Goal: Task Accomplishment & Management: Use online tool/utility

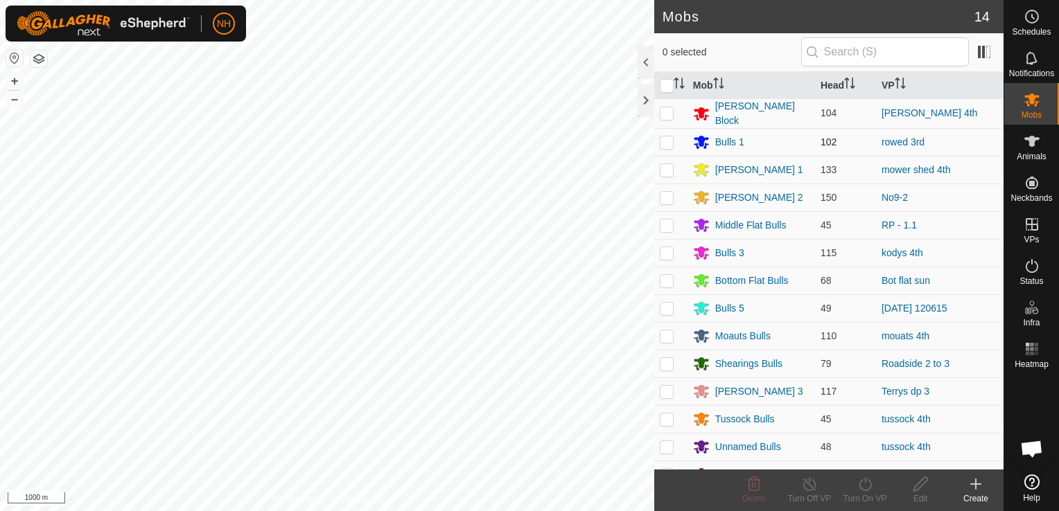
click at [668, 142] on p-checkbox at bounding box center [667, 141] width 14 height 11
checkbox input "true"
click at [864, 484] on icon at bounding box center [864, 484] width 17 height 17
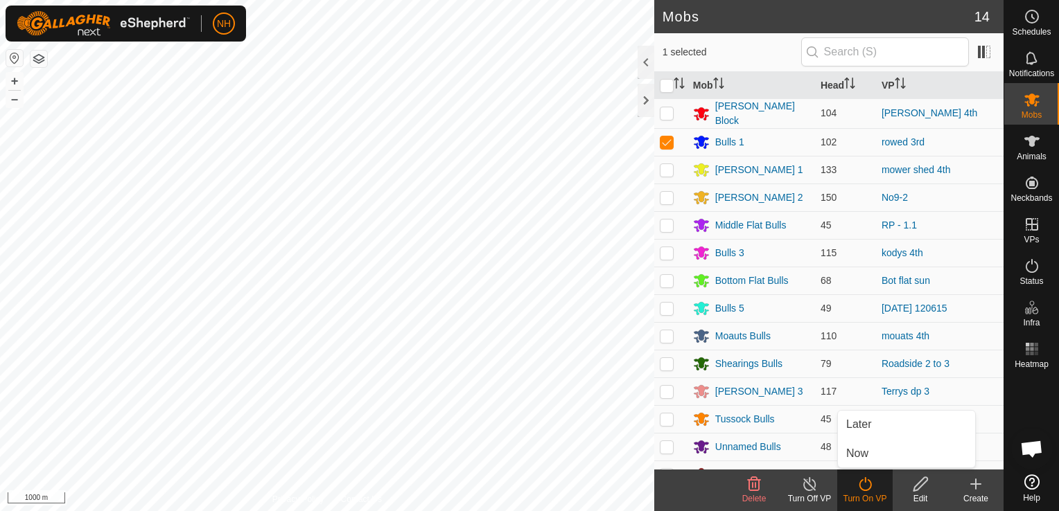
click at [863, 482] on icon at bounding box center [864, 484] width 17 height 17
click at [858, 451] on link "Now" at bounding box center [906, 454] width 137 height 28
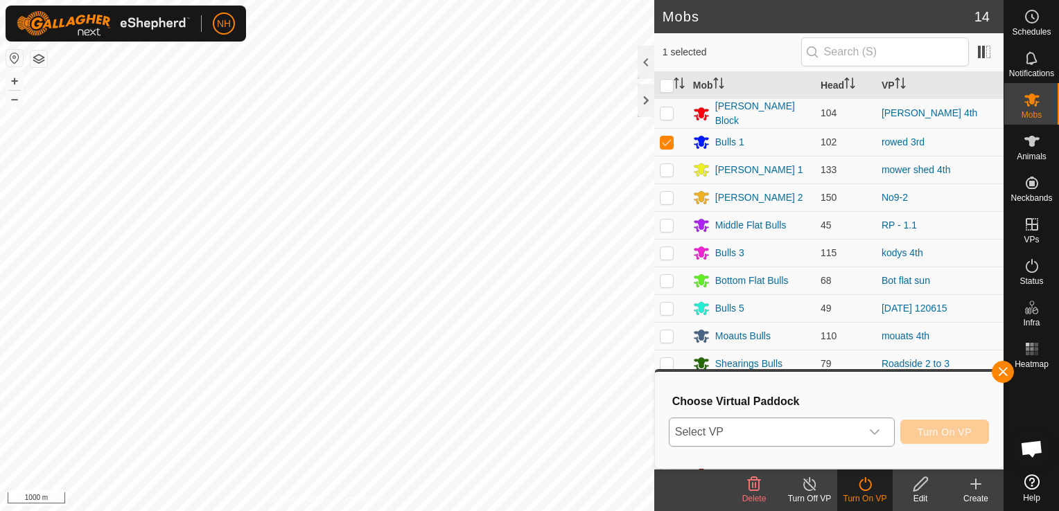
click at [779, 434] on span "Select VP" at bounding box center [764, 432] width 191 height 28
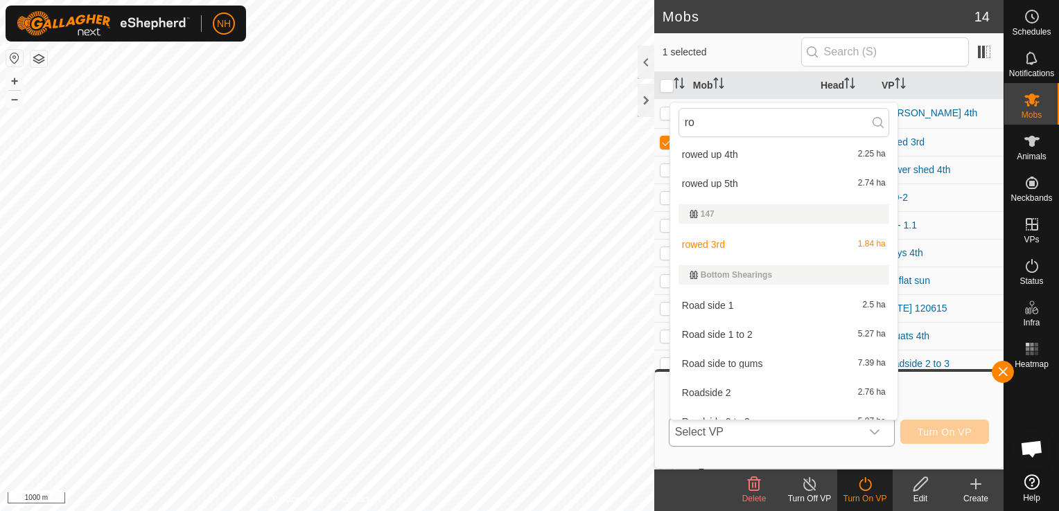
scroll to position [449, 0]
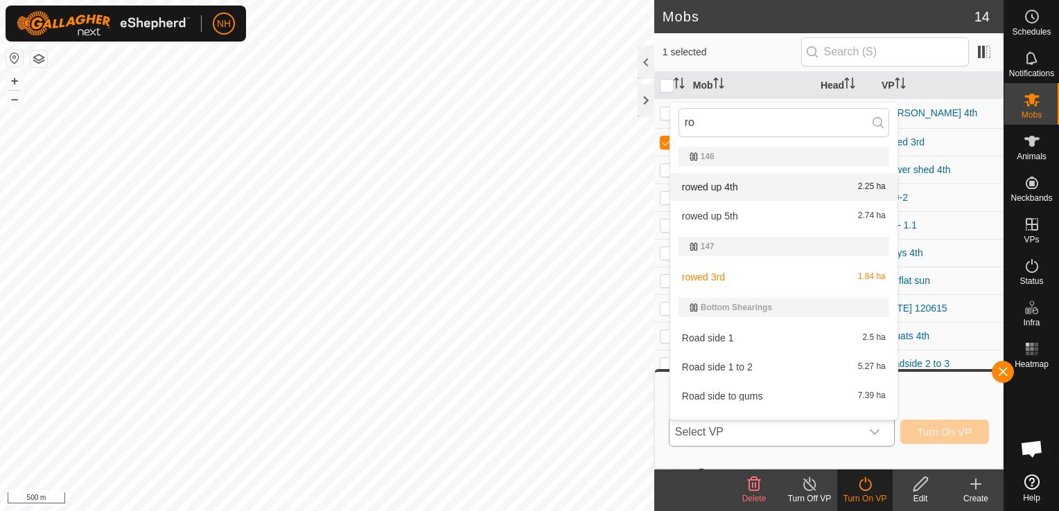
type input "ro"
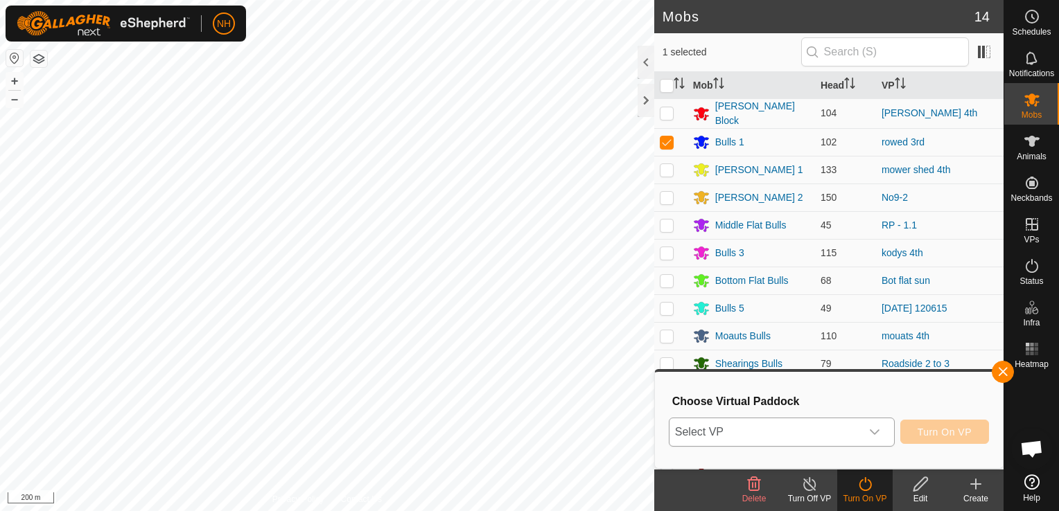
click at [738, 427] on span "Select VP" at bounding box center [764, 432] width 191 height 28
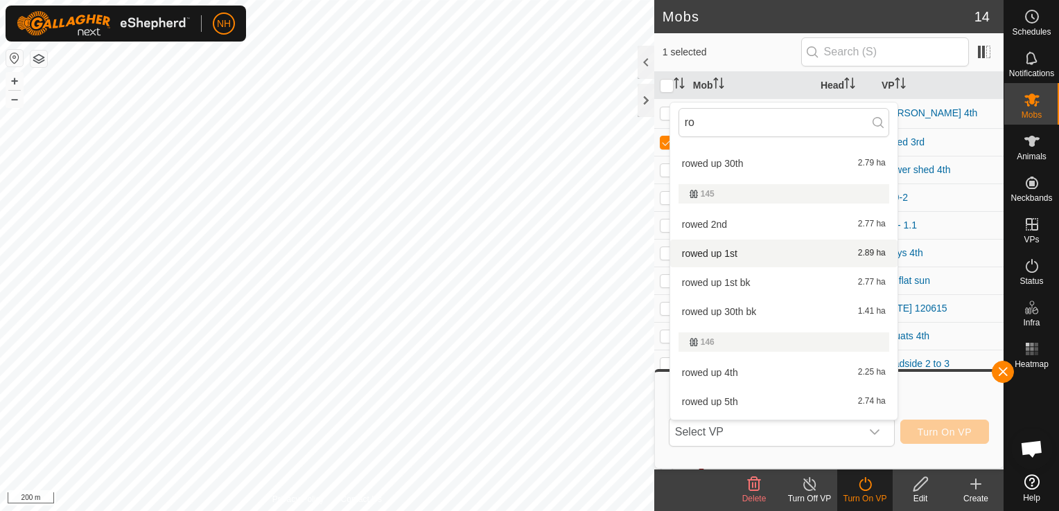
scroll to position [367, 0]
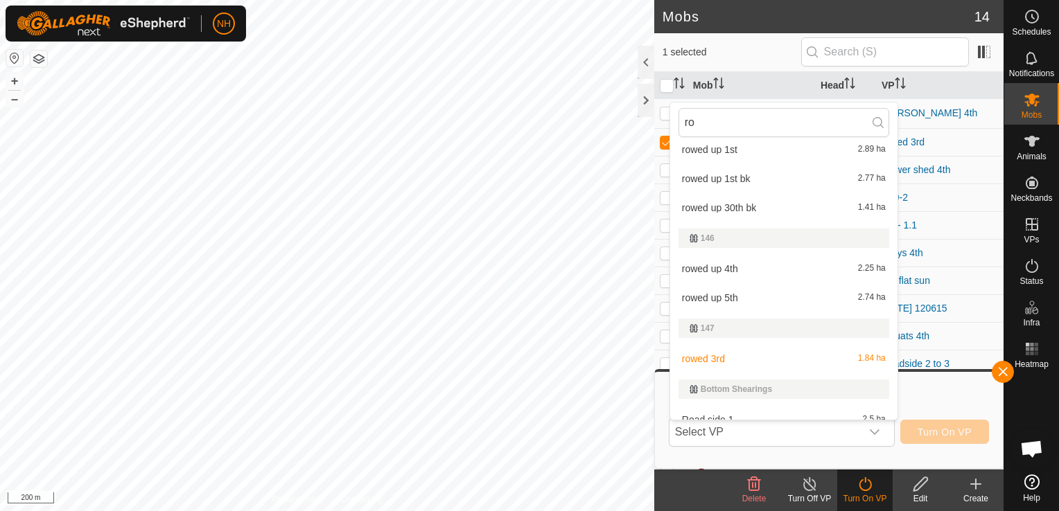
click at [723, 265] on li "rowed up 4th 2.25 ha" at bounding box center [783, 269] width 227 height 28
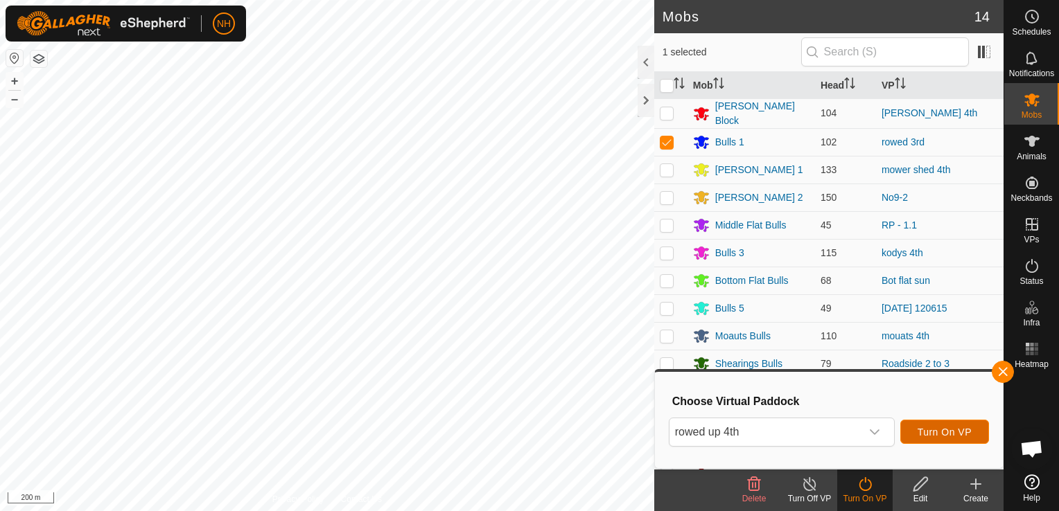
click at [957, 427] on span "Turn On VP" at bounding box center [944, 432] width 54 height 11
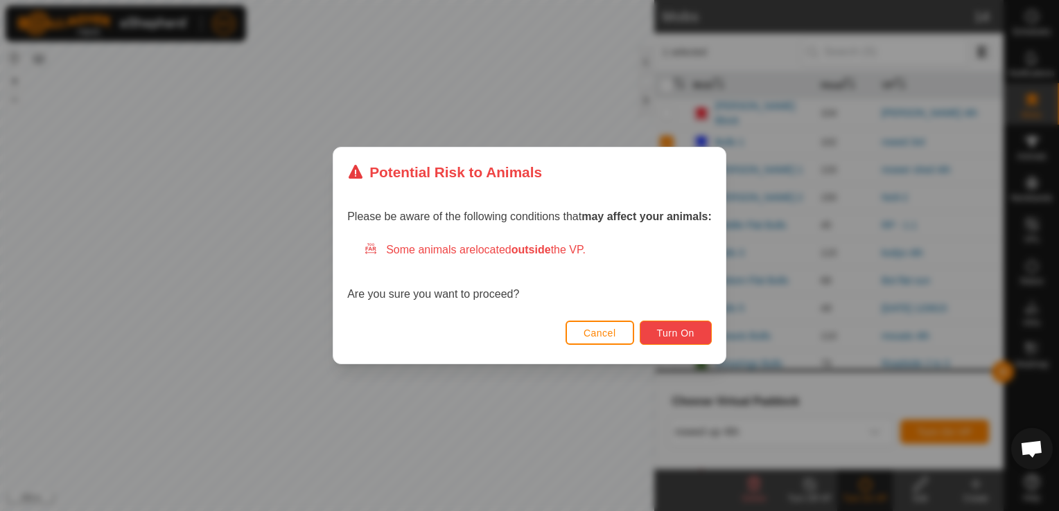
click at [669, 328] on span "Turn On" at bounding box center [675, 333] width 37 height 11
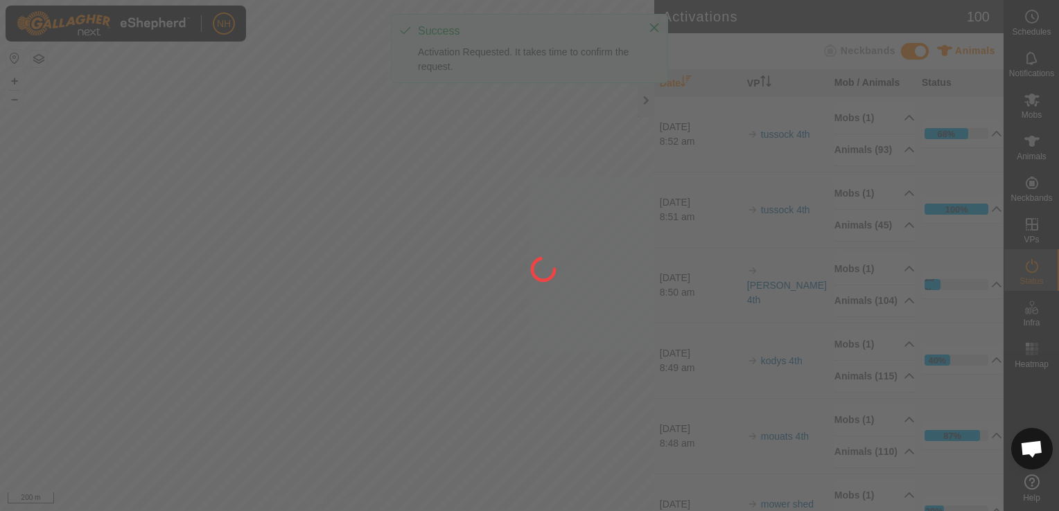
click at [1034, 104] on div at bounding box center [529, 255] width 1059 height 511
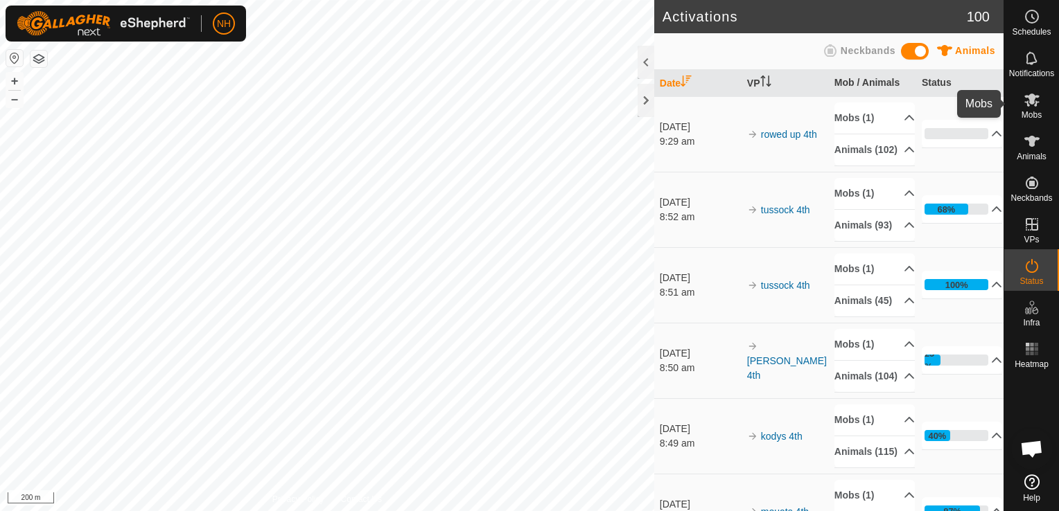
click at [1030, 102] on icon at bounding box center [1031, 100] width 15 height 13
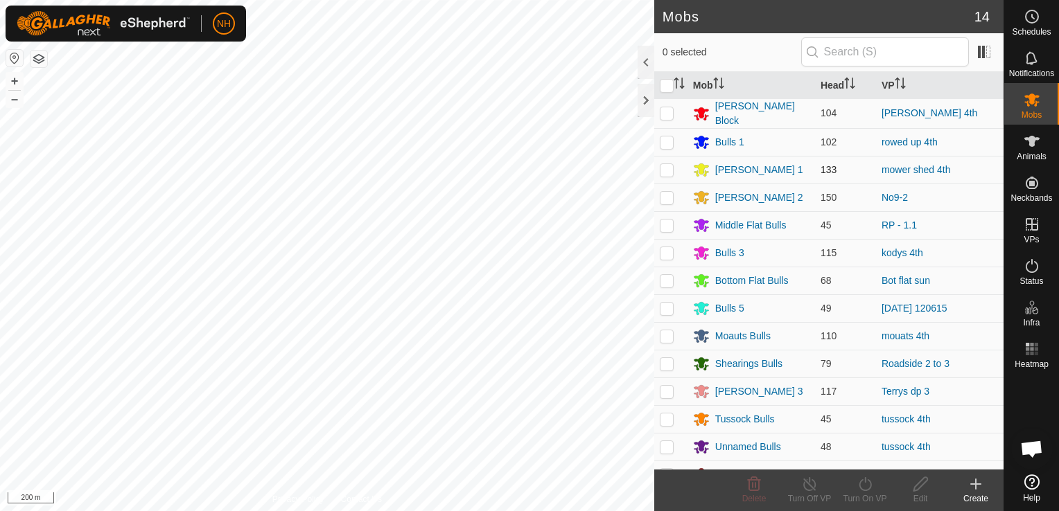
click at [669, 167] on p-checkbox at bounding box center [667, 169] width 14 height 11
checkbox input "true"
click at [664, 193] on p-checkbox at bounding box center [667, 197] width 14 height 11
checkbox input "true"
click at [665, 165] on p-checkbox at bounding box center [667, 169] width 14 height 11
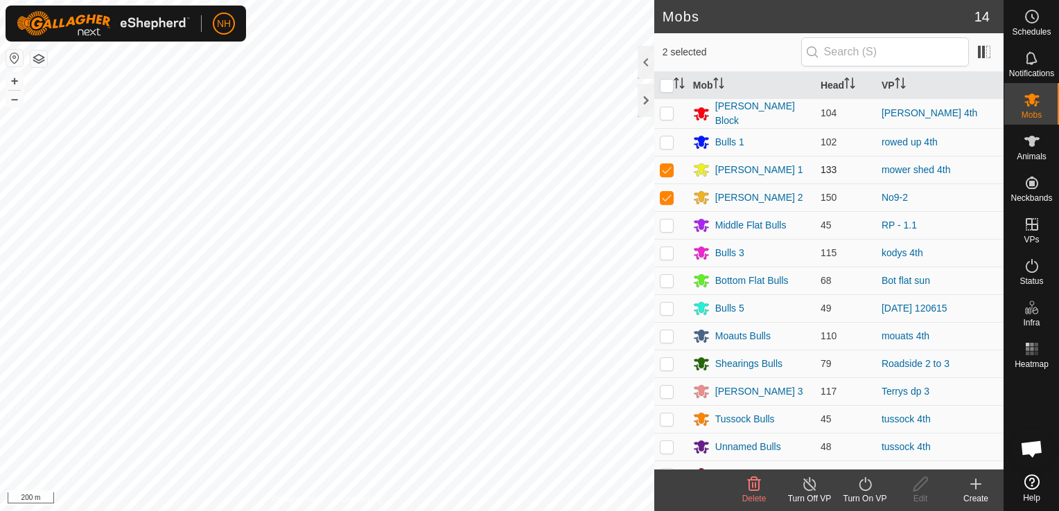
checkbox input "false"
click at [859, 485] on icon at bounding box center [864, 484] width 12 height 14
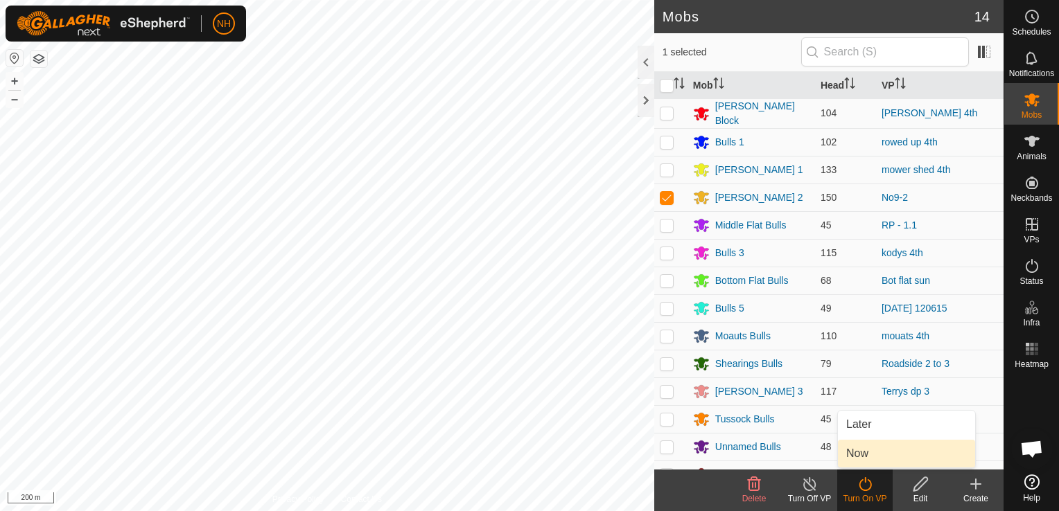
click at [854, 453] on link "Now" at bounding box center [906, 454] width 137 height 28
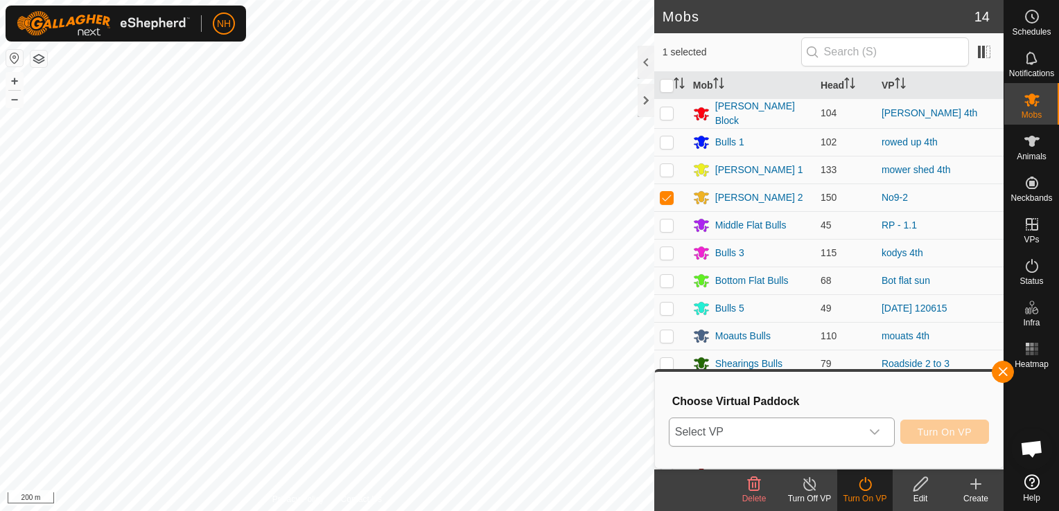
click at [821, 431] on span "Select VP" at bounding box center [764, 432] width 191 height 28
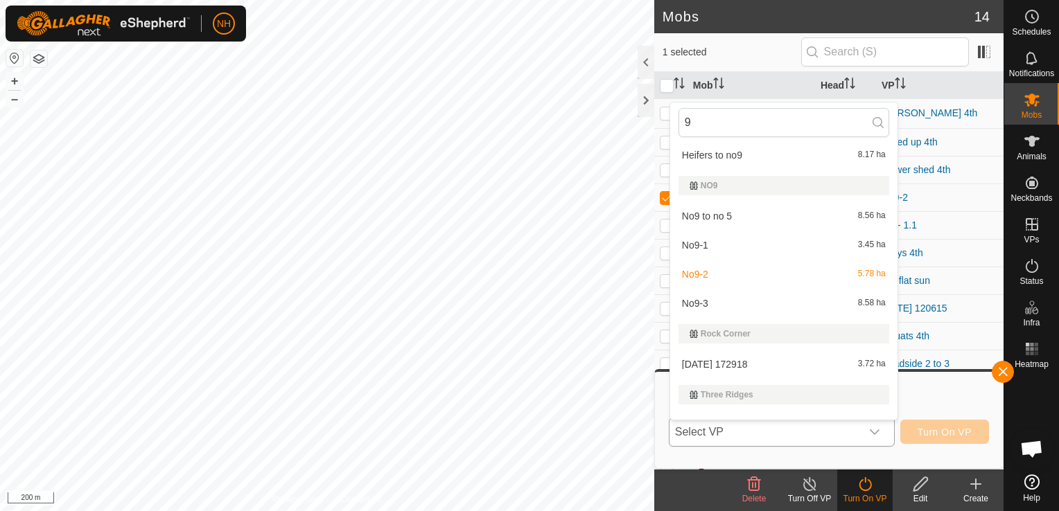
scroll to position [762, 0]
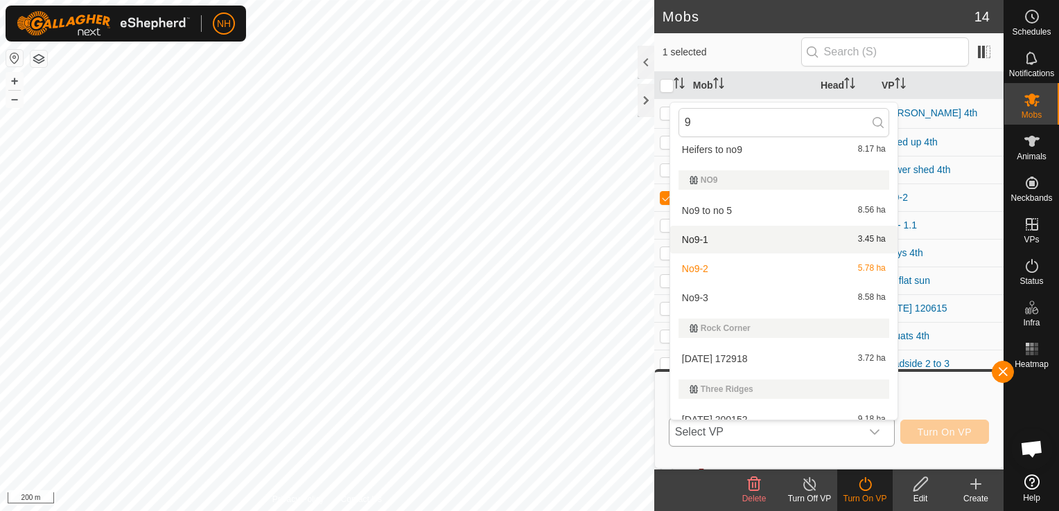
type input "9"
click at [441, 511] on html "NH Schedules Notifications Mobs Animals Neckbands VPs Status Infra Heatmap Help…" at bounding box center [529, 255] width 1059 height 511
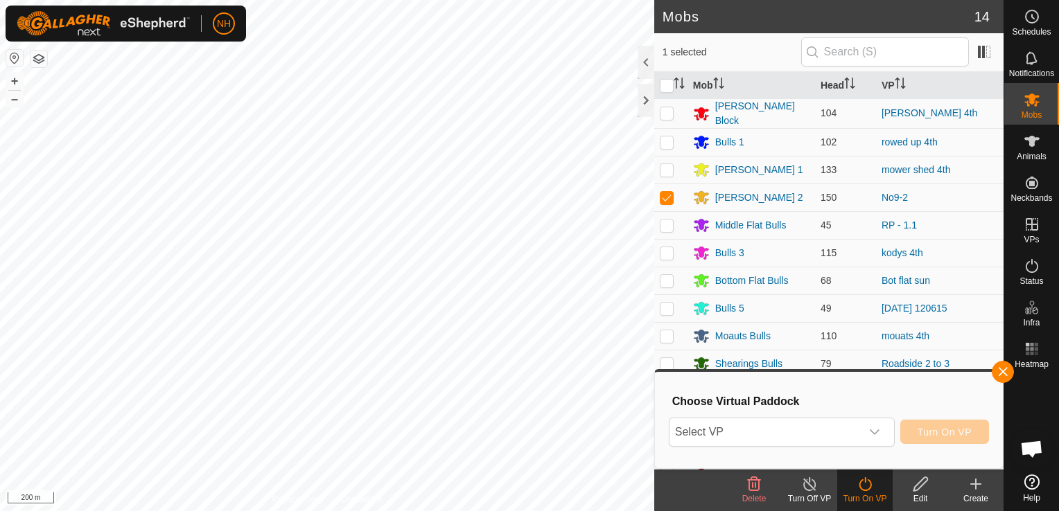
click at [451, 511] on html "NH Schedules Notifications Mobs Animals Neckbands VPs Status Infra Heatmap Help…" at bounding box center [529, 255] width 1059 height 511
click at [737, 424] on span "Select VP" at bounding box center [764, 432] width 191 height 28
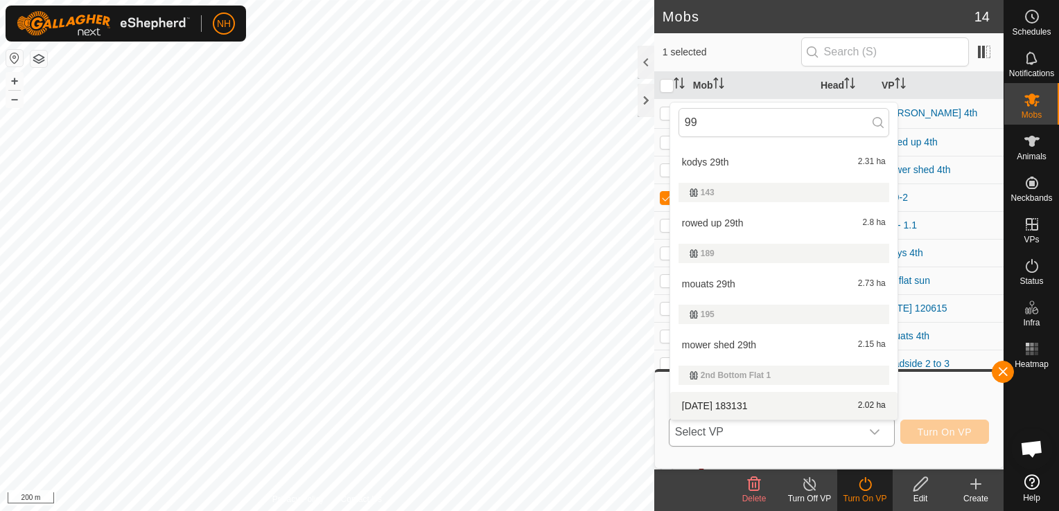
scroll to position [0, 0]
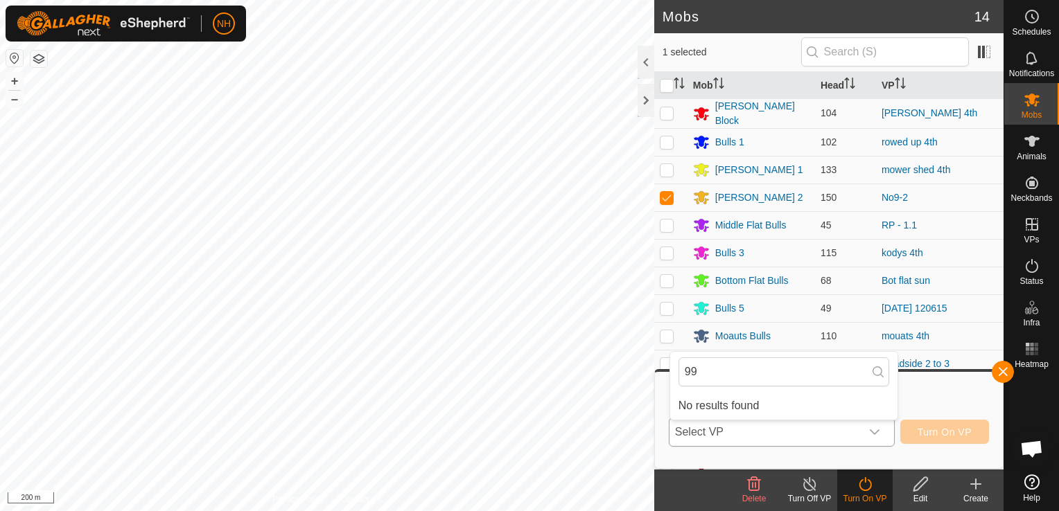
type input "9"
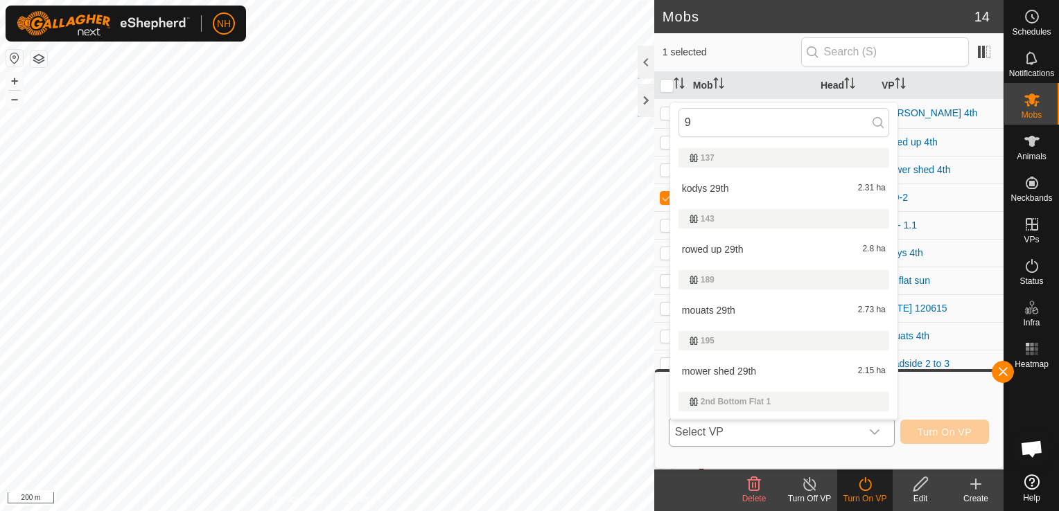
scroll to position [26, 0]
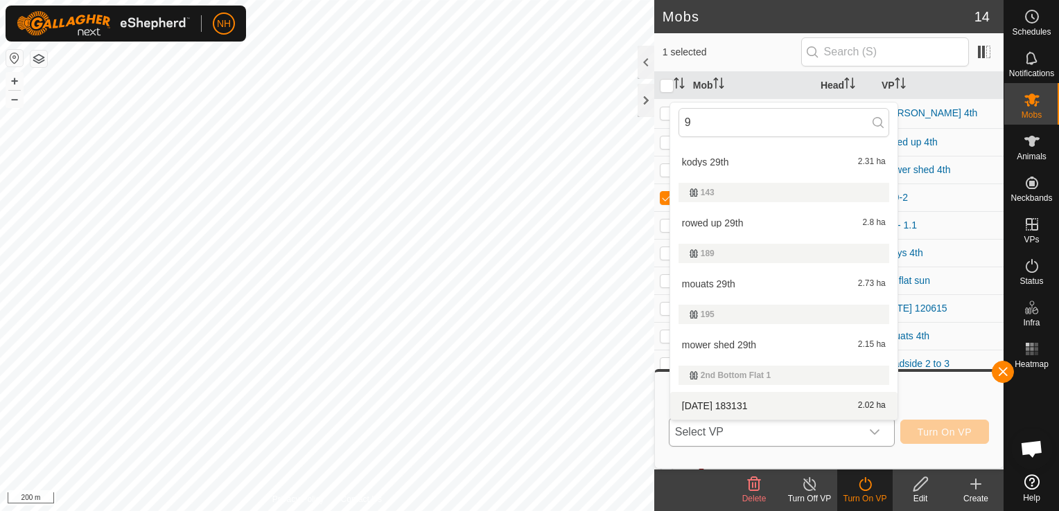
click at [730, 432] on span "Select VP" at bounding box center [764, 432] width 191 height 28
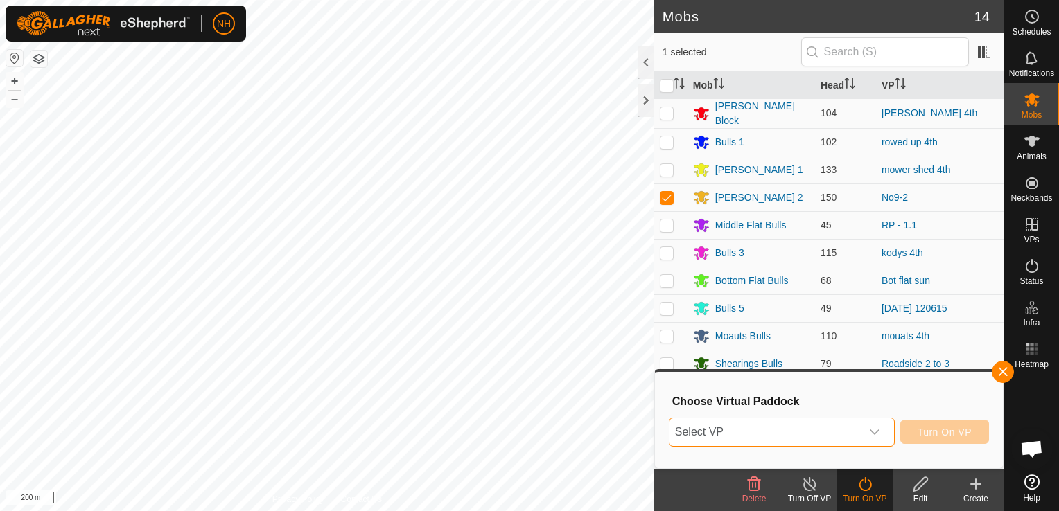
click at [730, 432] on span "Select VP" at bounding box center [764, 432] width 191 height 28
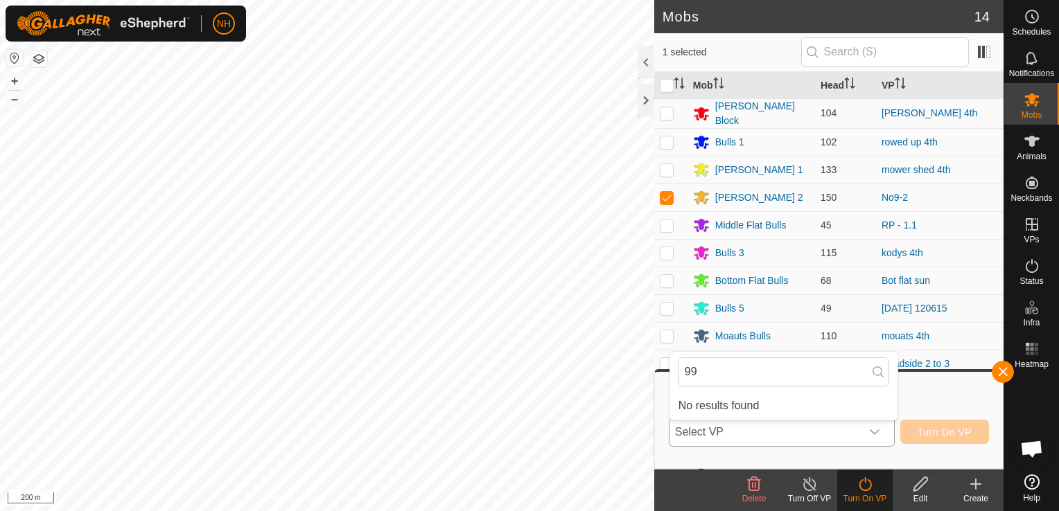
type input "9"
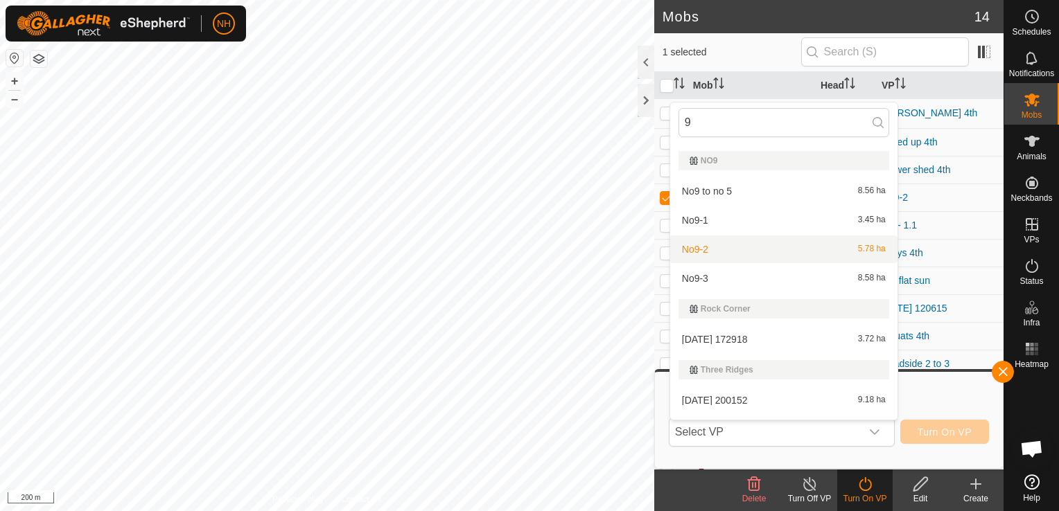
scroll to position [788, 0]
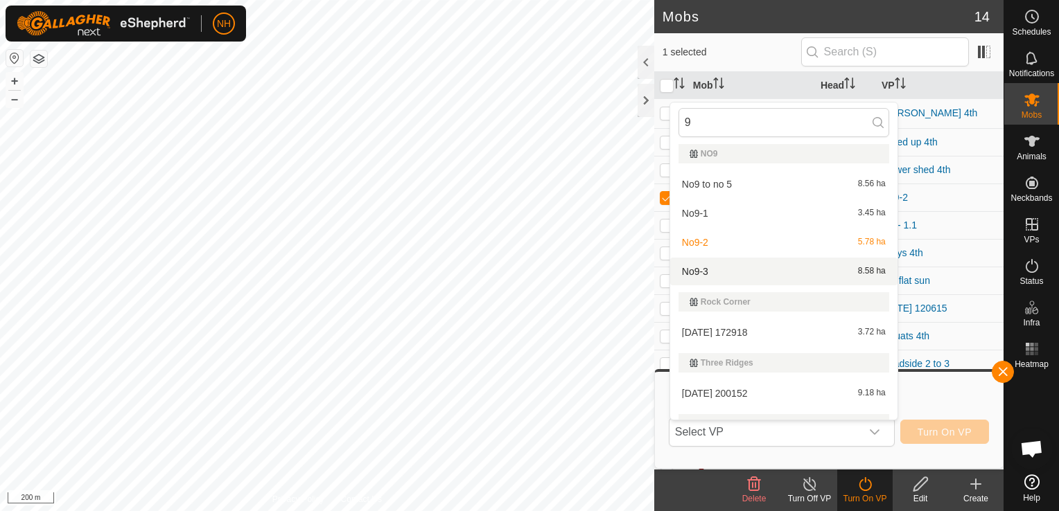
click at [718, 274] on li "No9-3 8.58 ha" at bounding box center [783, 272] width 227 height 28
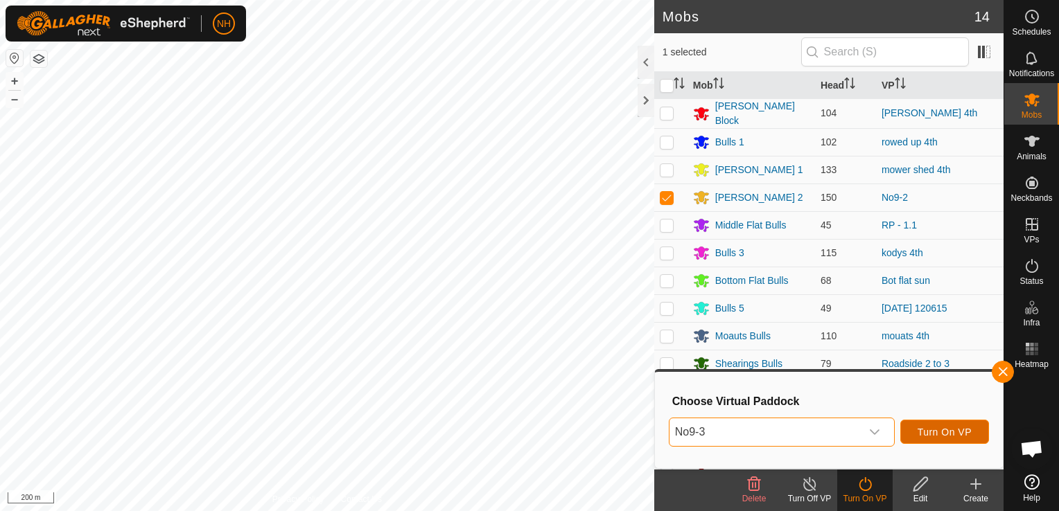
click at [946, 431] on span "Turn On VP" at bounding box center [944, 432] width 54 height 11
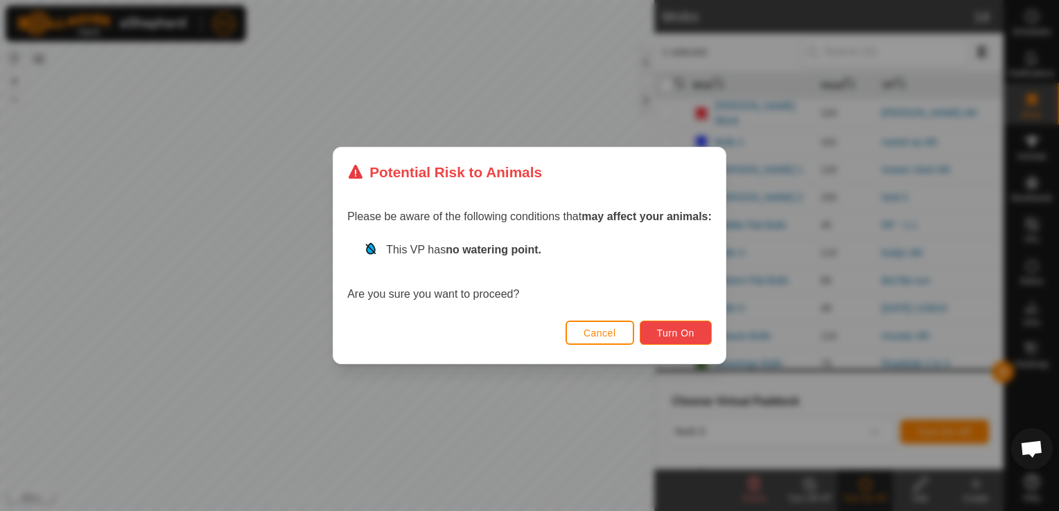
click at [673, 333] on span "Turn On" at bounding box center [675, 333] width 37 height 11
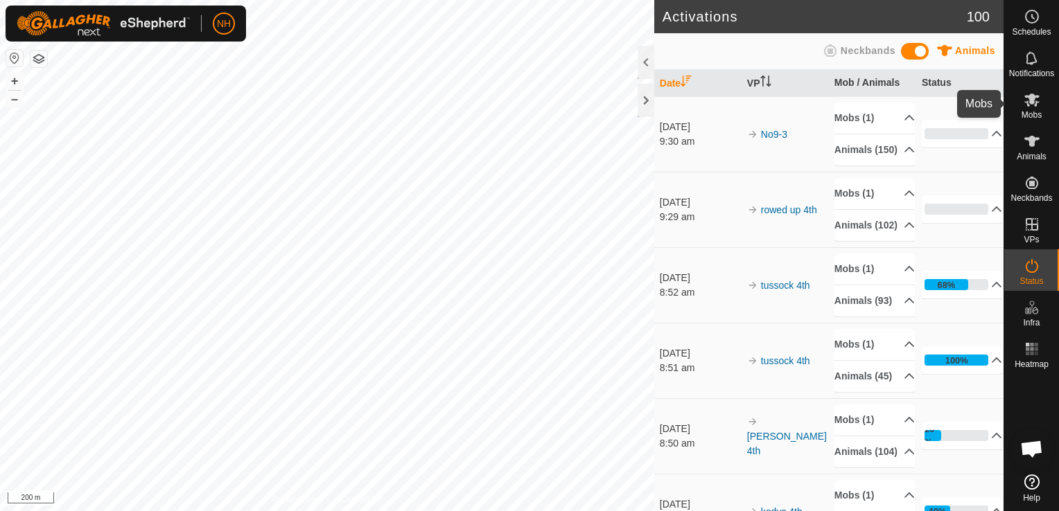
click at [1025, 107] on icon at bounding box center [1031, 99] width 17 height 17
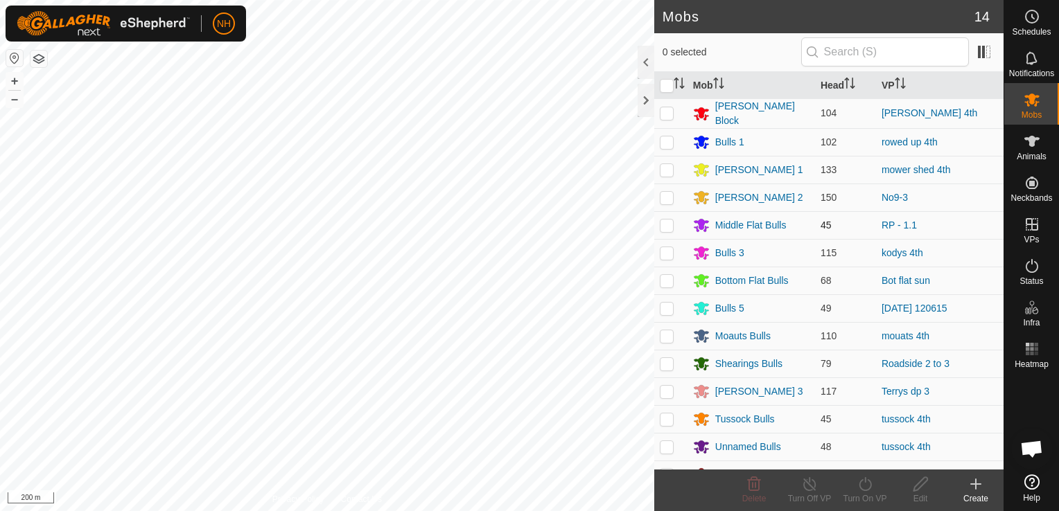
click at [668, 222] on p-checkbox at bounding box center [667, 225] width 14 height 11
checkbox input "true"
click at [859, 488] on icon at bounding box center [864, 484] width 17 height 17
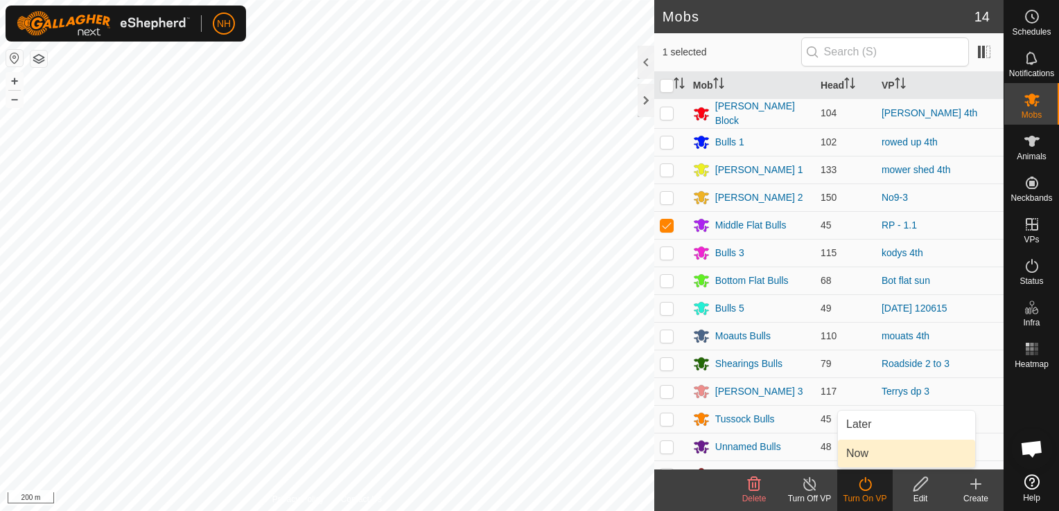
click at [859, 457] on link "Now" at bounding box center [906, 454] width 137 height 28
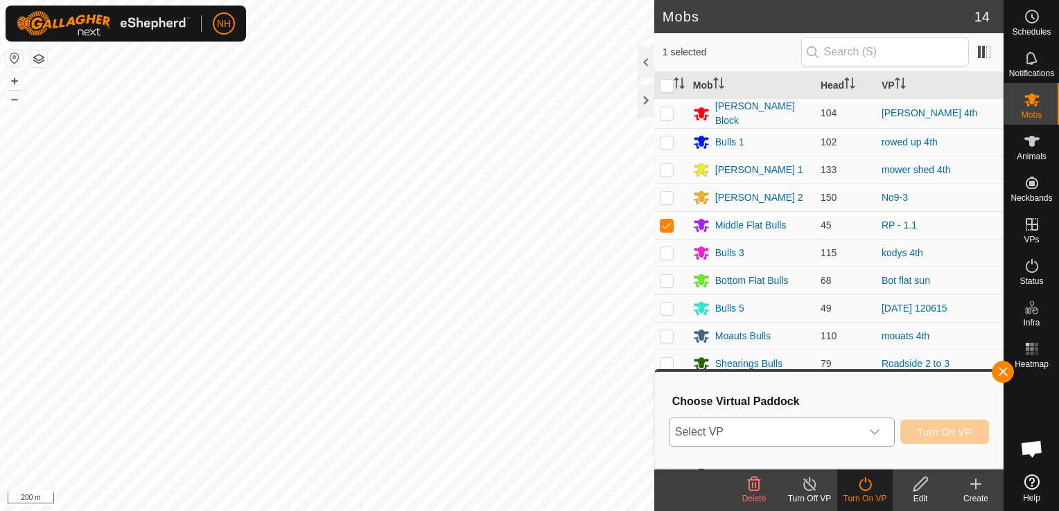
click at [723, 430] on span "Select VP" at bounding box center [764, 432] width 191 height 28
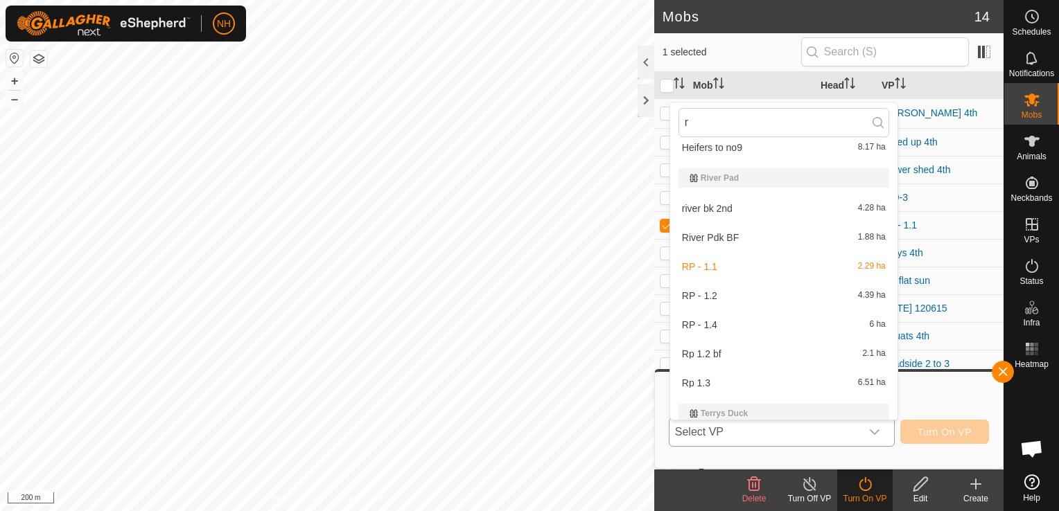
scroll to position [3326, 0]
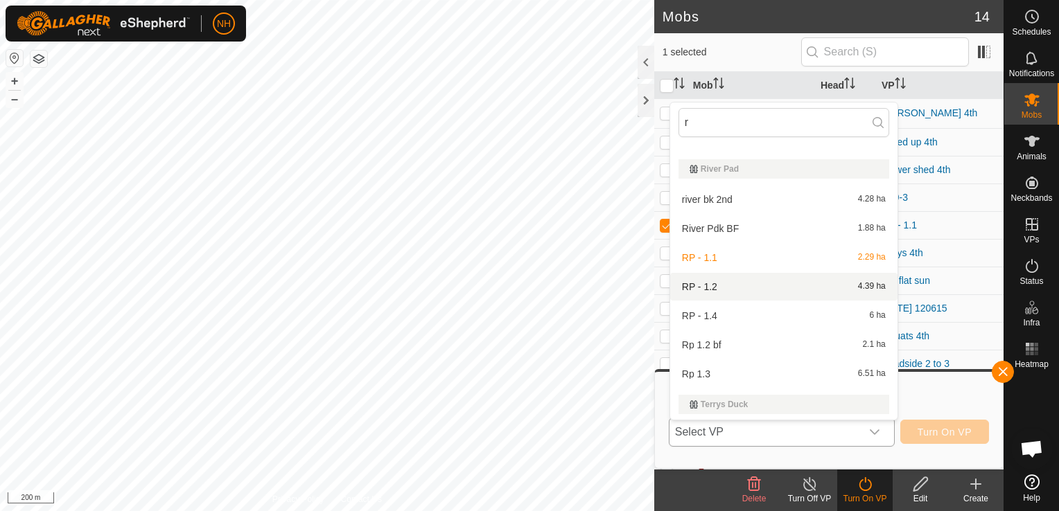
type input "r"
click at [704, 284] on li "RP - 1.2 4.39 ha" at bounding box center [783, 287] width 227 height 28
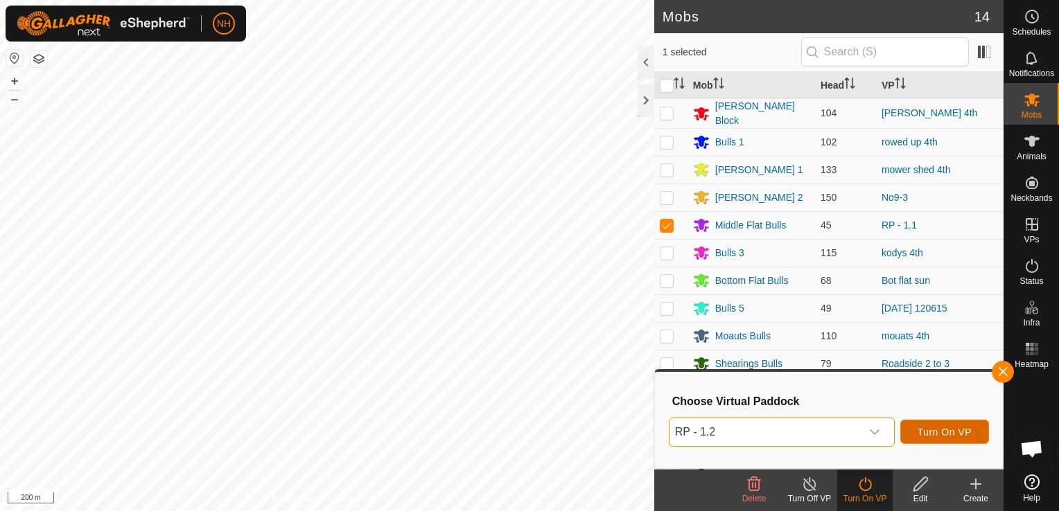
click at [928, 428] on span "Turn On VP" at bounding box center [944, 432] width 54 height 11
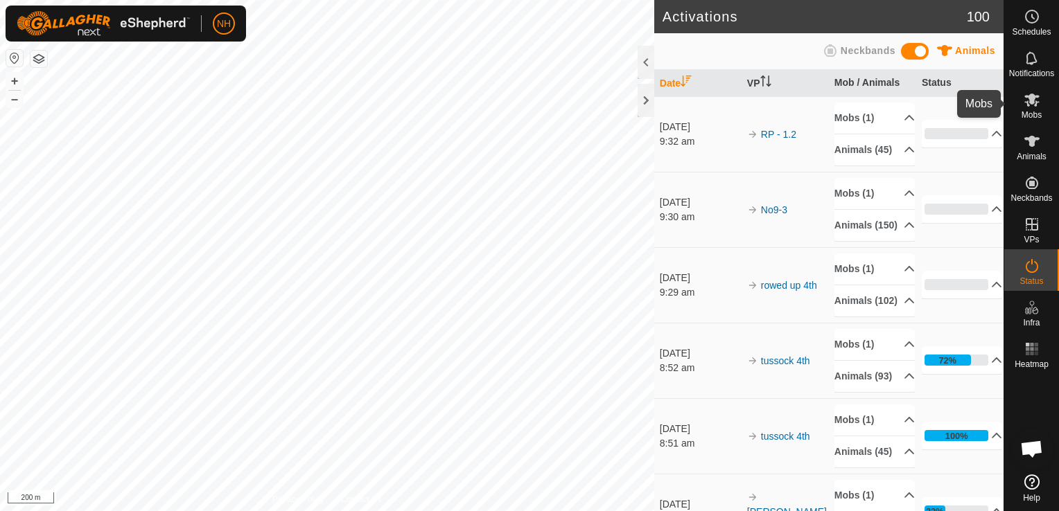
click at [1031, 113] on span "Mobs" at bounding box center [1031, 115] width 20 height 8
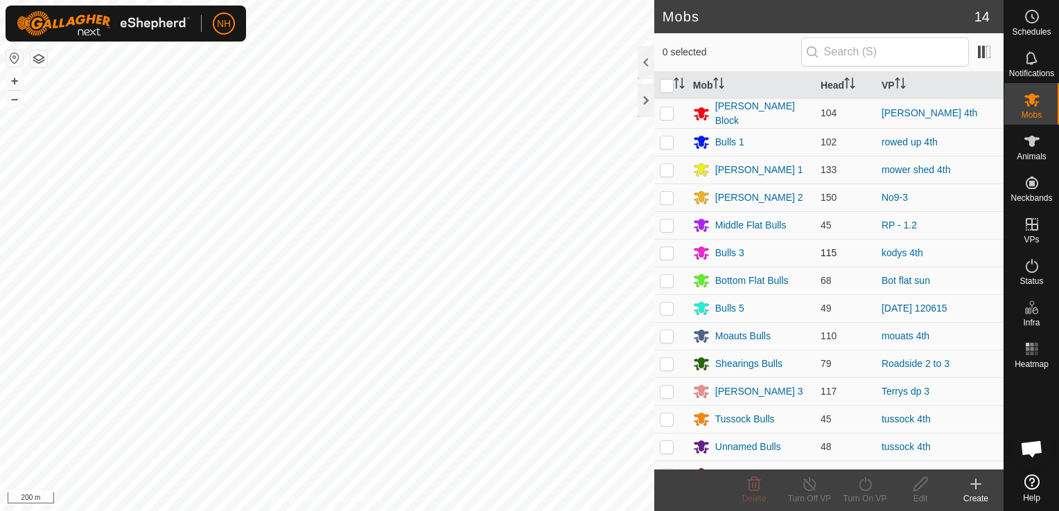
click at [664, 247] on p-checkbox at bounding box center [667, 252] width 14 height 11
click at [870, 488] on icon at bounding box center [864, 484] width 12 height 14
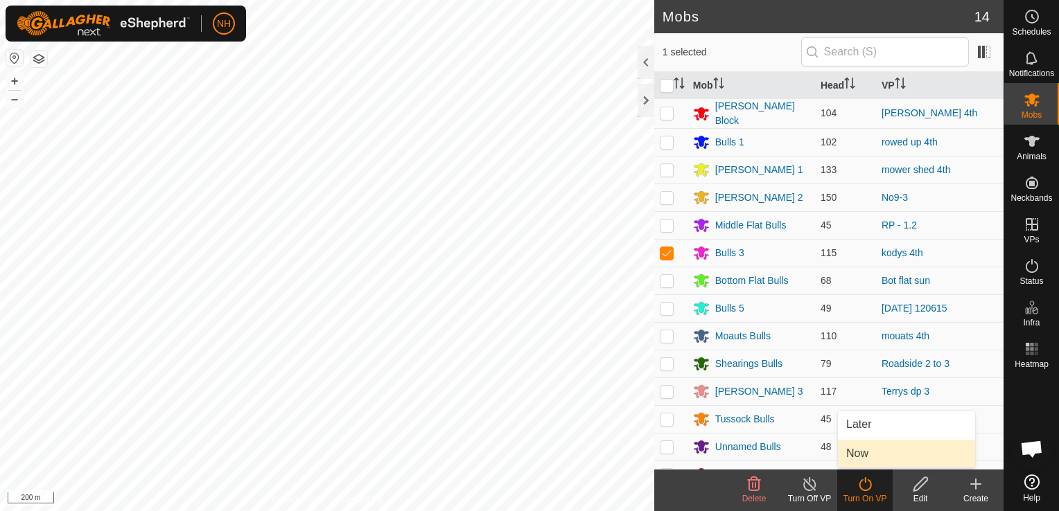
click at [865, 452] on link "Now" at bounding box center [906, 454] width 137 height 28
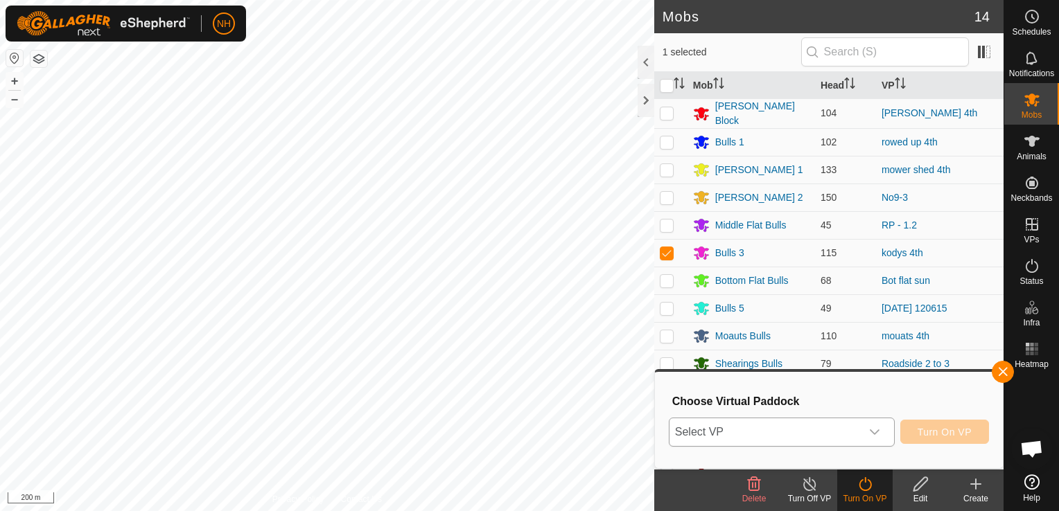
click at [820, 428] on span "Select VP" at bounding box center [764, 432] width 191 height 28
click at [663, 247] on p-checkbox at bounding box center [667, 252] width 14 height 11
checkbox input "false"
click at [664, 275] on p-checkbox at bounding box center [667, 280] width 14 height 11
checkbox input "true"
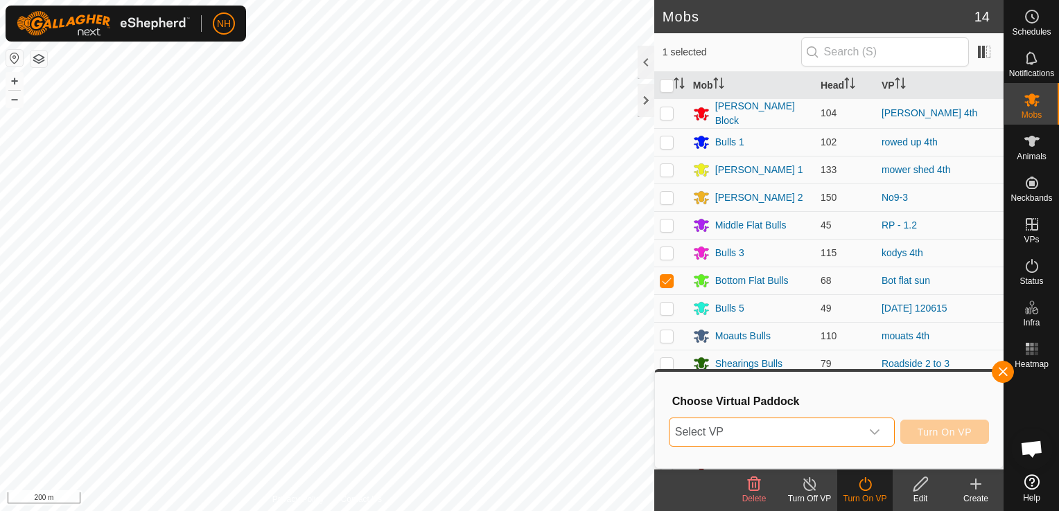
click at [755, 430] on span "Select VP" at bounding box center [764, 432] width 191 height 28
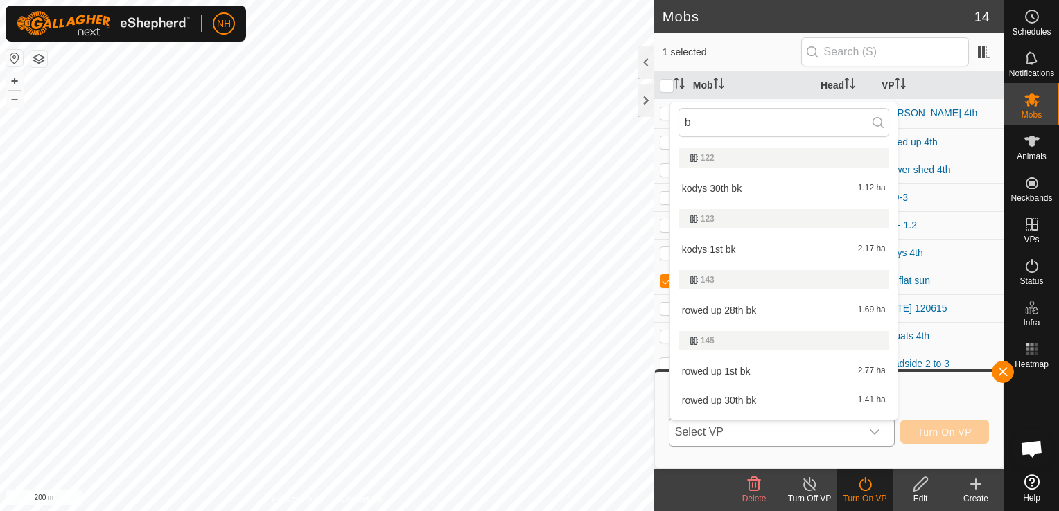
type input "bo"
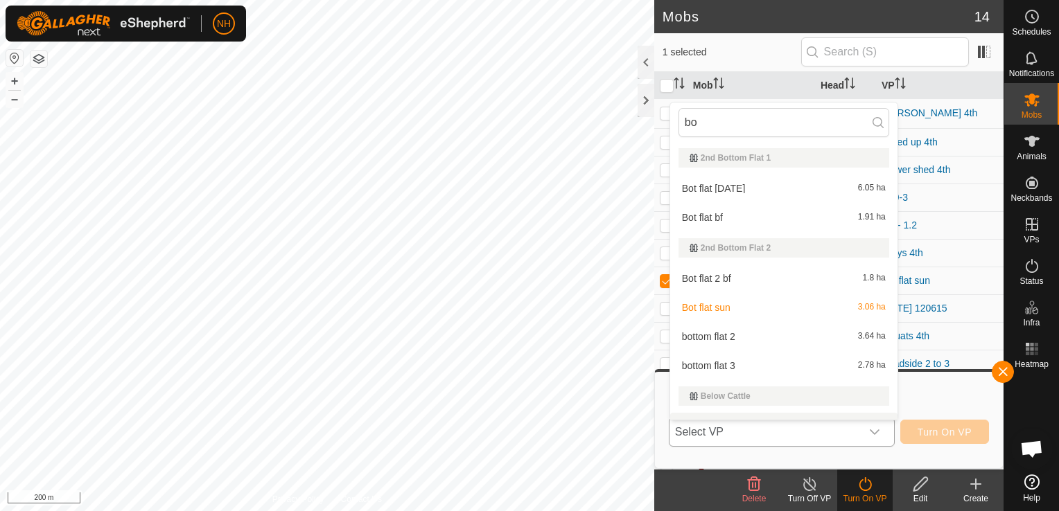
scroll to position [21, 0]
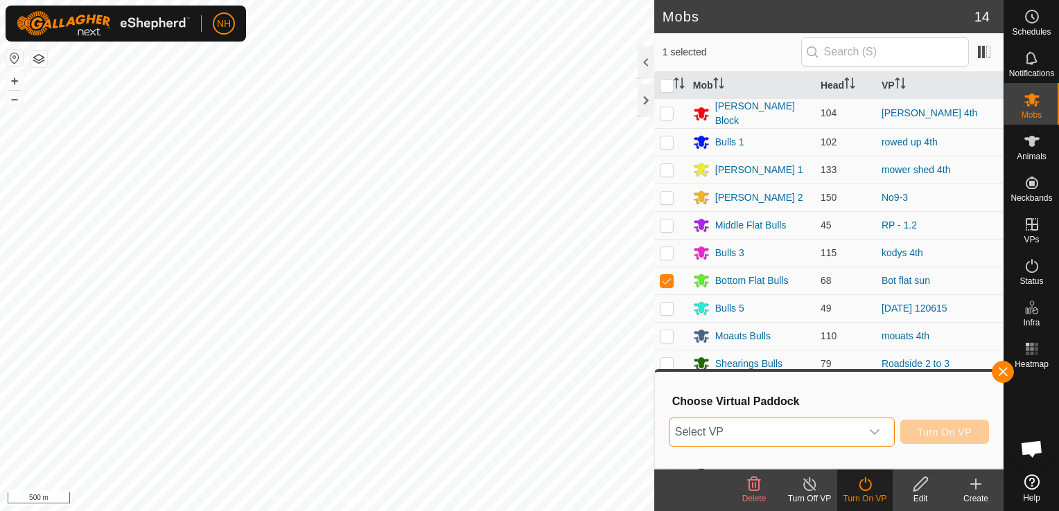
click at [716, 432] on span "Select VP" at bounding box center [764, 432] width 191 height 28
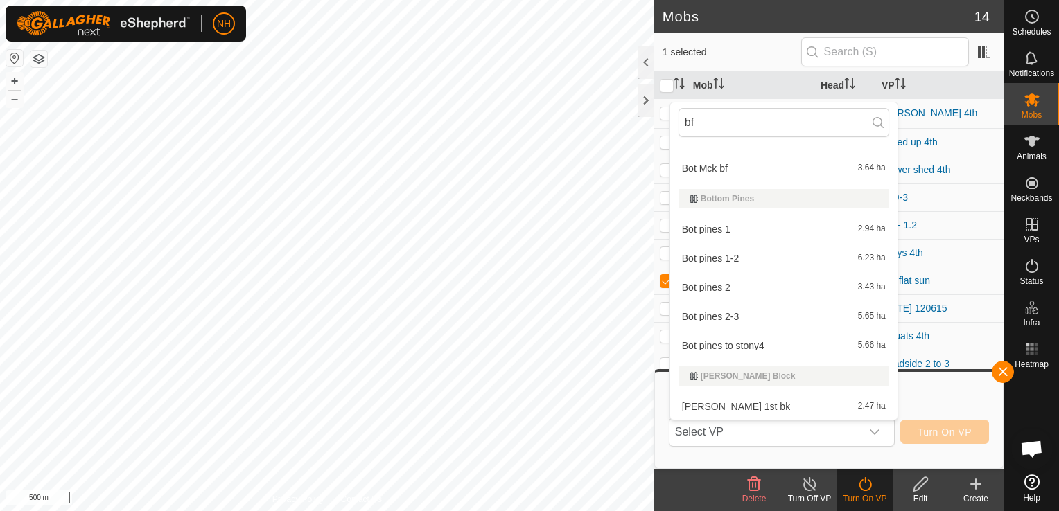
scroll to position [294, 0]
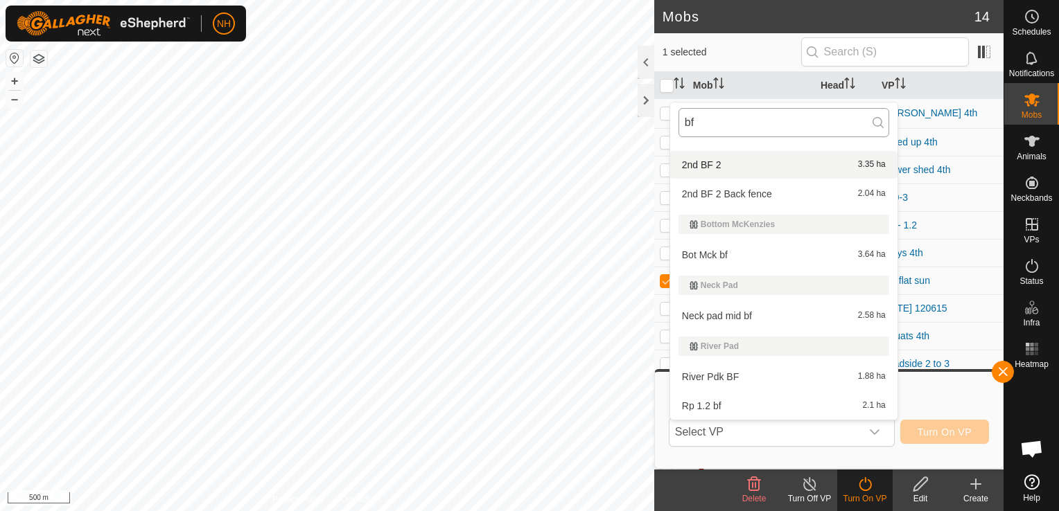
type input "b"
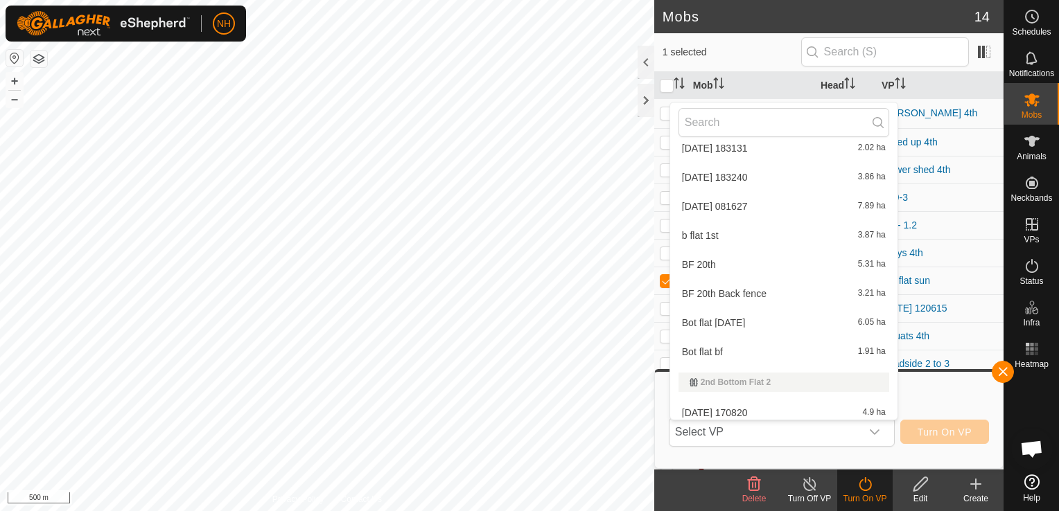
scroll to position [2789, 0]
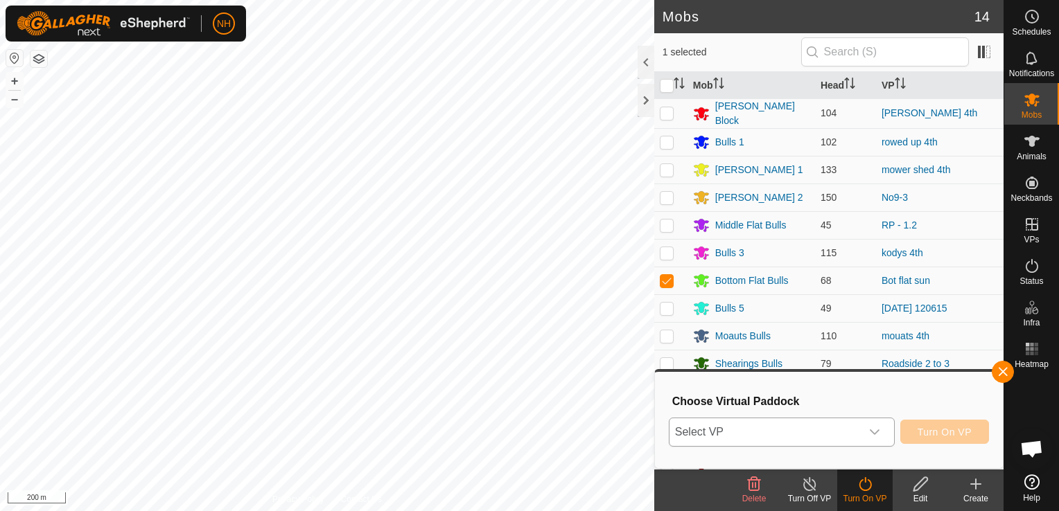
click at [759, 434] on span "Select VP" at bounding box center [764, 432] width 191 height 28
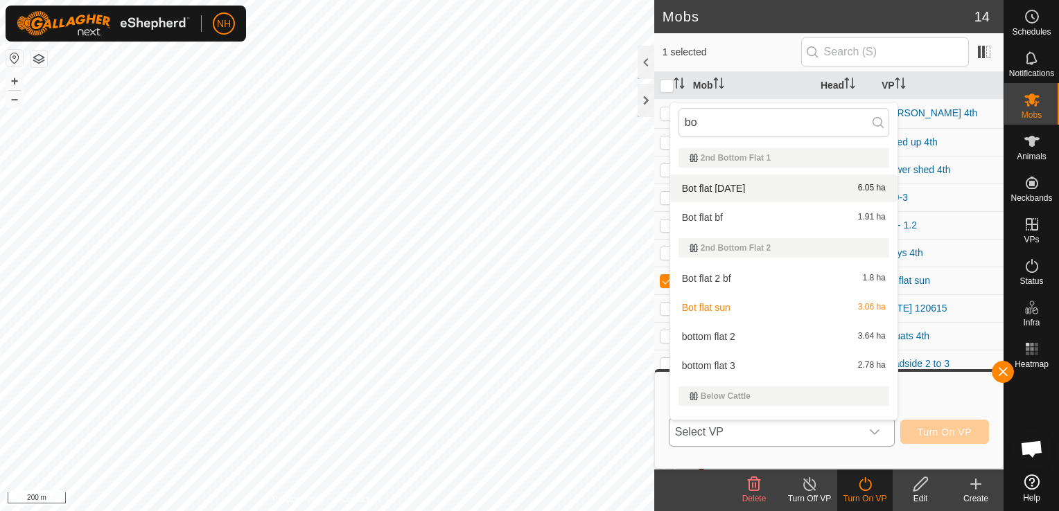
type input "bo"
click at [718, 182] on li "Bot flat 4th oct 6.05 ha" at bounding box center [783, 189] width 227 height 28
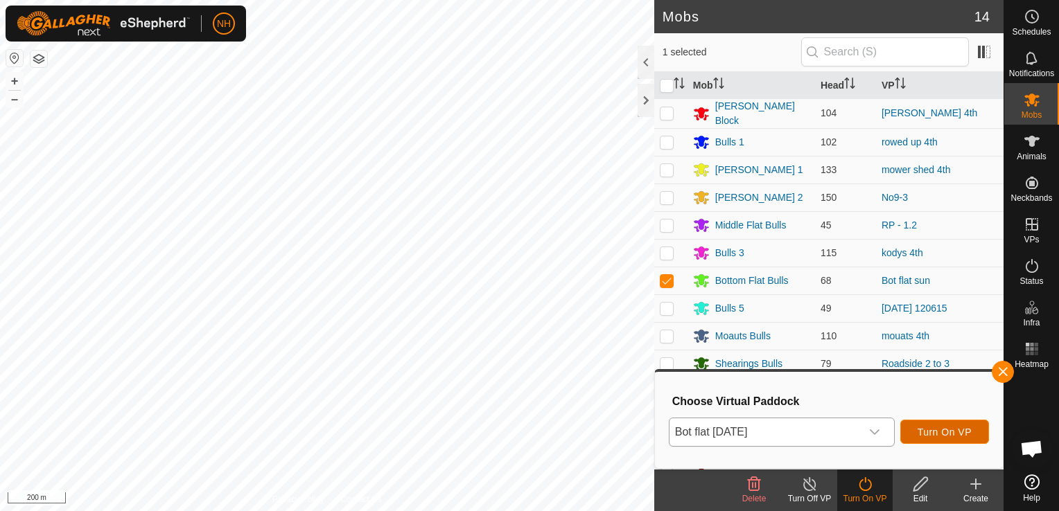
click at [942, 430] on span "Turn On VP" at bounding box center [944, 432] width 54 height 11
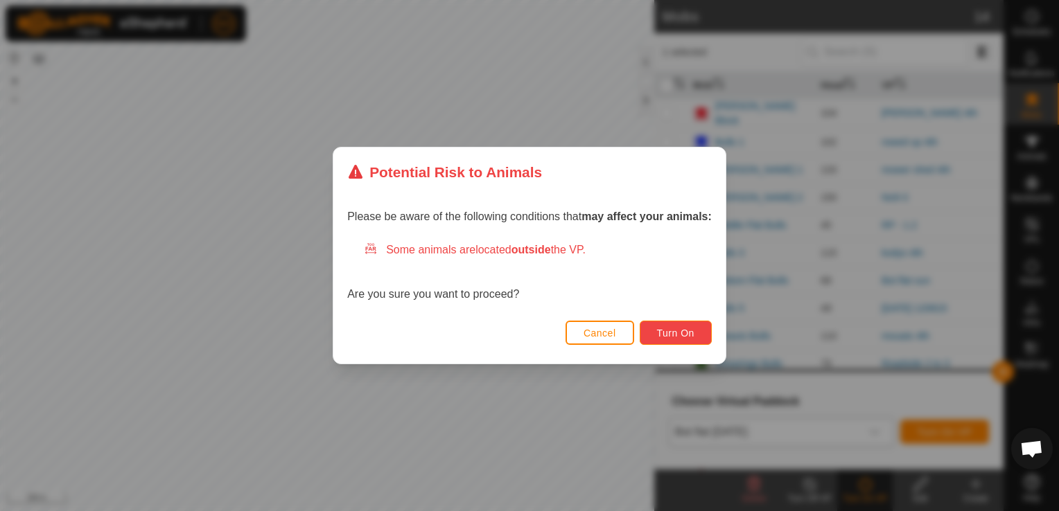
click at [652, 333] on button "Turn On" at bounding box center [676, 333] width 72 height 24
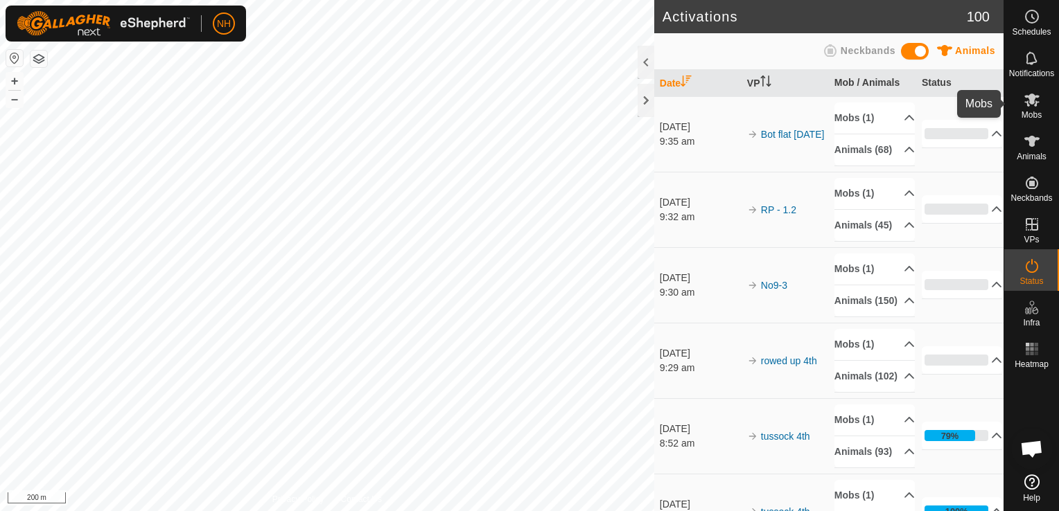
click at [1034, 100] on icon at bounding box center [1031, 99] width 17 height 17
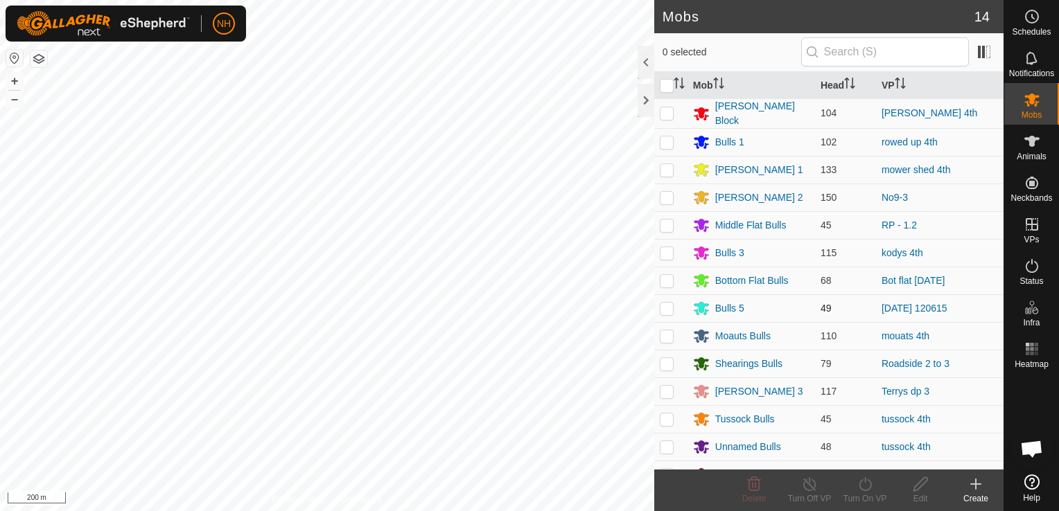
click at [662, 304] on p-checkbox at bounding box center [667, 308] width 14 height 11
checkbox input "true"
click at [867, 488] on icon at bounding box center [864, 484] width 17 height 17
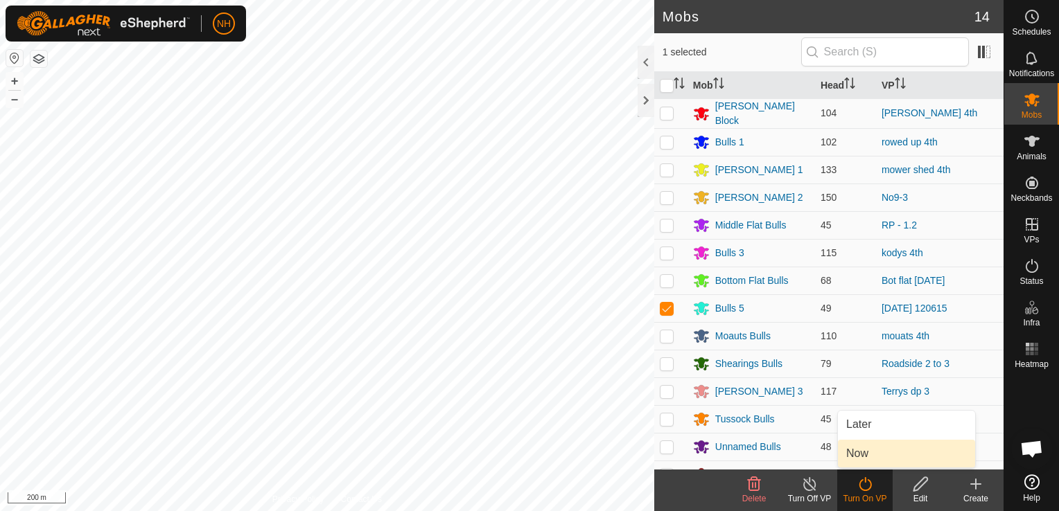
click at [862, 450] on link "Now" at bounding box center [906, 454] width 137 height 28
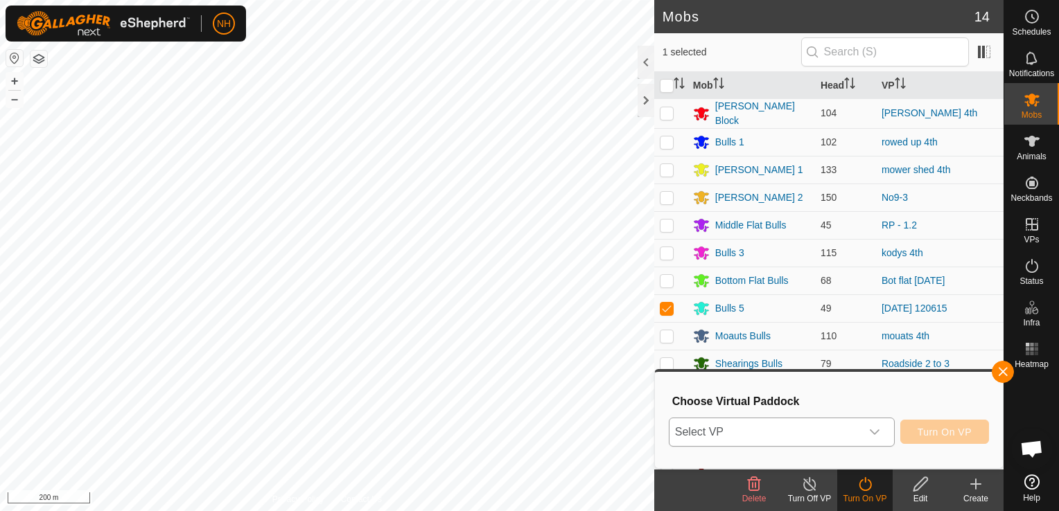
click at [741, 434] on span "Select VP" at bounding box center [764, 432] width 191 height 28
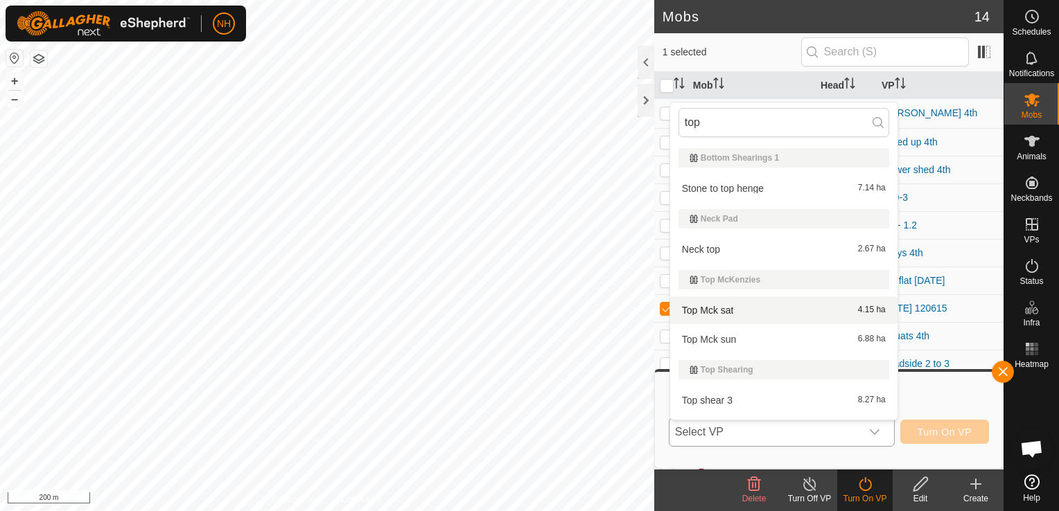
type input "top"
click at [727, 310] on li "Top Mck sat 4.15 ha" at bounding box center [783, 311] width 227 height 28
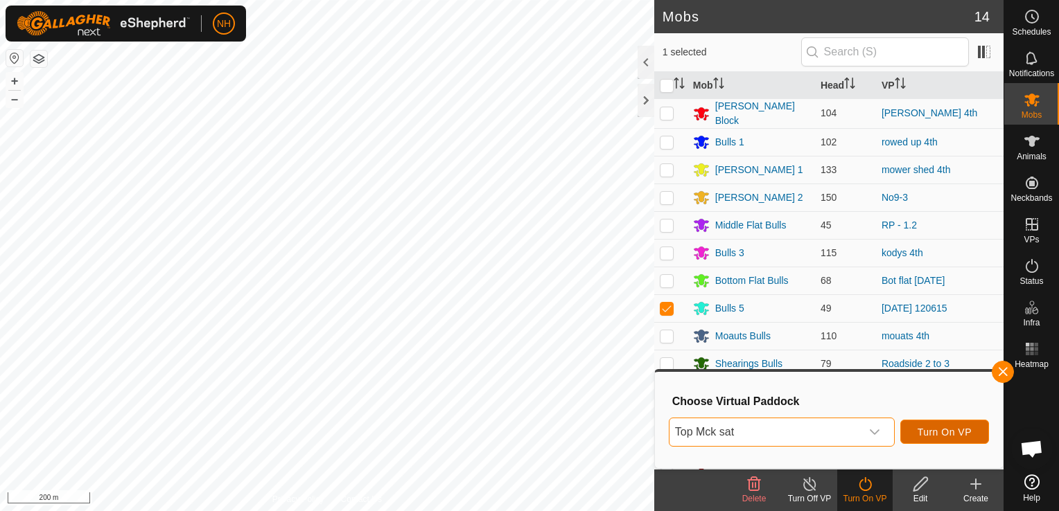
click at [922, 430] on span "Turn On VP" at bounding box center [944, 432] width 54 height 11
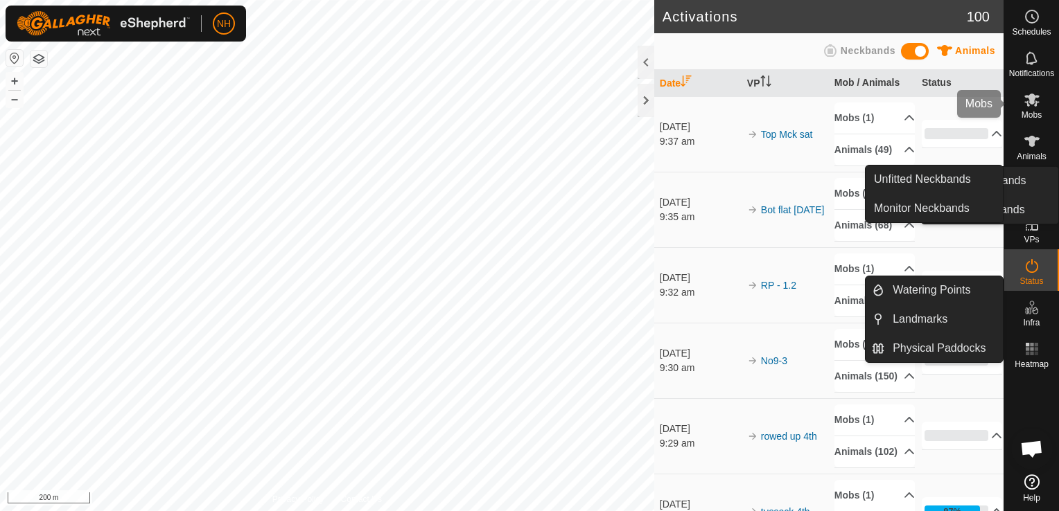
click at [1030, 103] on icon at bounding box center [1031, 100] width 15 height 13
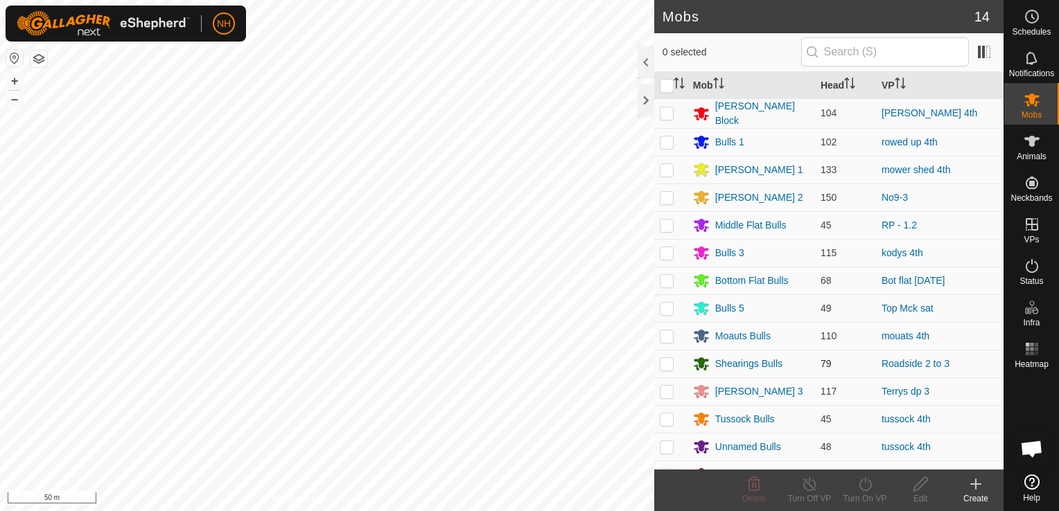
click at [665, 359] on p-checkbox at bounding box center [667, 363] width 14 height 11
checkbox input "true"
click at [870, 489] on icon at bounding box center [864, 484] width 17 height 17
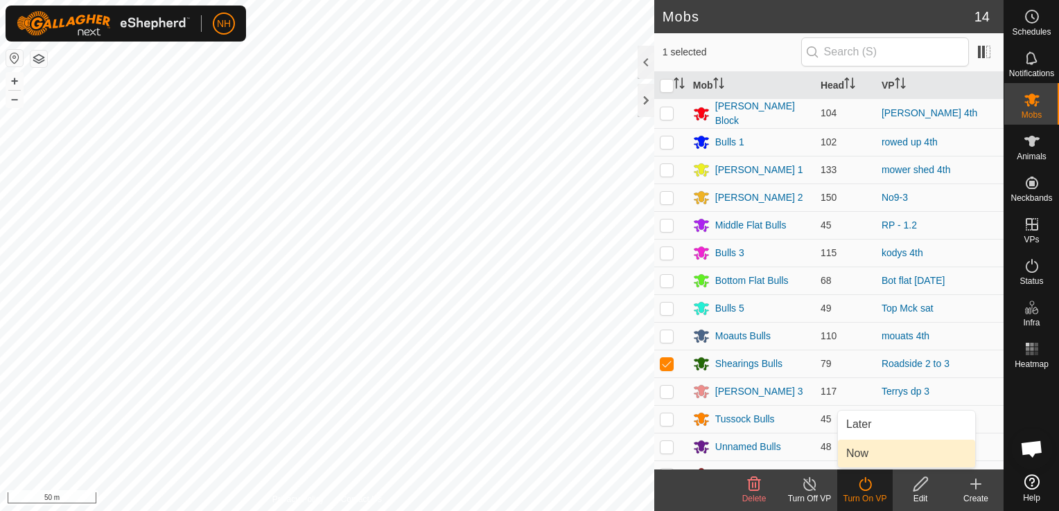
click at [857, 452] on link "Now" at bounding box center [906, 454] width 137 height 28
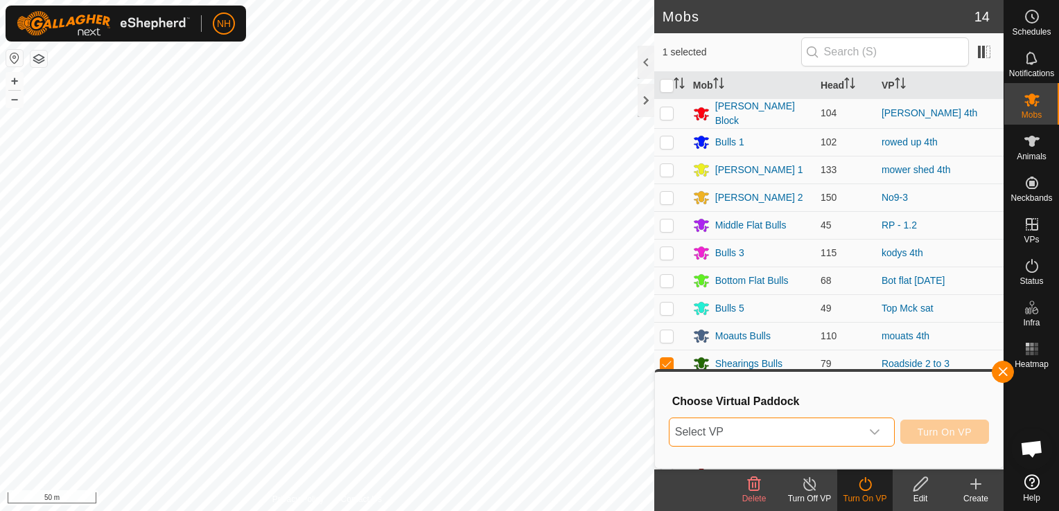
click at [775, 432] on span "Select VP" at bounding box center [764, 432] width 191 height 28
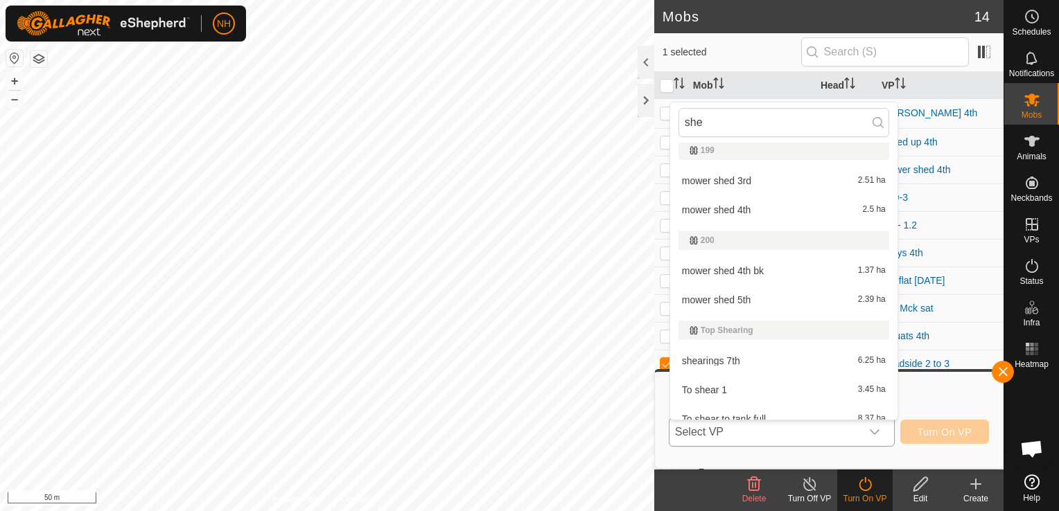
scroll to position [491, 0]
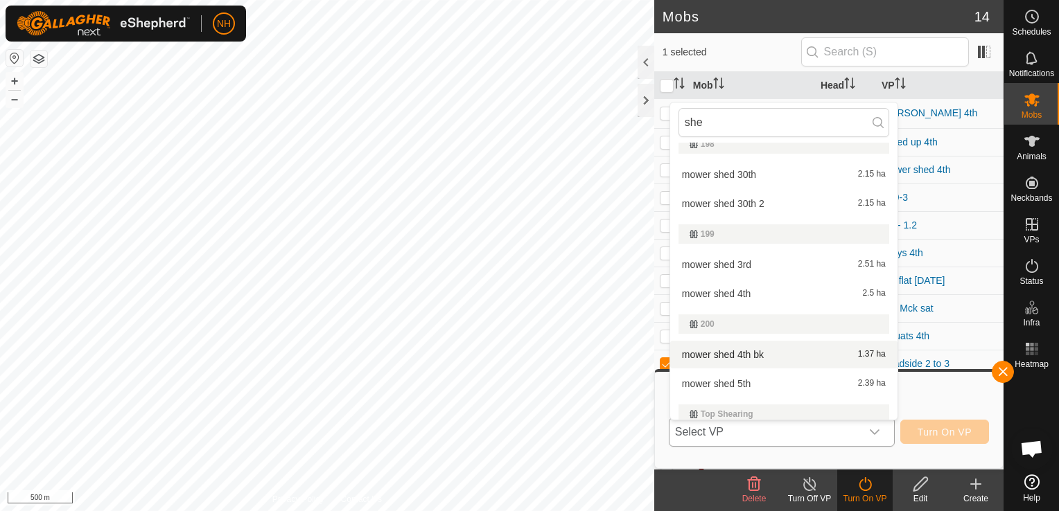
type input "she"
click at [0, 256] on html "NH Schedules Notifications Mobs Animals Neckbands VPs Status Infra Heatmap Help…" at bounding box center [529, 255] width 1059 height 511
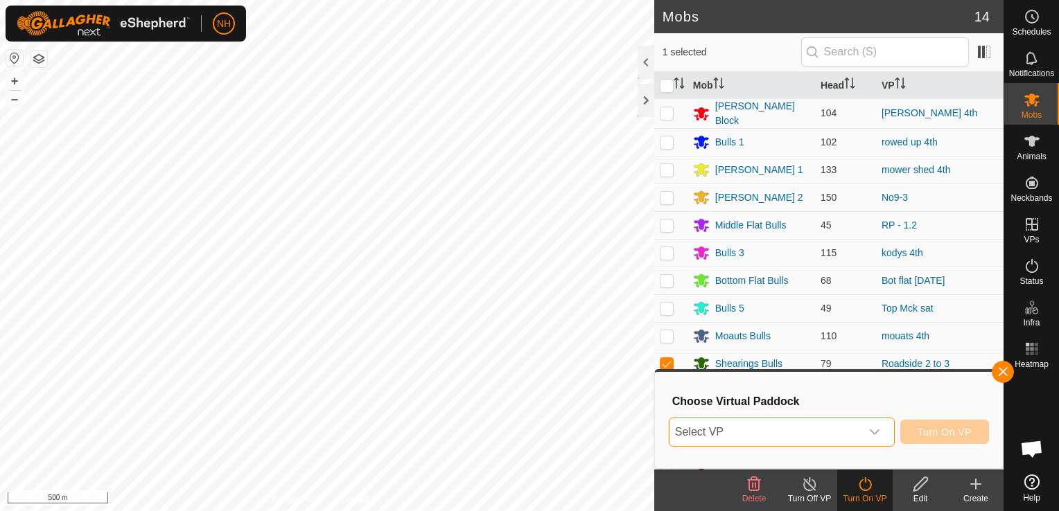
click at [755, 432] on span "Select VP" at bounding box center [764, 432] width 191 height 28
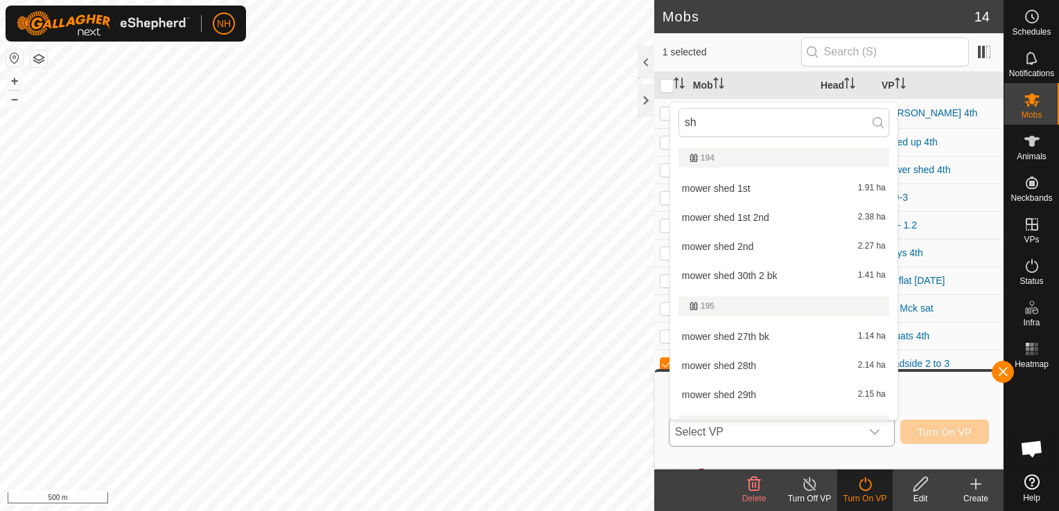
type input "s"
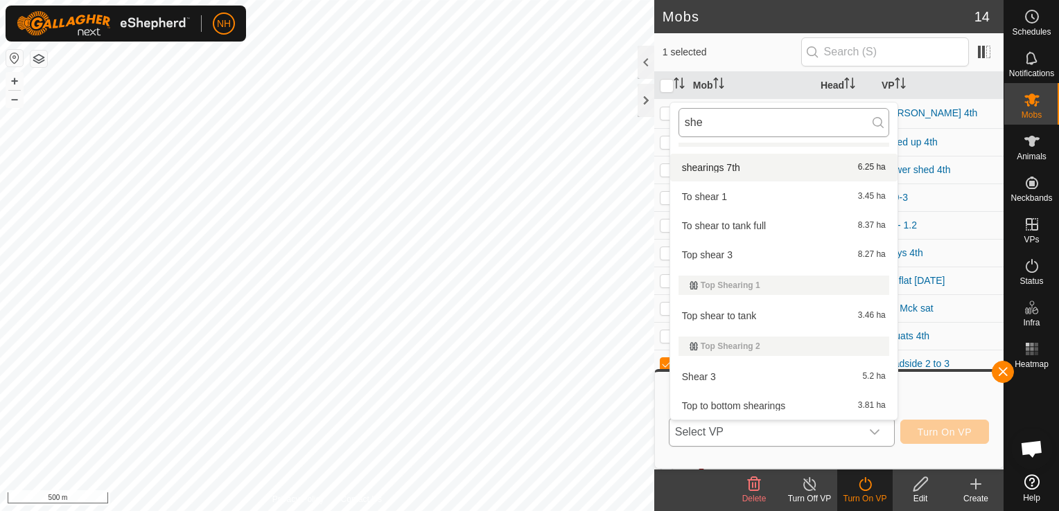
scroll to position [0, 0]
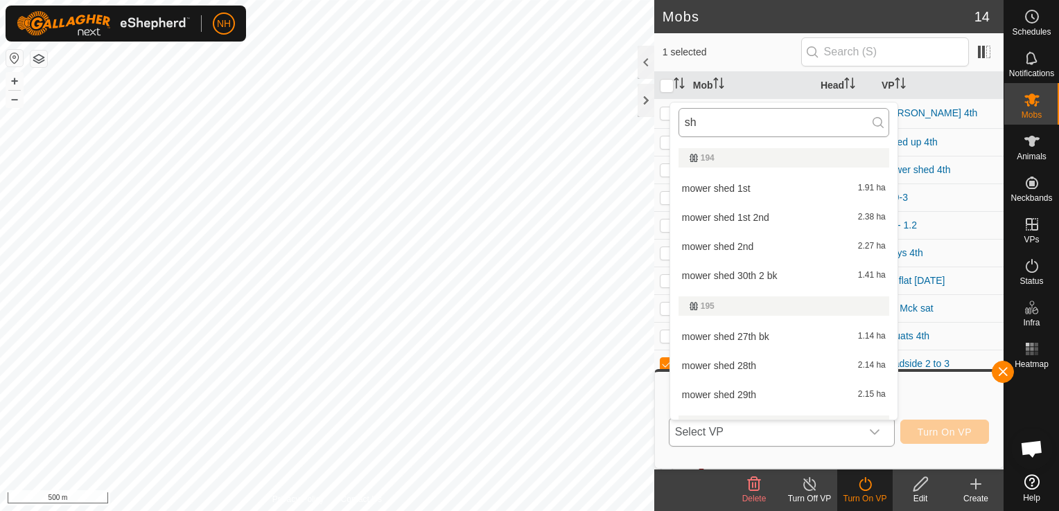
type input "s"
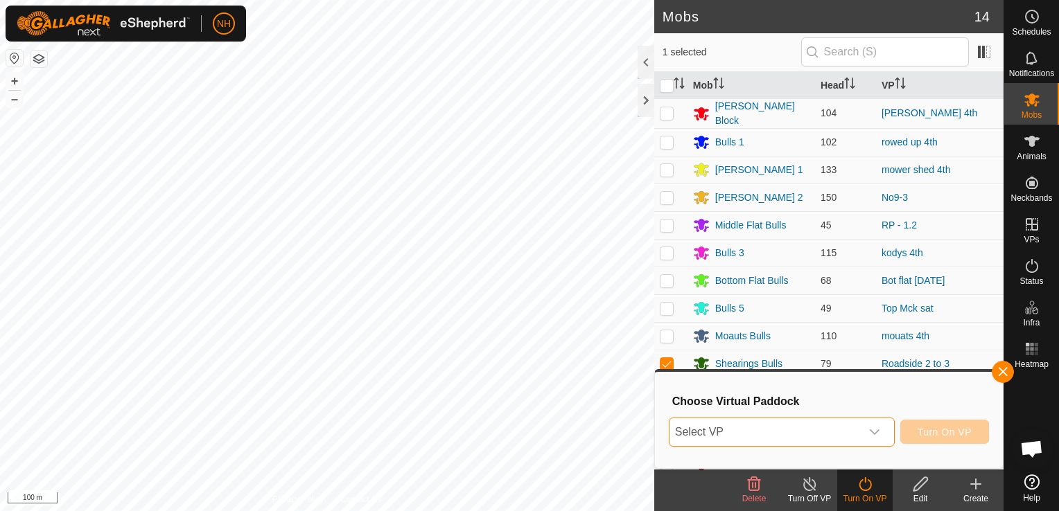
click at [723, 423] on span "Select VP" at bounding box center [764, 432] width 191 height 28
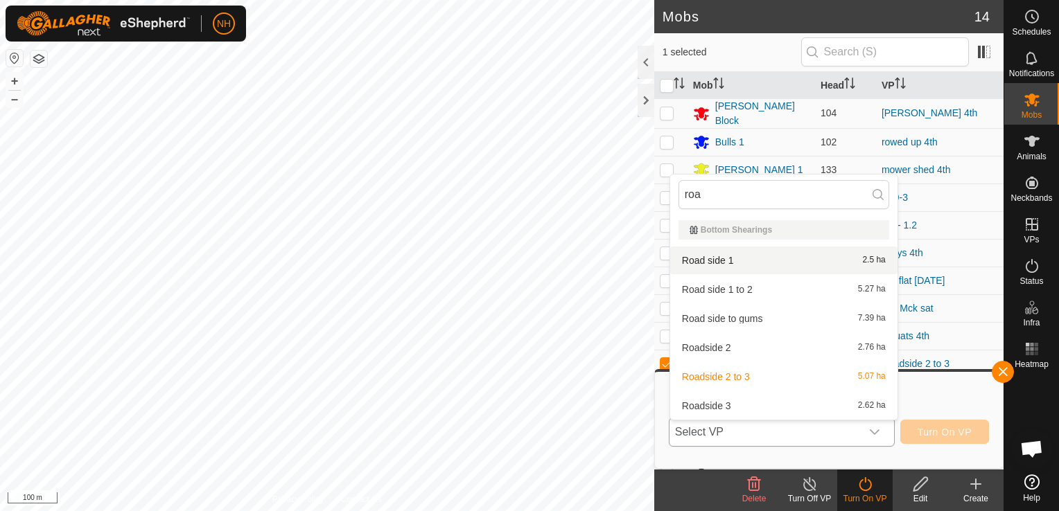
type input "roa"
click at [709, 252] on li "Road side 1 2.5 ha" at bounding box center [783, 261] width 227 height 28
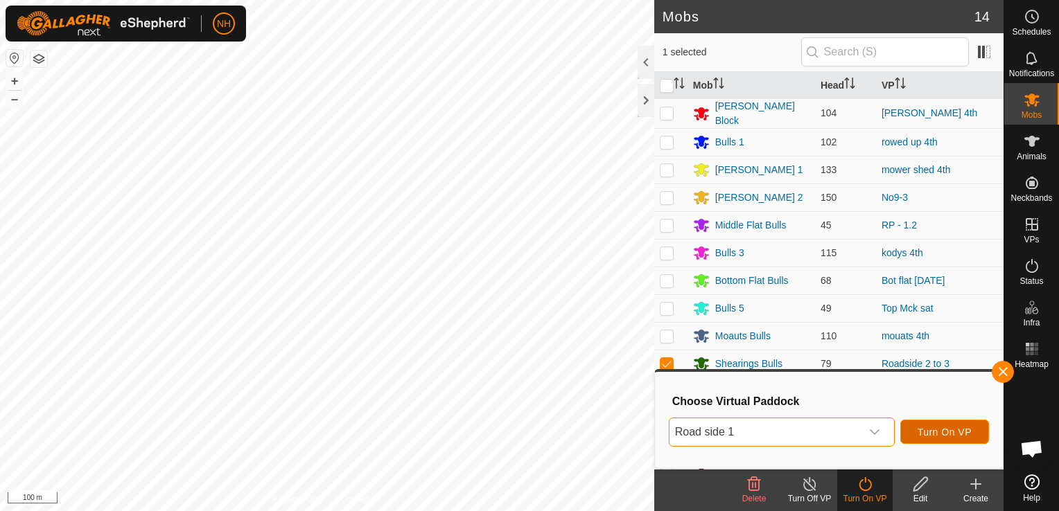
click at [962, 428] on span "Turn On VP" at bounding box center [944, 432] width 54 height 11
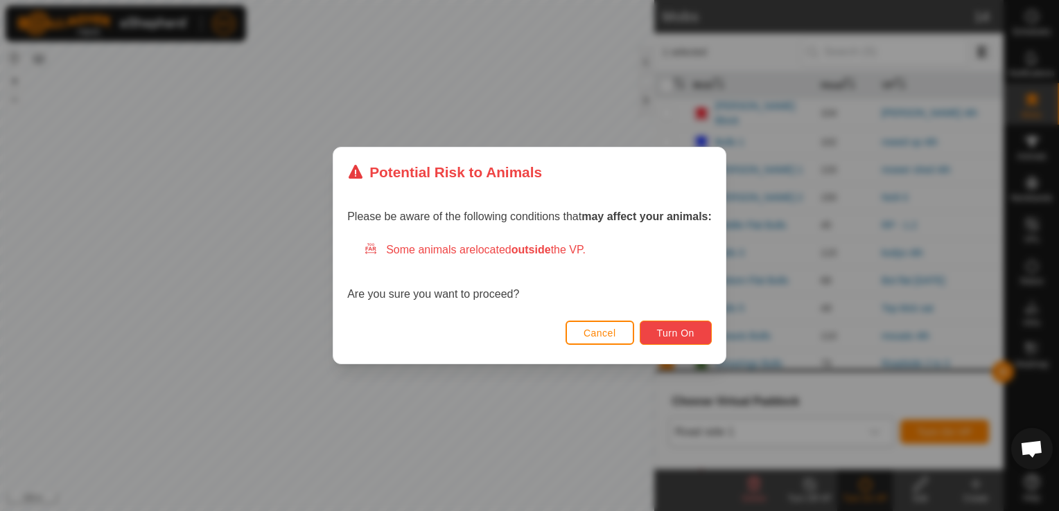
click at [658, 331] on span "Turn On" at bounding box center [675, 333] width 37 height 11
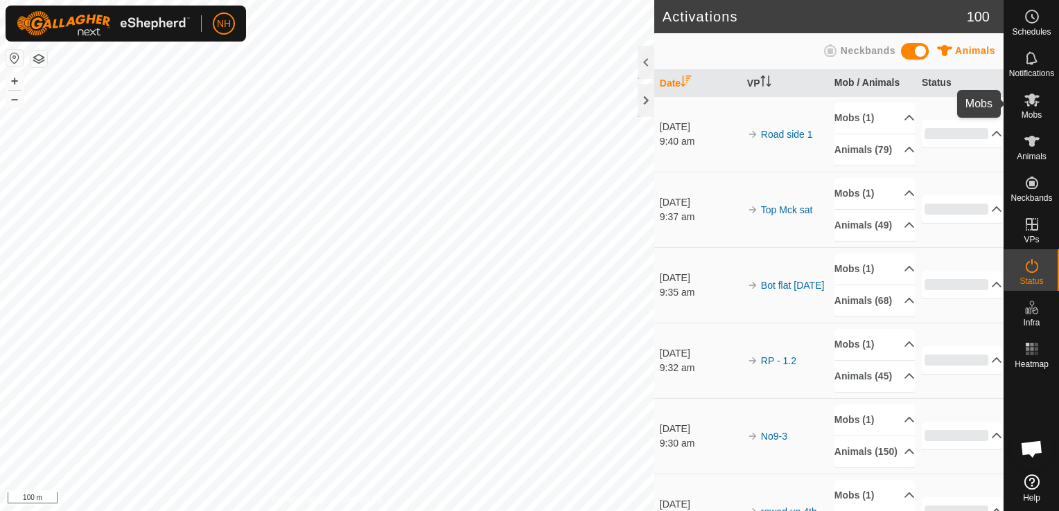
click at [1032, 104] on icon at bounding box center [1031, 99] width 17 height 17
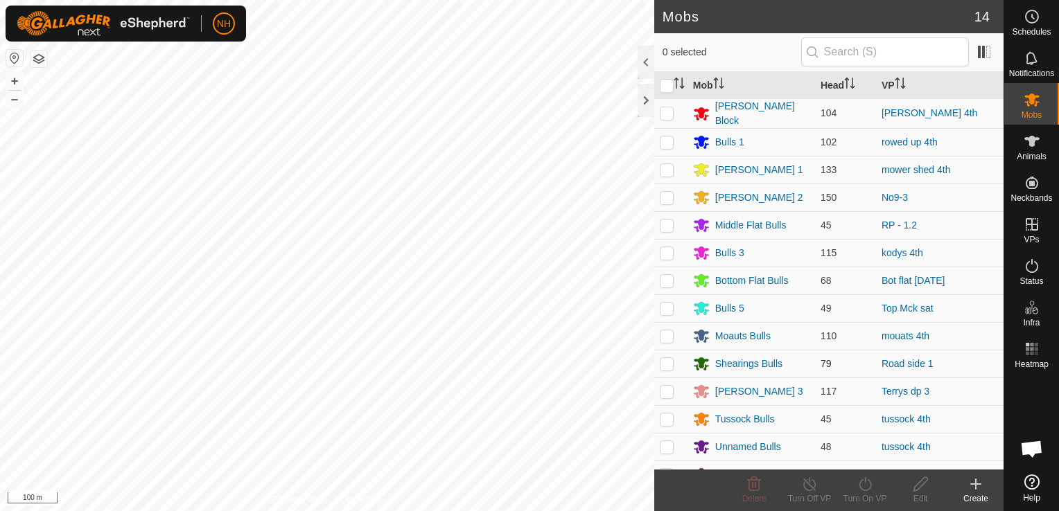
click at [665, 362] on p-checkbox at bounding box center [667, 363] width 14 height 11
checkbox input "true"
click at [863, 484] on icon at bounding box center [864, 484] width 17 height 17
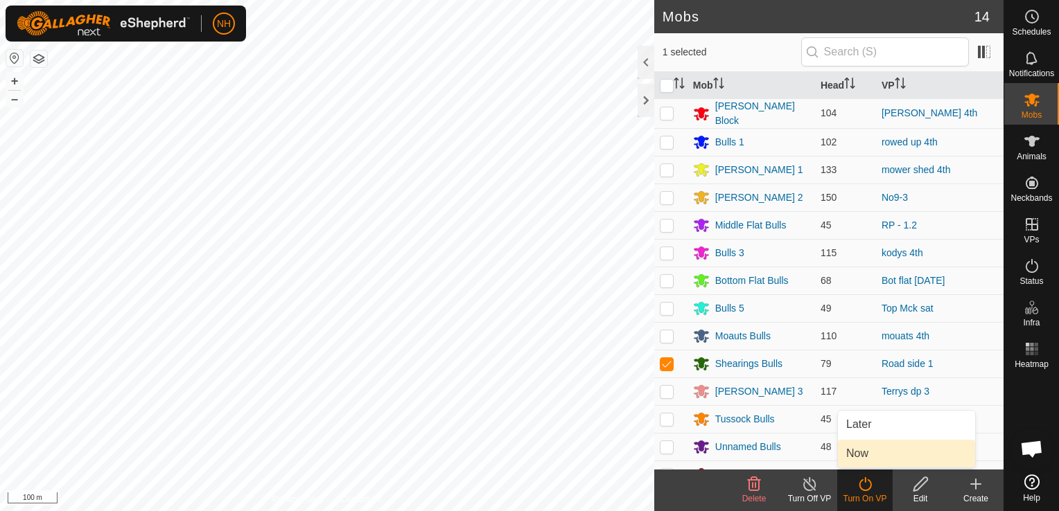
click at [862, 456] on link "Now" at bounding box center [906, 454] width 137 height 28
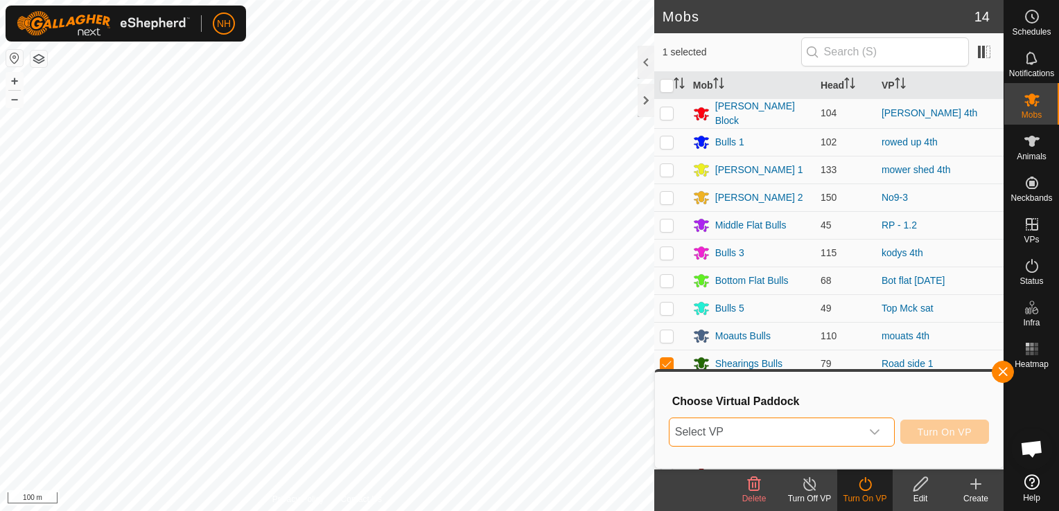
click at [801, 438] on span "Select VP" at bounding box center [764, 432] width 191 height 28
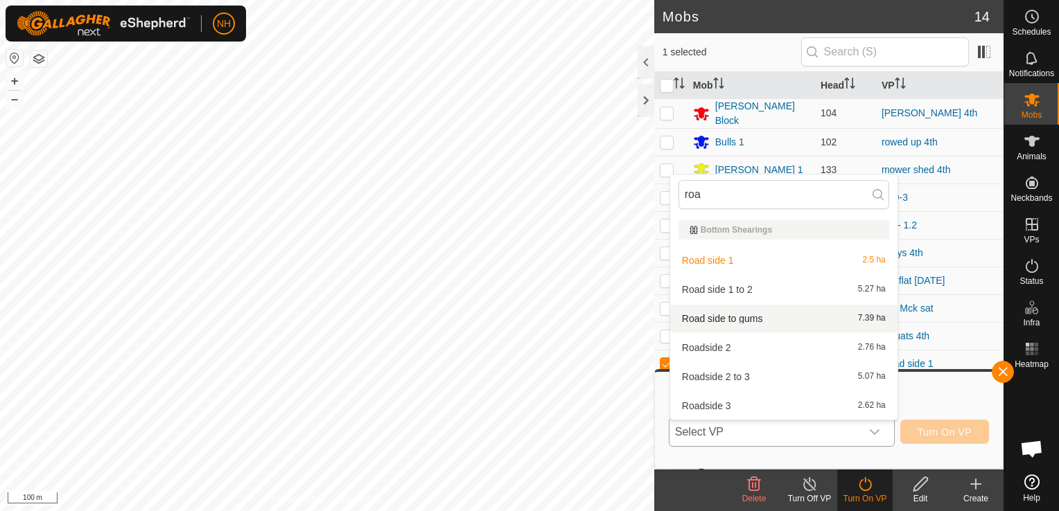
type input "roa"
click at [715, 319] on li "Road side to gums 7.39 ha" at bounding box center [783, 319] width 227 height 28
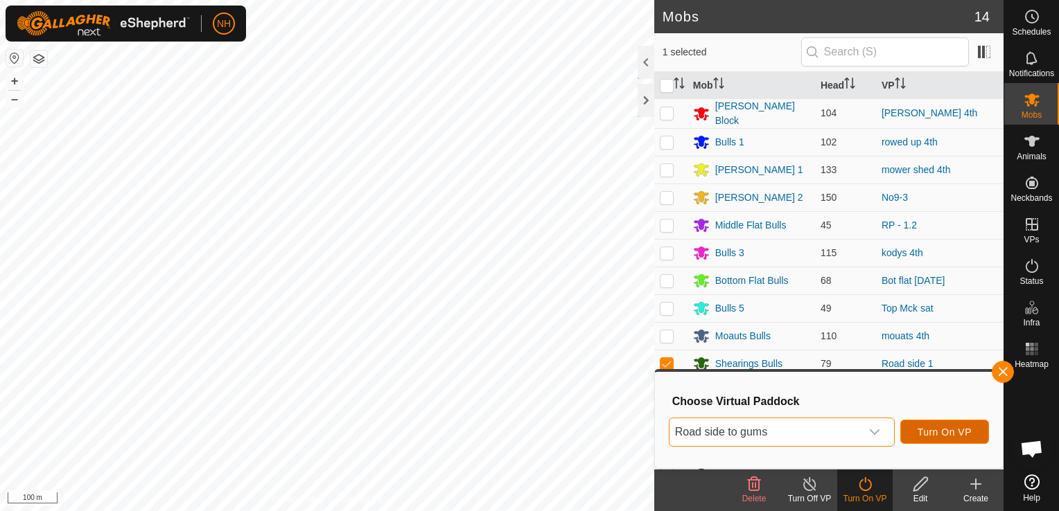
click at [970, 436] on span "Turn On VP" at bounding box center [944, 432] width 54 height 11
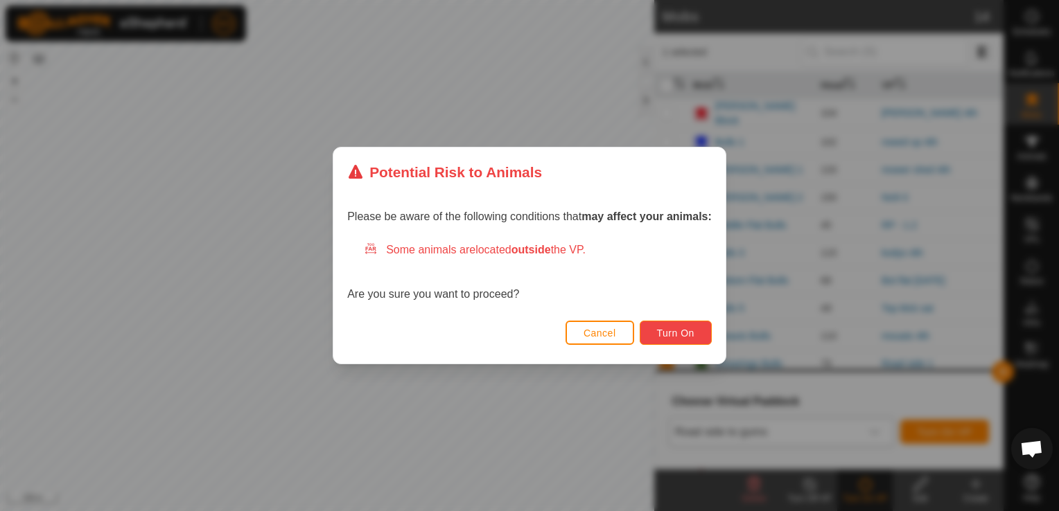
click at [682, 331] on span "Turn On" at bounding box center [675, 333] width 37 height 11
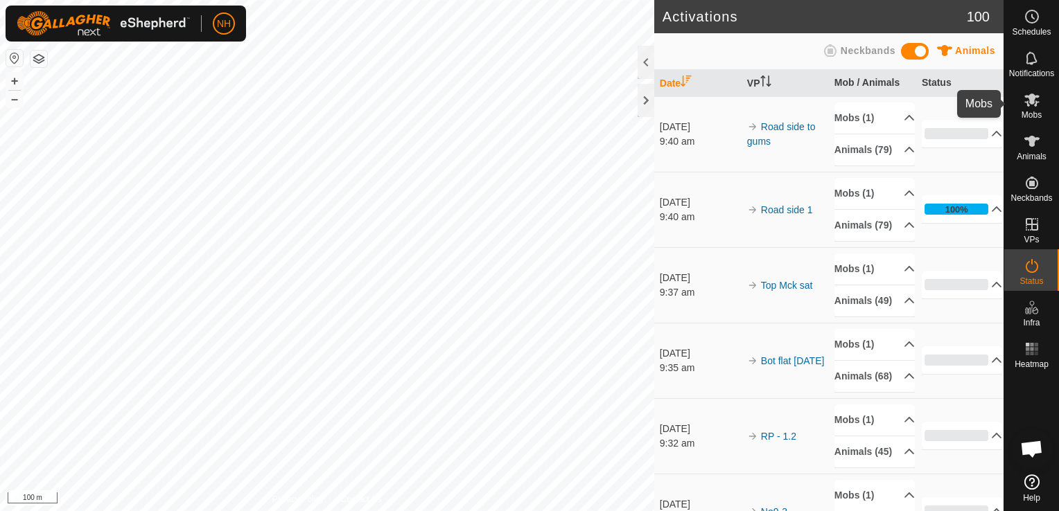
click at [1031, 98] on icon at bounding box center [1031, 100] width 15 height 13
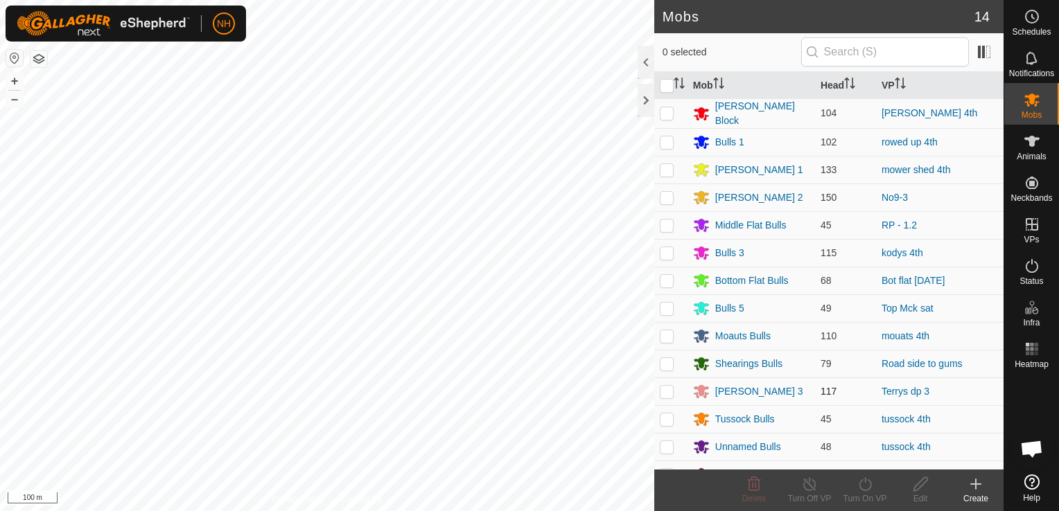
click at [668, 392] on p-checkbox at bounding box center [667, 391] width 14 height 11
checkbox input "true"
click at [863, 484] on icon at bounding box center [864, 484] width 17 height 17
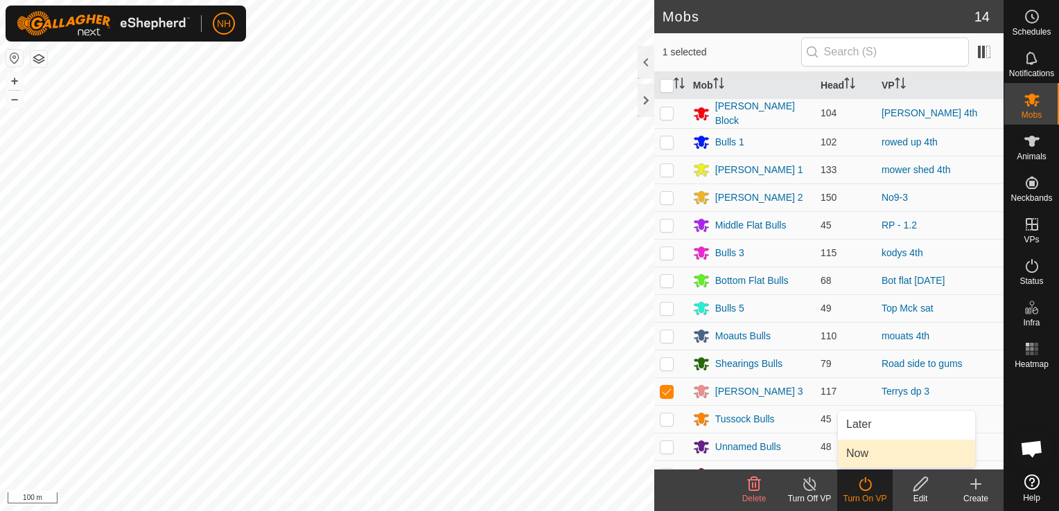
click at [862, 450] on link "Now" at bounding box center [906, 454] width 137 height 28
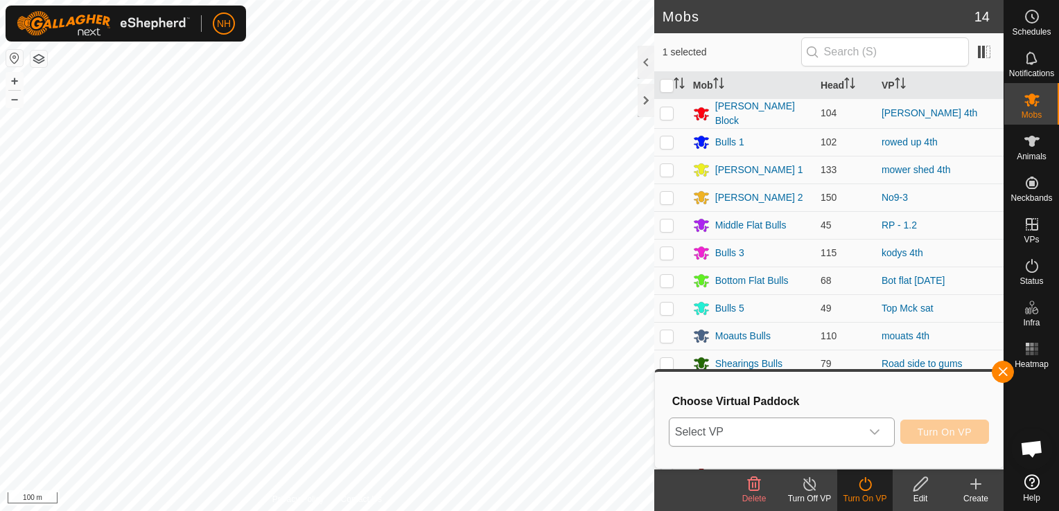
click at [805, 430] on span "Select VP" at bounding box center [764, 432] width 191 height 28
click at [766, 433] on span "Select VP" at bounding box center [764, 432] width 191 height 28
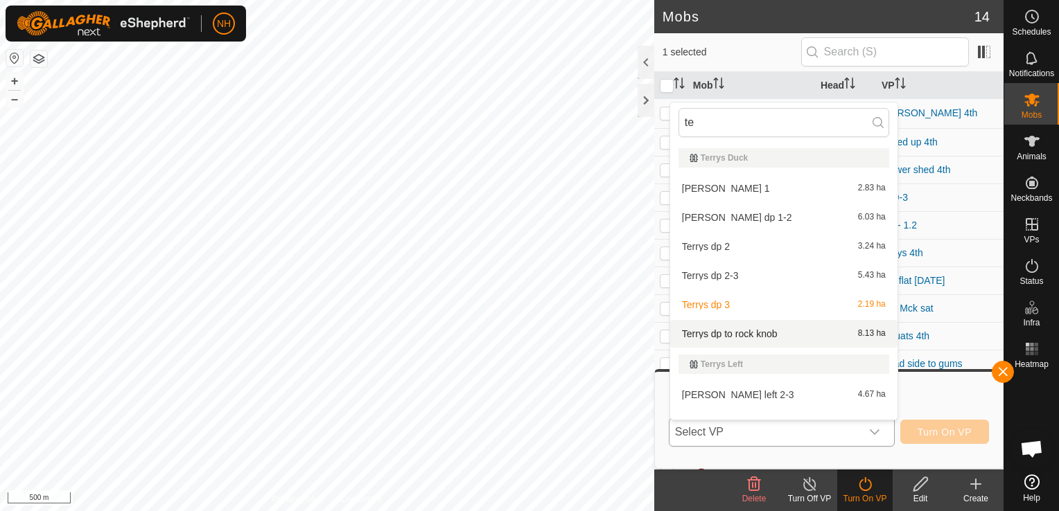
scroll to position [18, 0]
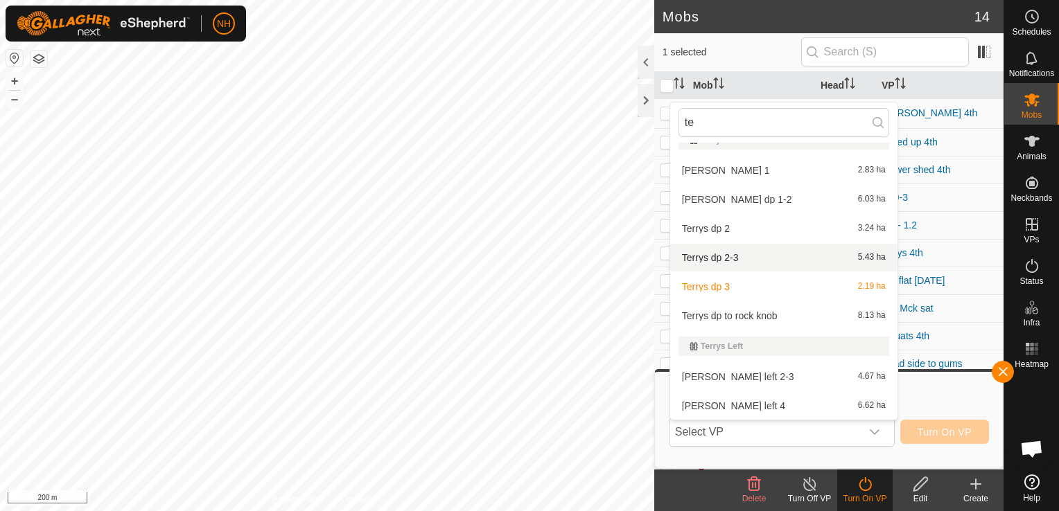
type input "te"
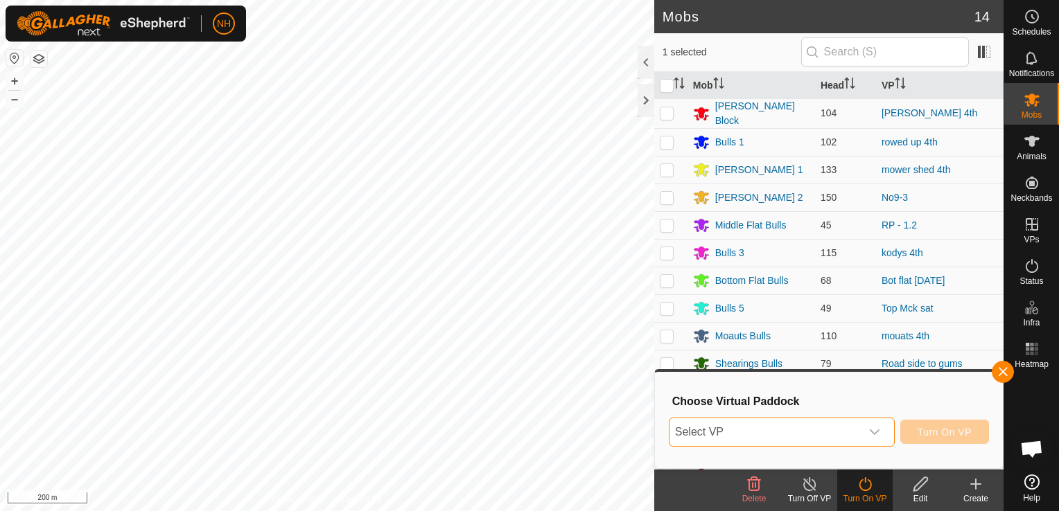
click at [737, 428] on span "Select VP" at bounding box center [764, 432] width 191 height 28
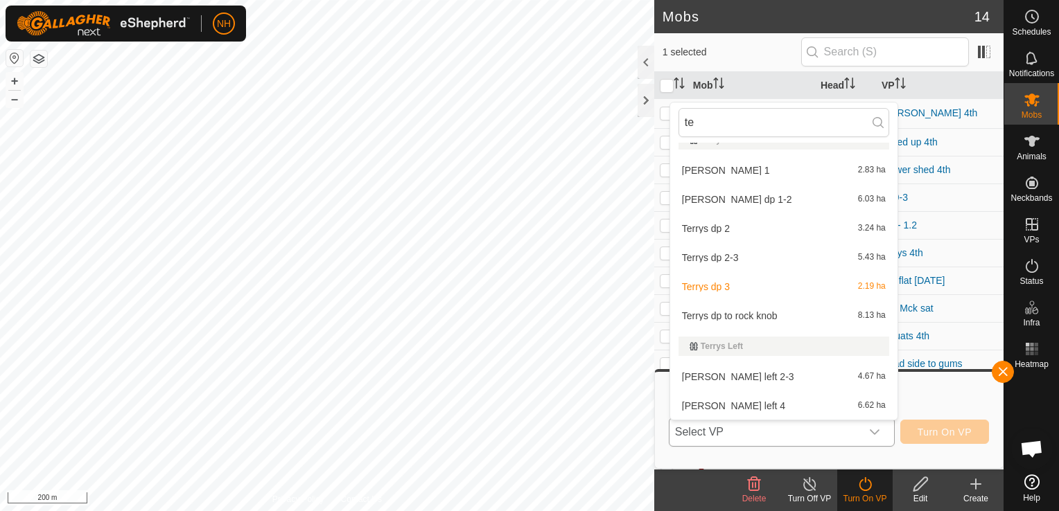
click at [696, 255] on li "Terrys dp 2-3 5.43 ha" at bounding box center [783, 258] width 227 height 28
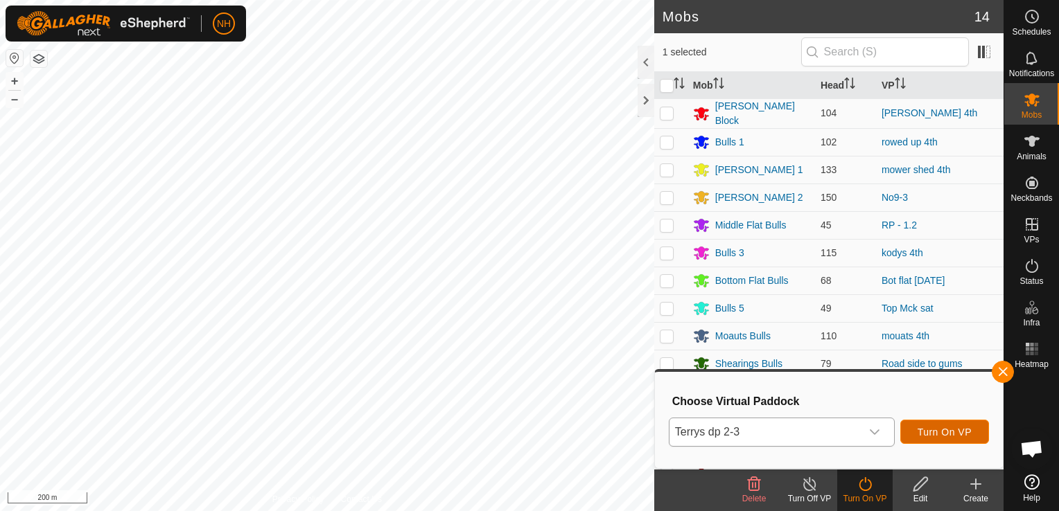
click at [952, 425] on button "Turn On VP" at bounding box center [944, 432] width 89 height 24
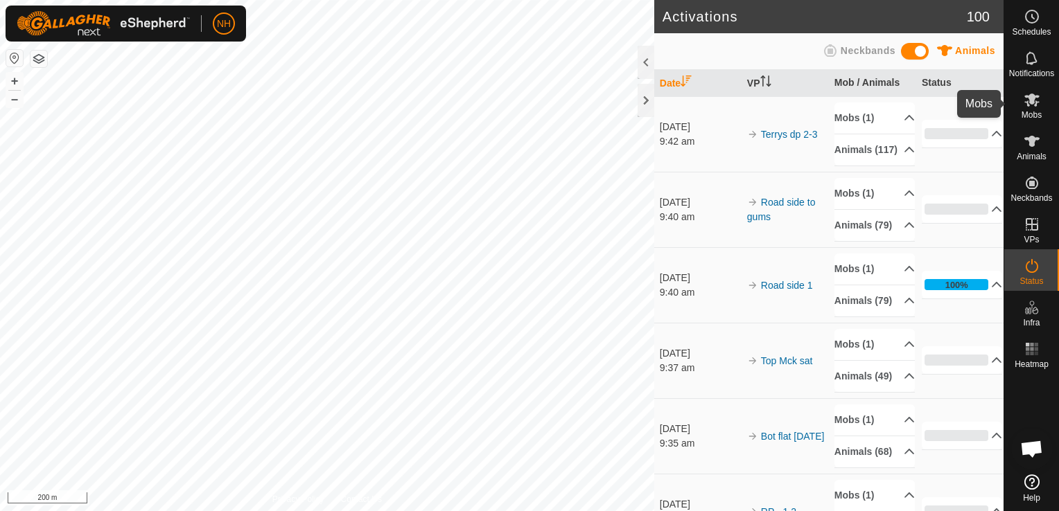
click at [1031, 103] on icon at bounding box center [1031, 100] width 15 height 13
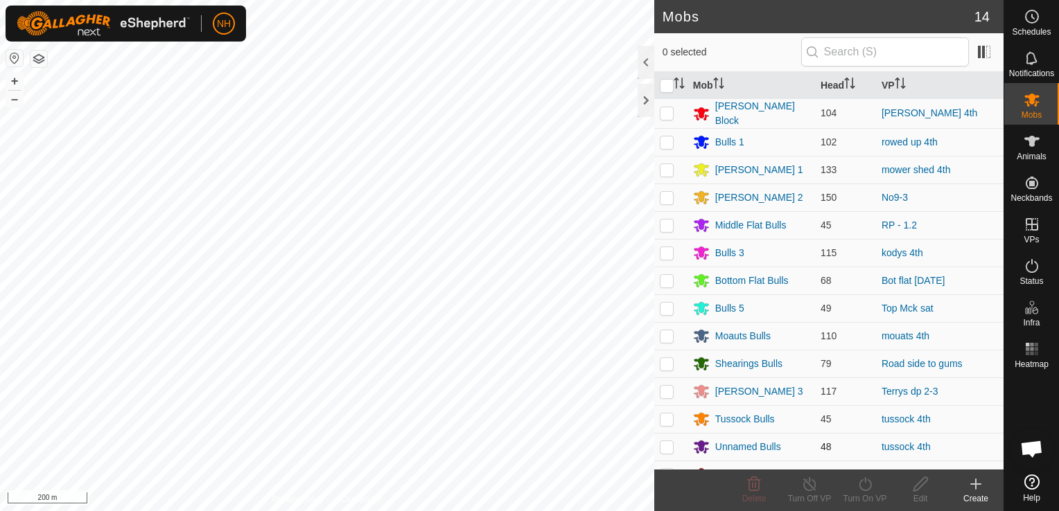
click at [667, 443] on p-checkbox at bounding box center [667, 446] width 14 height 11
checkbox input "true"
click at [865, 481] on icon at bounding box center [864, 484] width 12 height 14
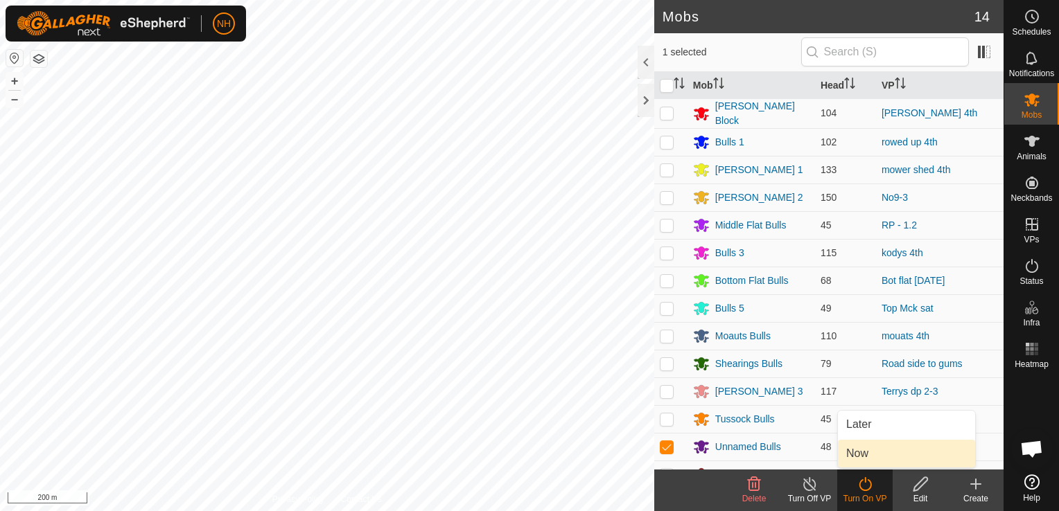
click at [862, 452] on link "Now" at bounding box center [906, 454] width 137 height 28
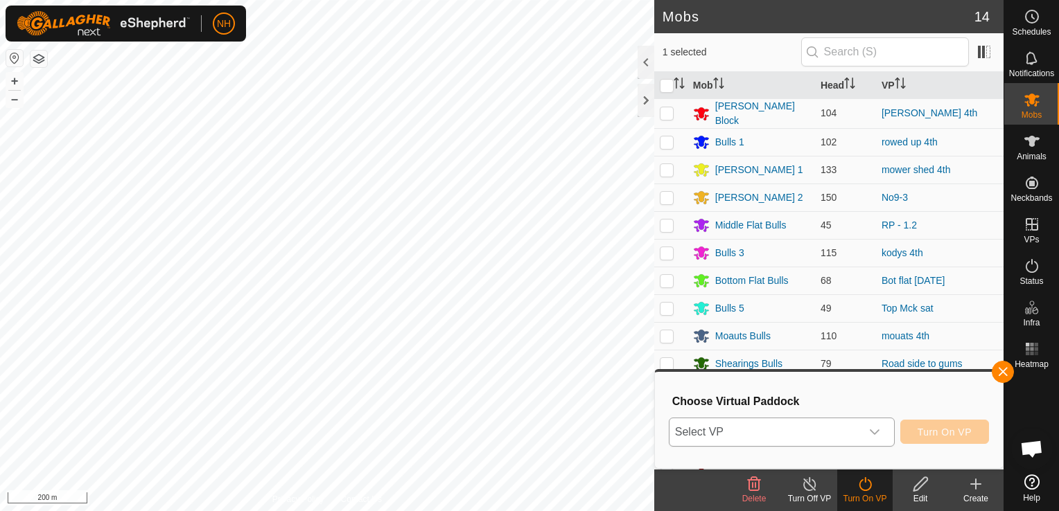
click at [809, 436] on span "Select VP" at bounding box center [764, 432] width 191 height 28
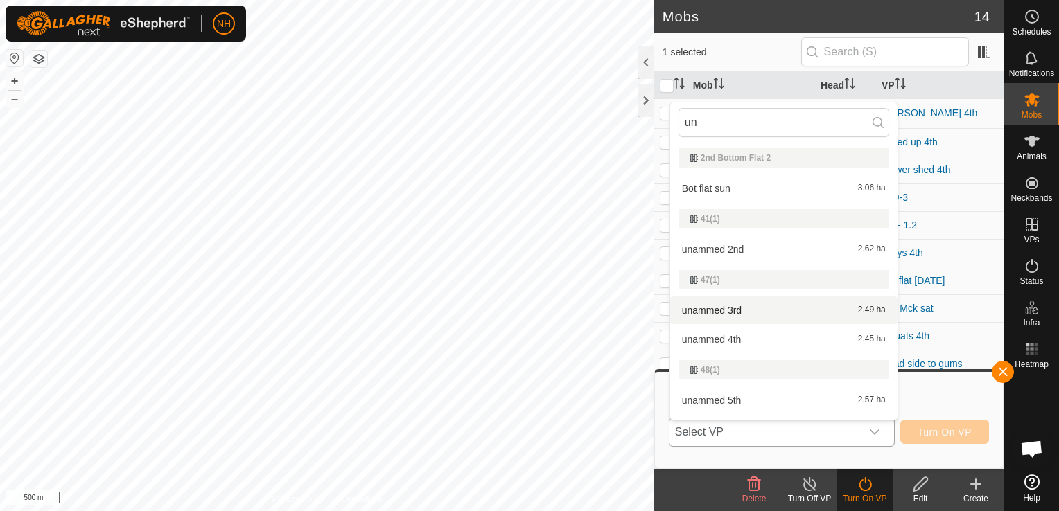
type input "un"
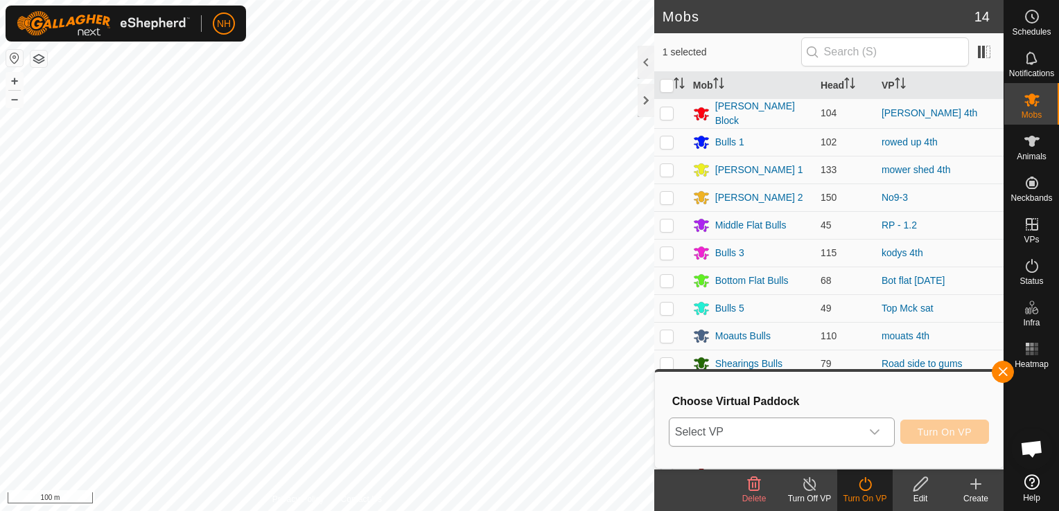
click at [740, 425] on span "Select VP" at bounding box center [764, 432] width 191 height 28
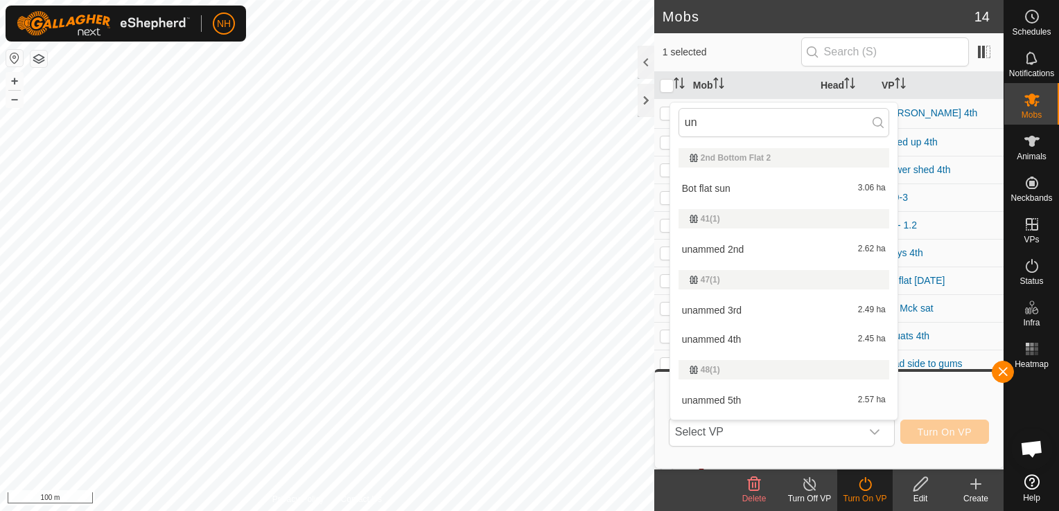
click at [712, 400] on li "unammed 5th 2.57 ha" at bounding box center [783, 401] width 227 height 28
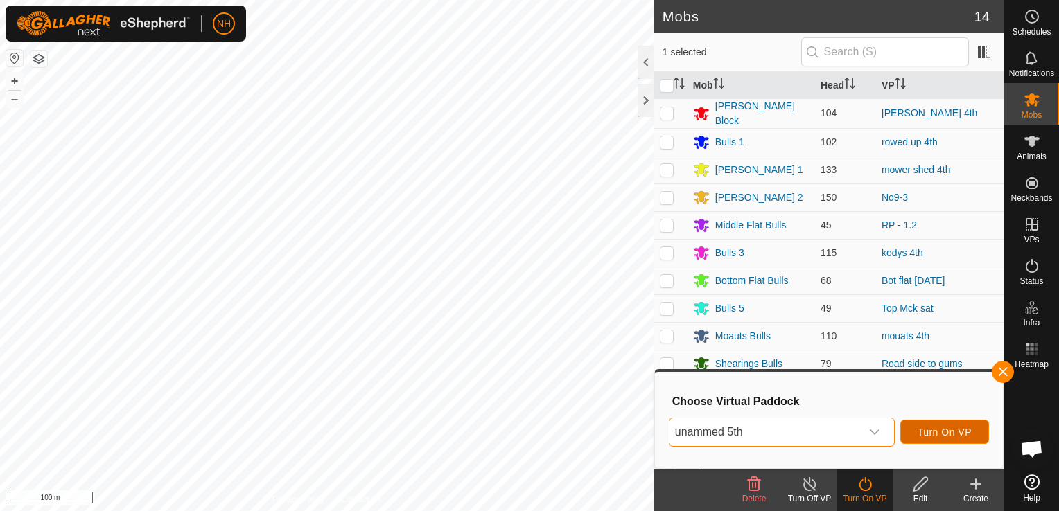
click at [949, 430] on span "Turn On VP" at bounding box center [944, 432] width 54 height 11
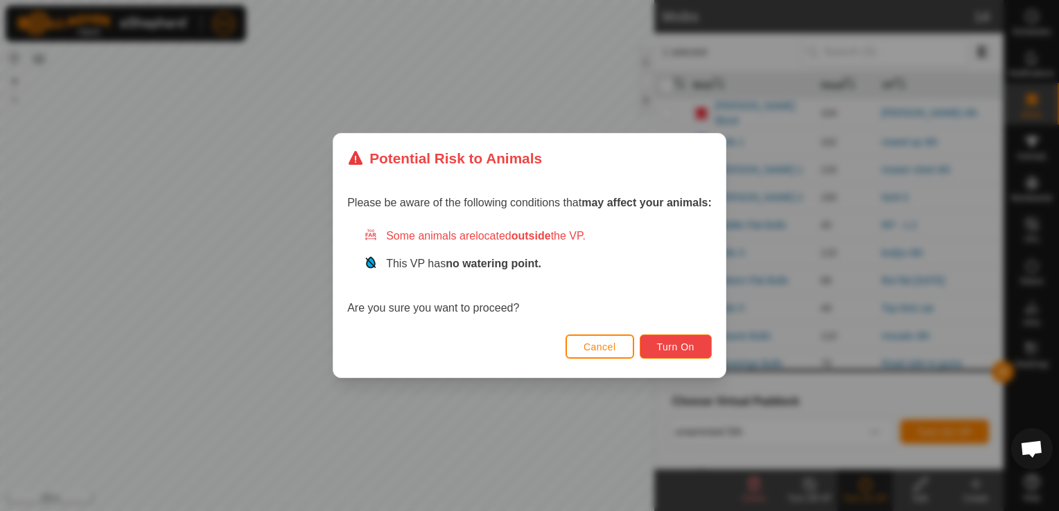
click at [682, 342] on span "Turn On" at bounding box center [675, 347] width 37 height 11
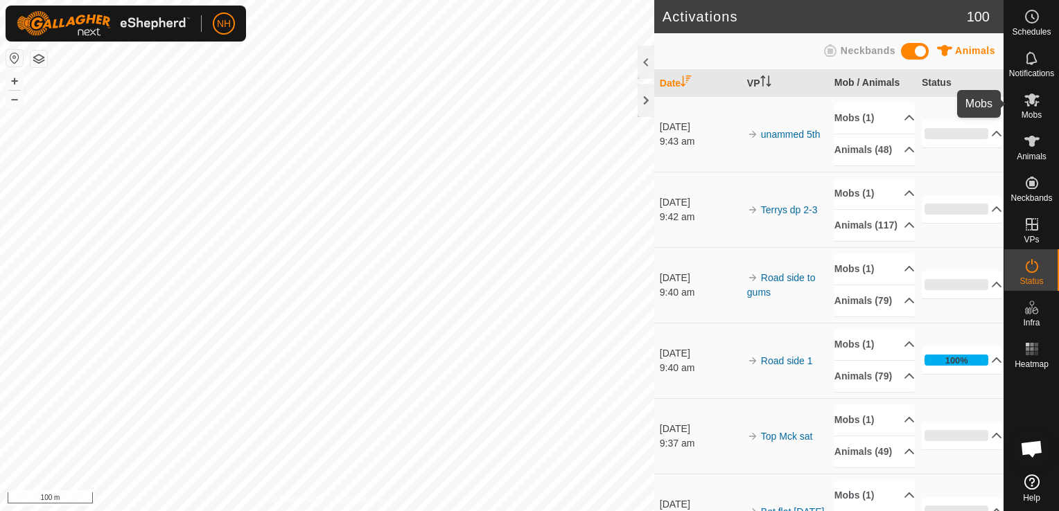
click at [1030, 106] on icon at bounding box center [1031, 99] width 17 height 17
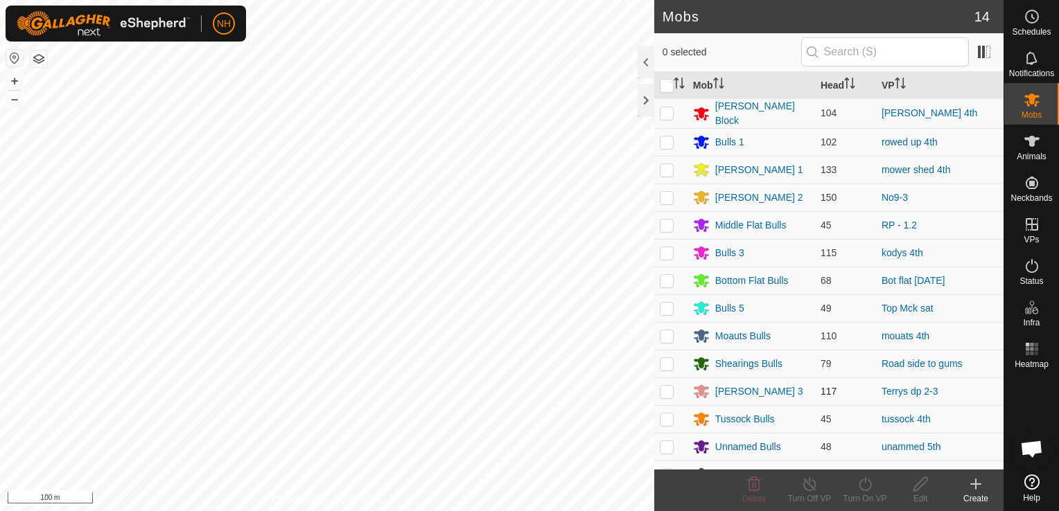
scroll to position [16, 0]
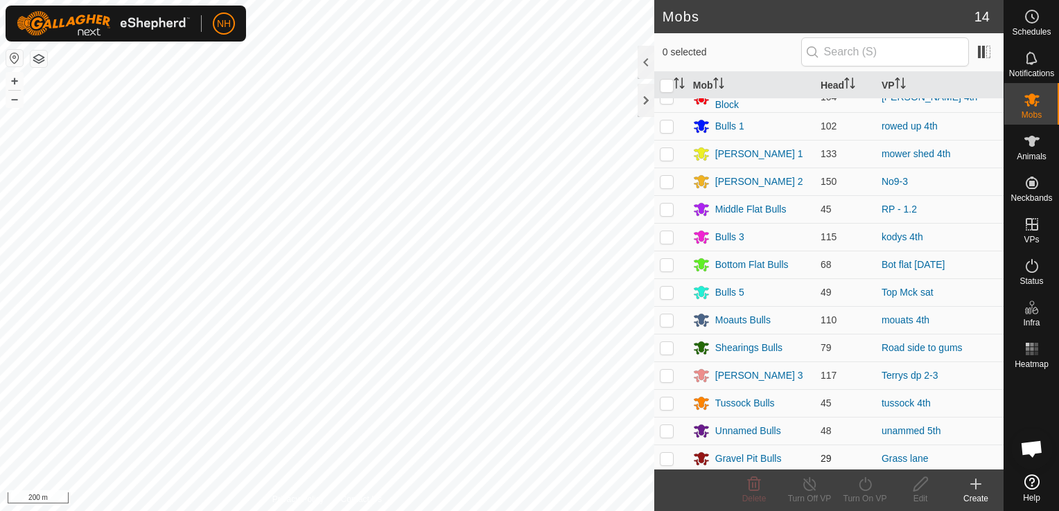
click at [660, 453] on p-checkbox at bounding box center [667, 458] width 14 height 11
checkbox input "true"
click at [862, 480] on icon at bounding box center [864, 484] width 12 height 14
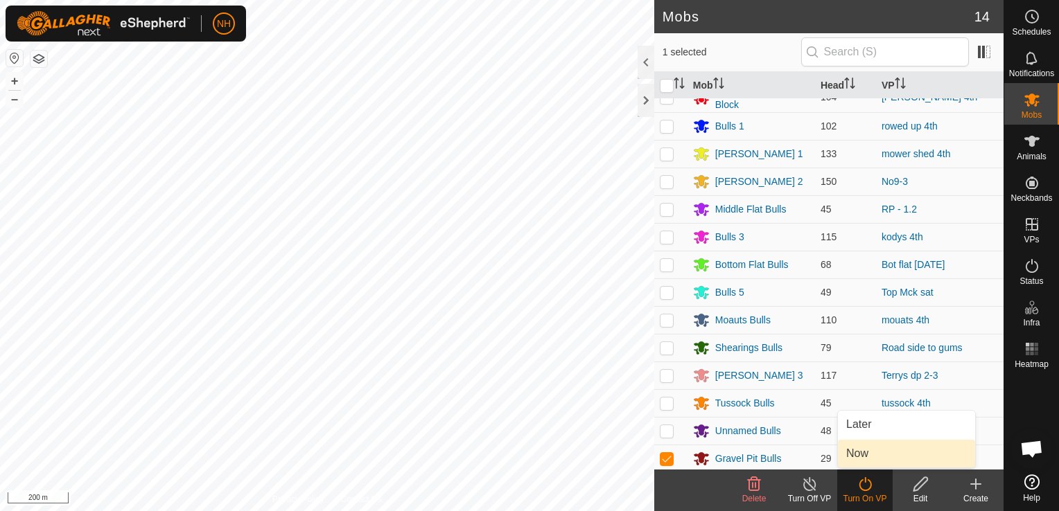
click at [852, 456] on link "Now" at bounding box center [906, 454] width 137 height 28
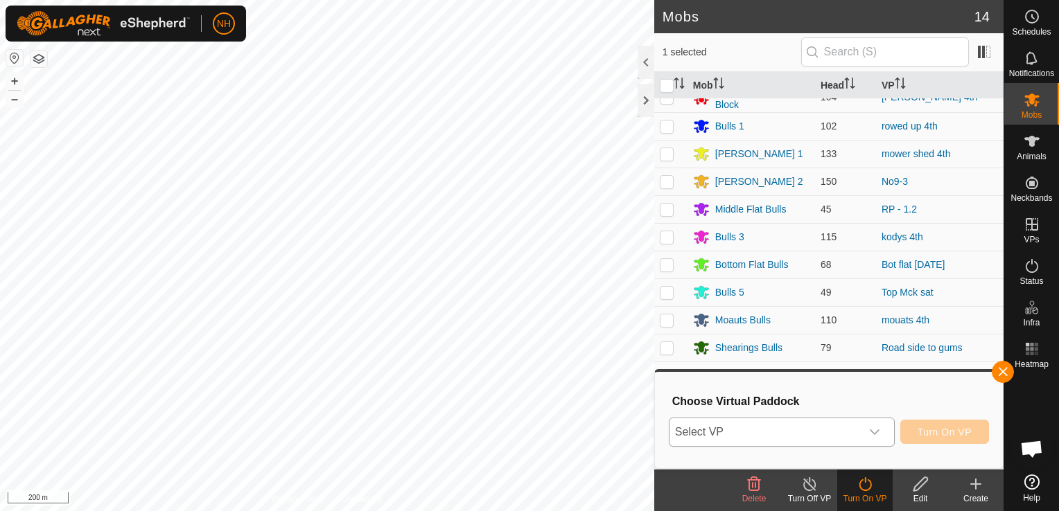
click at [791, 430] on span "Select VP" at bounding box center [764, 432] width 191 height 28
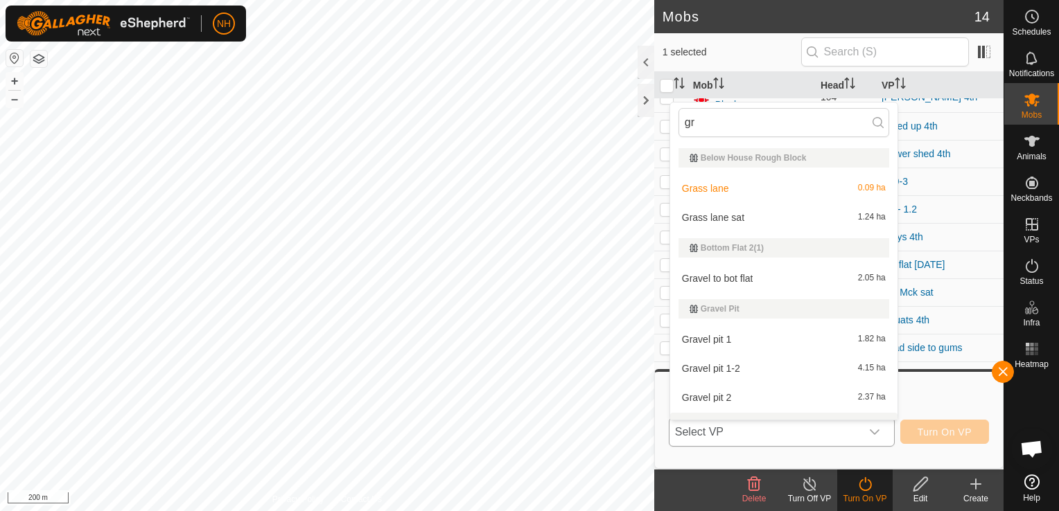
scroll to position [21, 0]
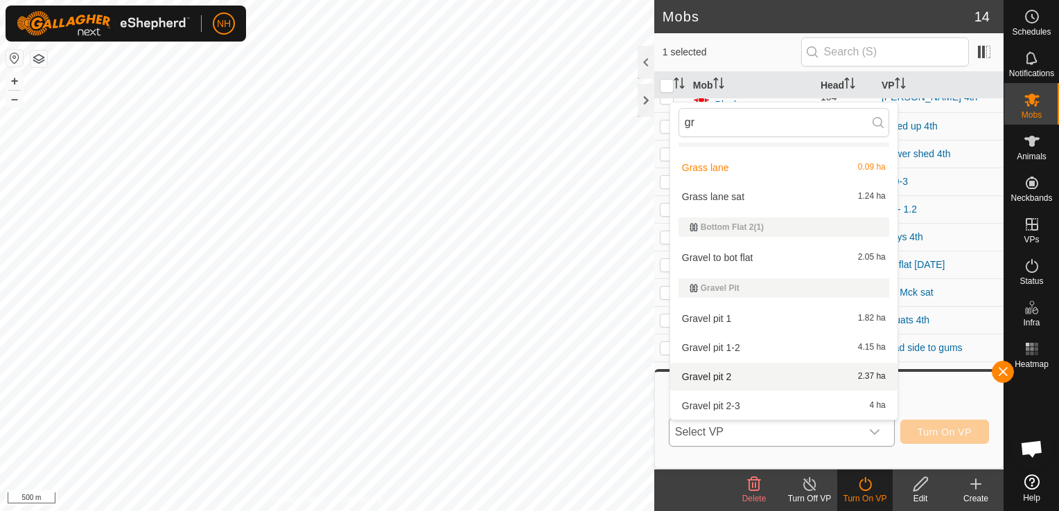
type input "gr"
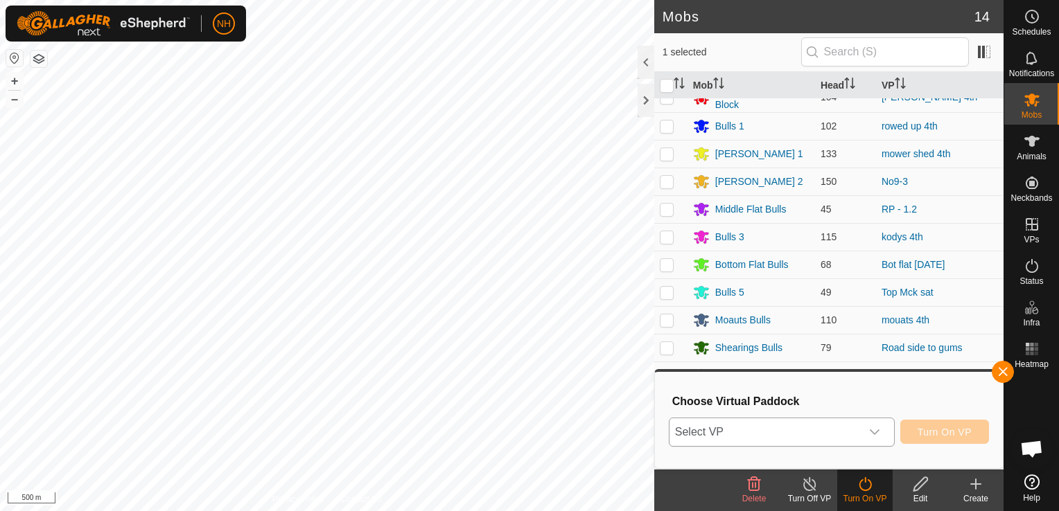
click at [780, 429] on span "Select VP" at bounding box center [764, 432] width 191 height 28
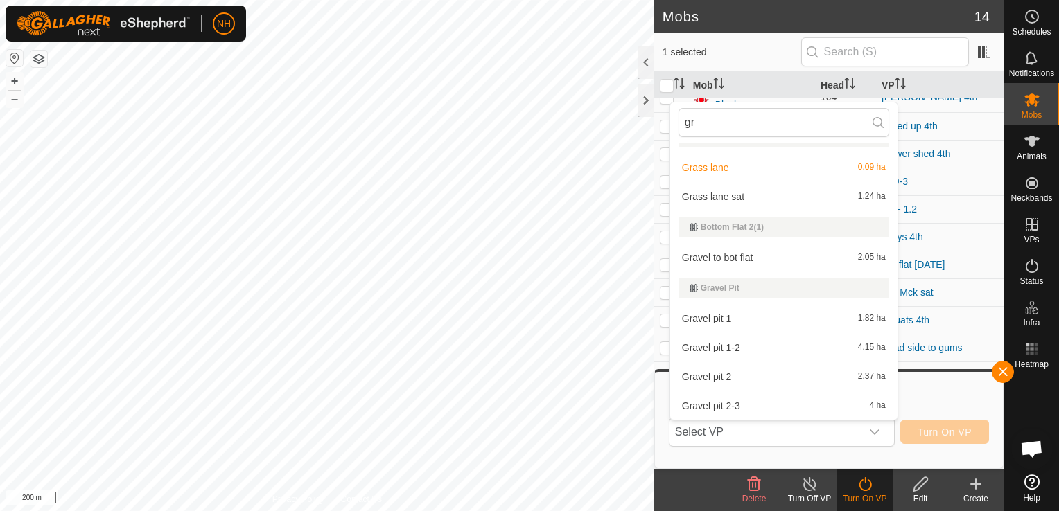
click at [450, 511] on html "NH Schedules Notifications Mobs Animals Neckbands VPs Status Infra Heatmap Help…" at bounding box center [529, 255] width 1059 height 511
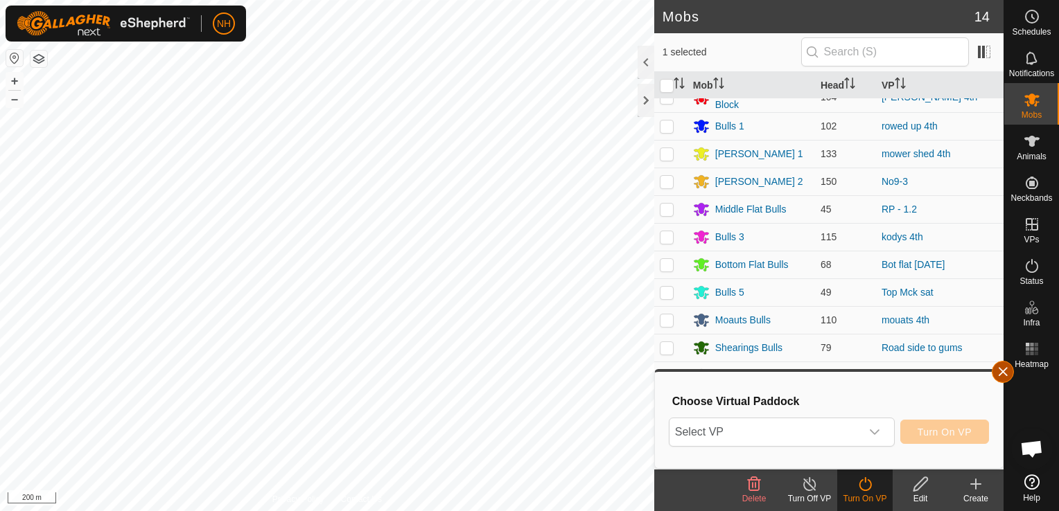
click at [1007, 369] on button "button" at bounding box center [1002, 372] width 22 height 22
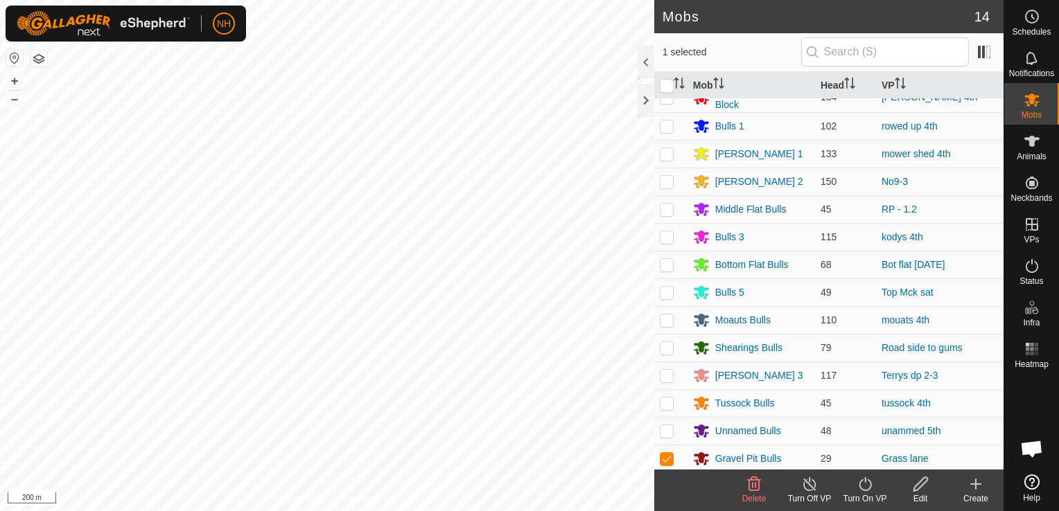
click at [864, 486] on icon at bounding box center [864, 484] width 17 height 17
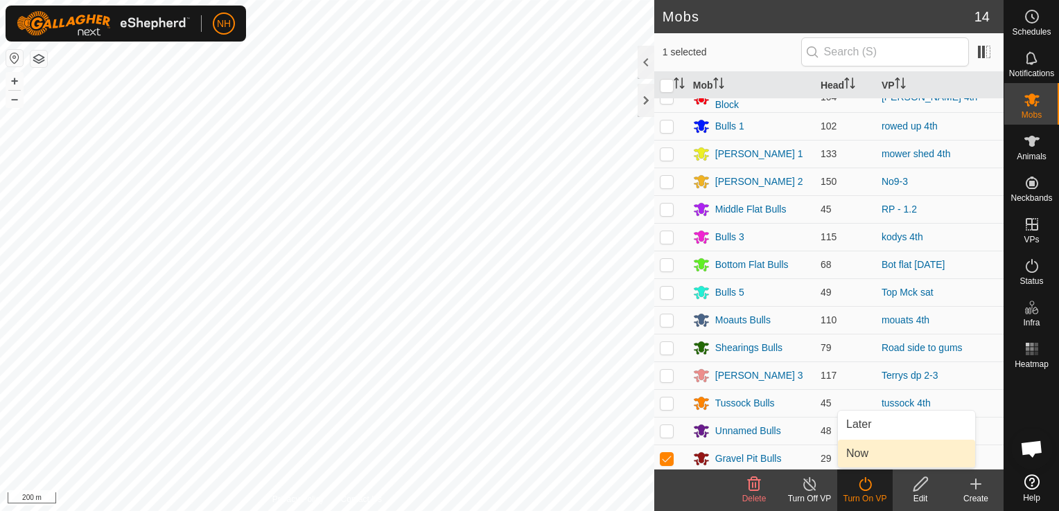
click at [852, 450] on link "Now" at bounding box center [906, 454] width 137 height 28
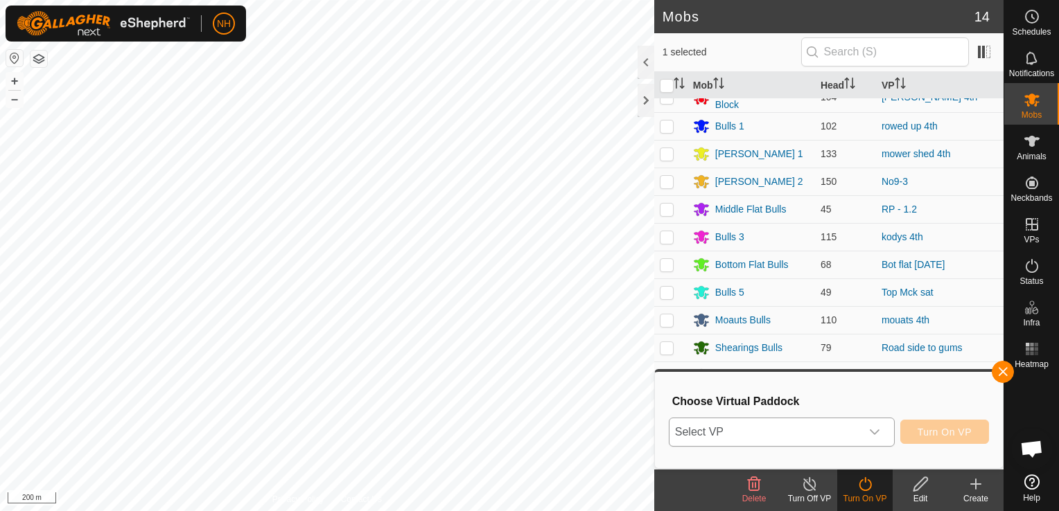
click at [759, 423] on span "Select VP" at bounding box center [764, 432] width 191 height 28
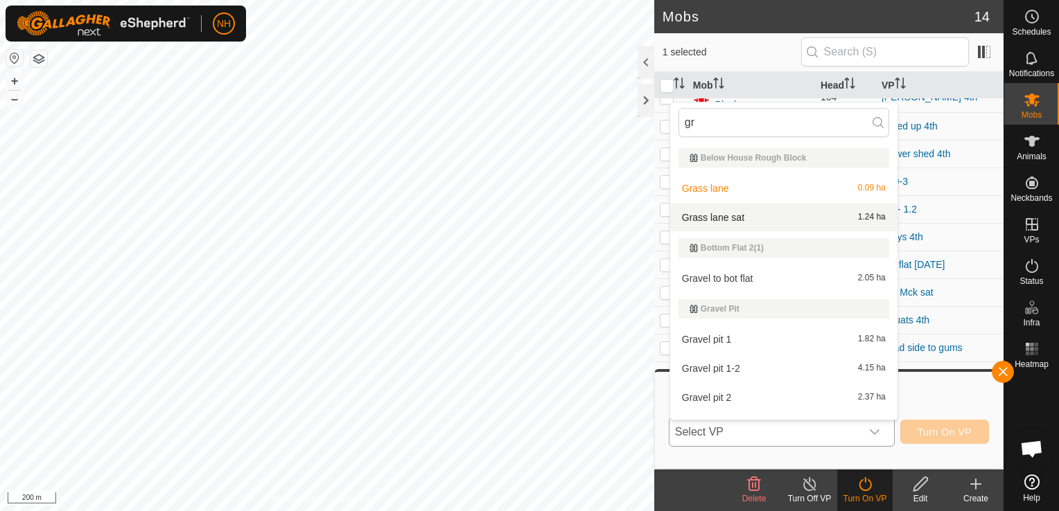
type input "gr"
click at [743, 213] on li "Grass lane sat 1.24 ha" at bounding box center [783, 218] width 227 height 28
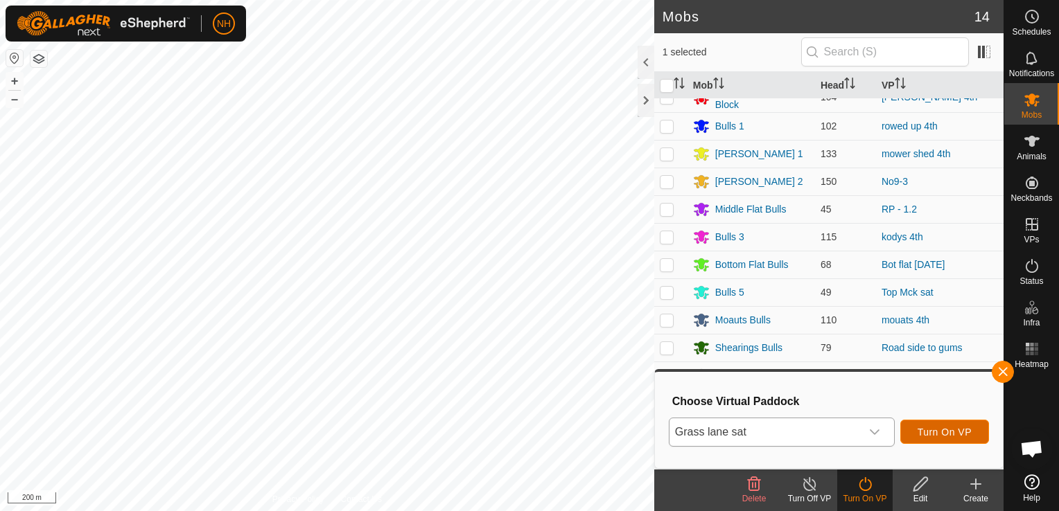
click at [967, 429] on span "Turn On VP" at bounding box center [944, 432] width 54 height 11
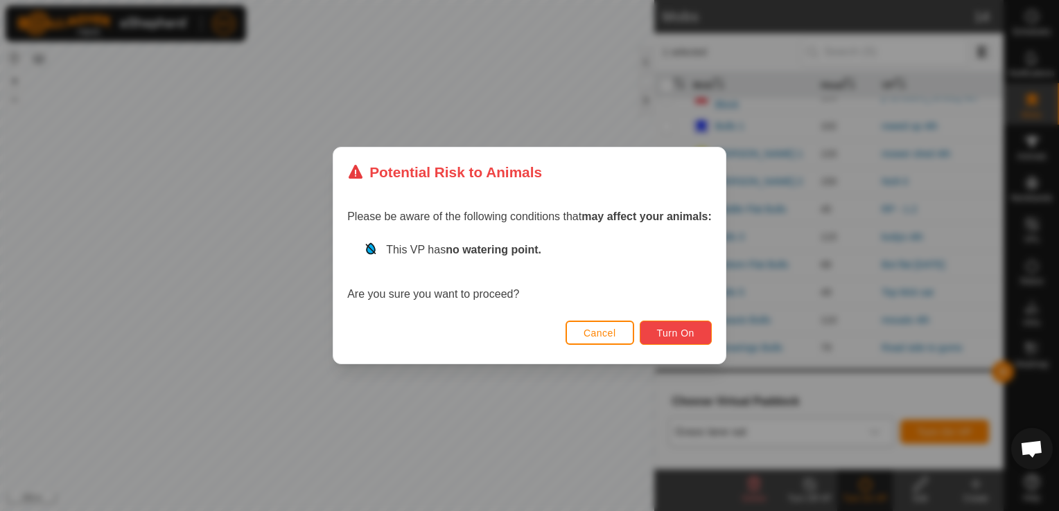
click at [684, 324] on button "Turn On" at bounding box center [676, 333] width 72 height 24
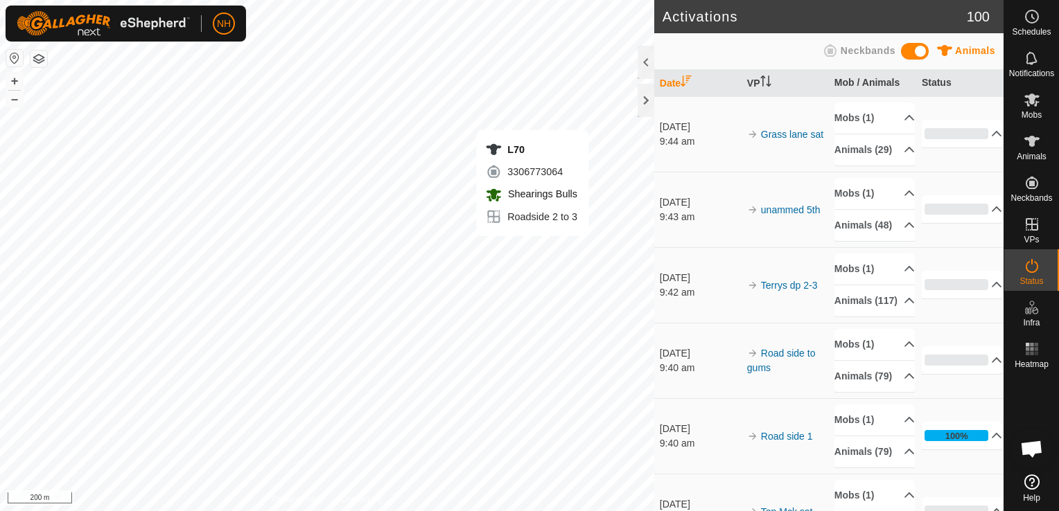
click at [499, 232] on div "L70 3306773064 Shearings Bulls Roadside 2 to 3 + – ⇧ i 200 m" at bounding box center [327, 255] width 654 height 511
click at [0, 265] on html "NH Schedules Notifications Mobs Animals Neckbands VPs Status Infra Heatmap Help…" at bounding box center [529, 255] width 1059 height 511
click at [303, 511] on html "NH Schedules Notifications Mobs Animals Neckbands VPs Status Infra Heatmap Help…" at bounding box center [529, 255] width 1059 height 511
click at [725, 365] on div "Activations 100 Animals Neckbands Date VP Mob / Animals Status 4 Oct 2025 9:44 …" at bounding box center [501, 255] width 1003 height 511
click at [1058, 109] on html "NH Schedules Notifications Mobs Animals Neckbands VPs Status Infra Heatmap Help…" at bounding box center [529, 255] width 1059 height 511
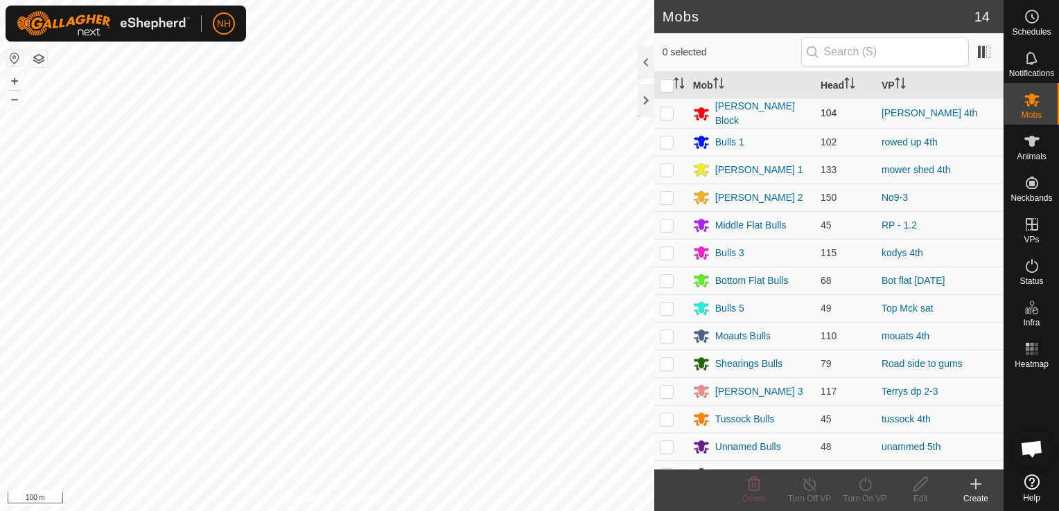
click at [670, 113] on p-checkbox at bounding box center [667, 112] width 14 height 11
checkbox input "true"
click at [870, 488] on icon at bounding box center [864, 484] width 12 height 14
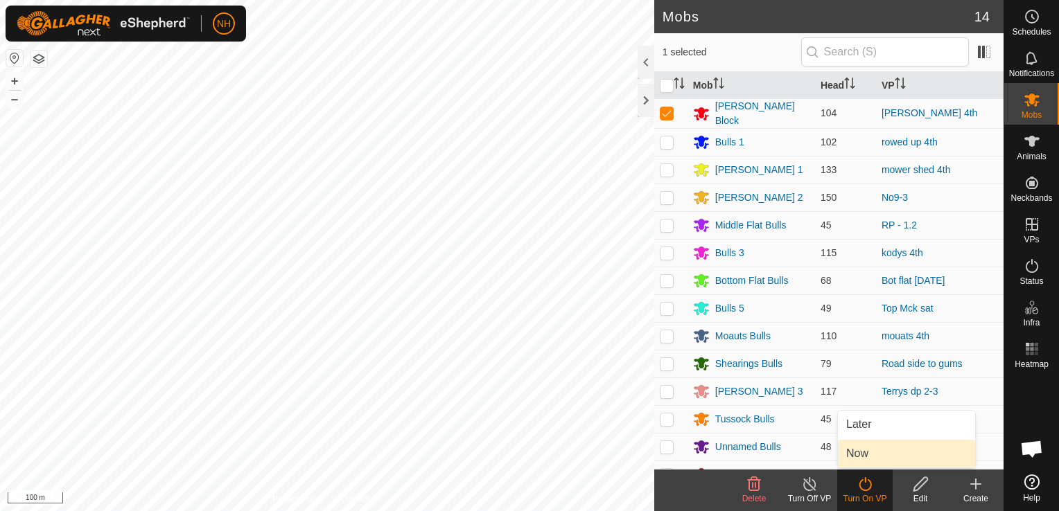
click at [867, 447] on link "Now" at bounding box center [906, 454] width 137 height 28
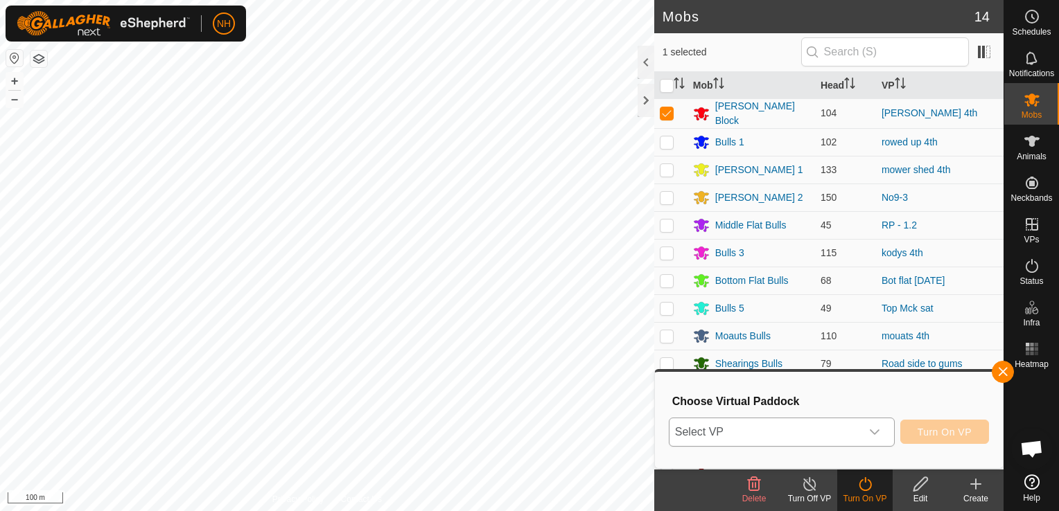
click at [736, 430] on span "Select VP" at bounding box center [764, 432] width 191 height 28
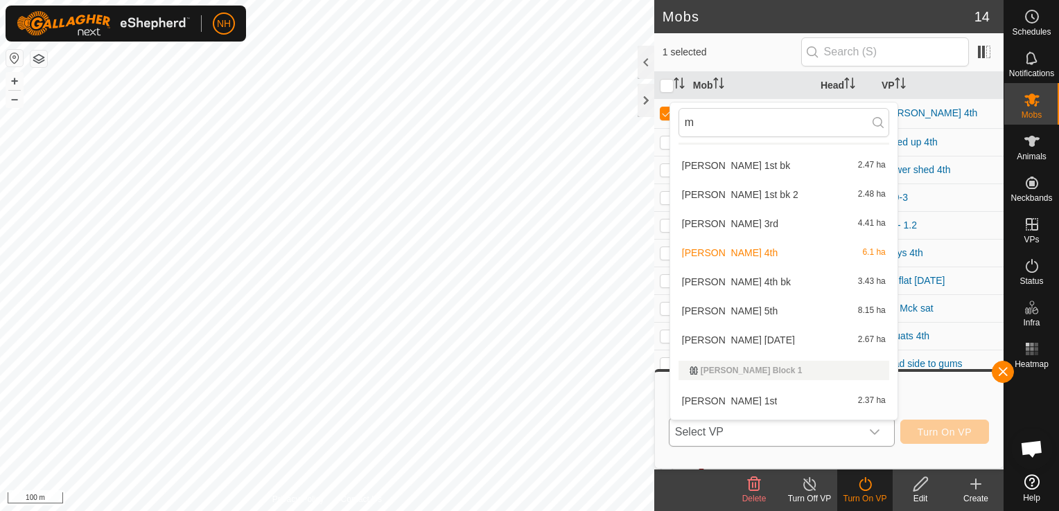
scroll to position [2286, 0]
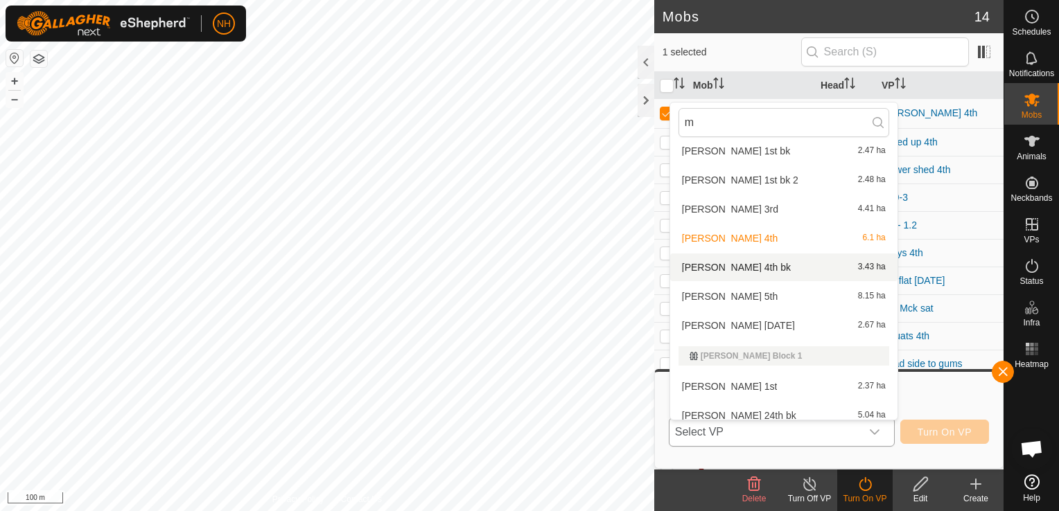
type input "m"
click at [718, 266] on li "moores 4th bk 3.43 ha" at bounding box center [783, 268] width 227 height 28
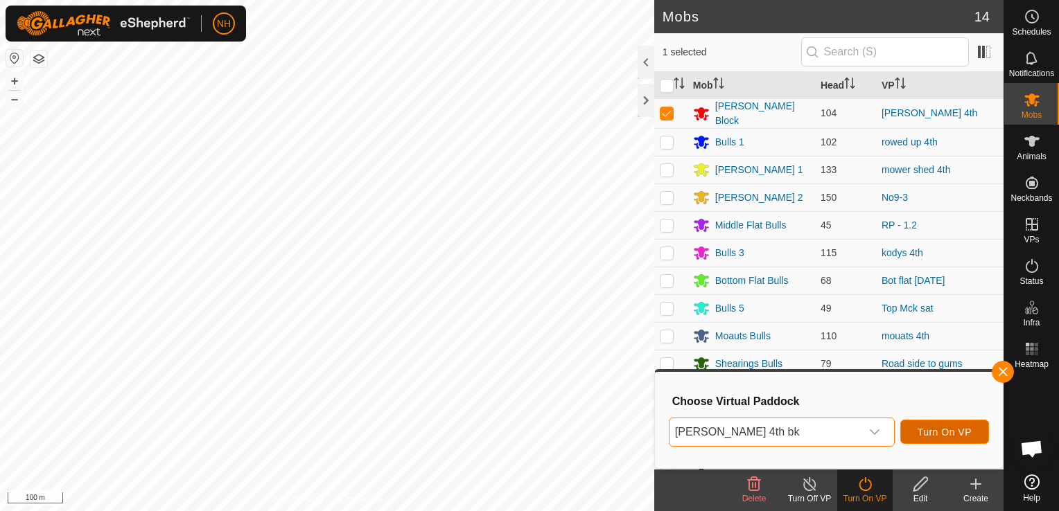
click at [953, 434] on span "Turn On VP" at bounding box center [944, 432] width 54 height 11
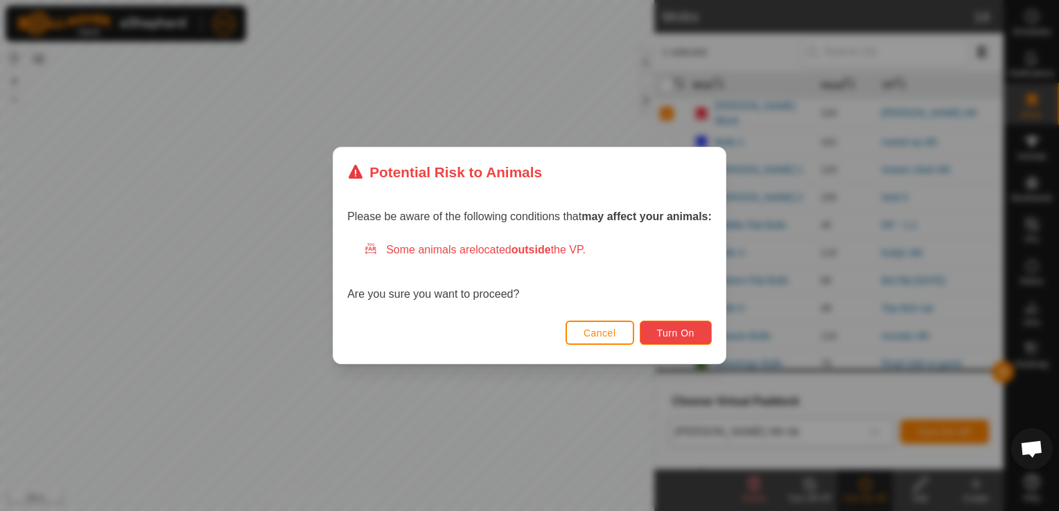
click at [688, 334] on span "Turn On" at bounding box center [675, 333] width 37 height 11
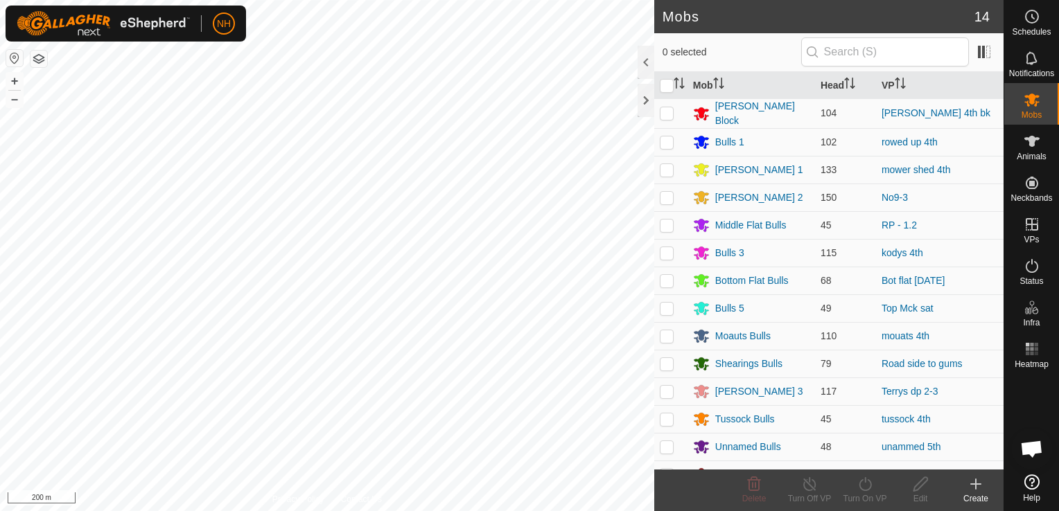
click at [337, 511] on html "NH Schedules Notifications Mobs Animals Neckbands VPs Status Infra Heatmap Help…" at bounding box center [529, 255] width 1059 height 511
click at [976, 490] on icon at bounding box center [975, 484] width 17 height 17
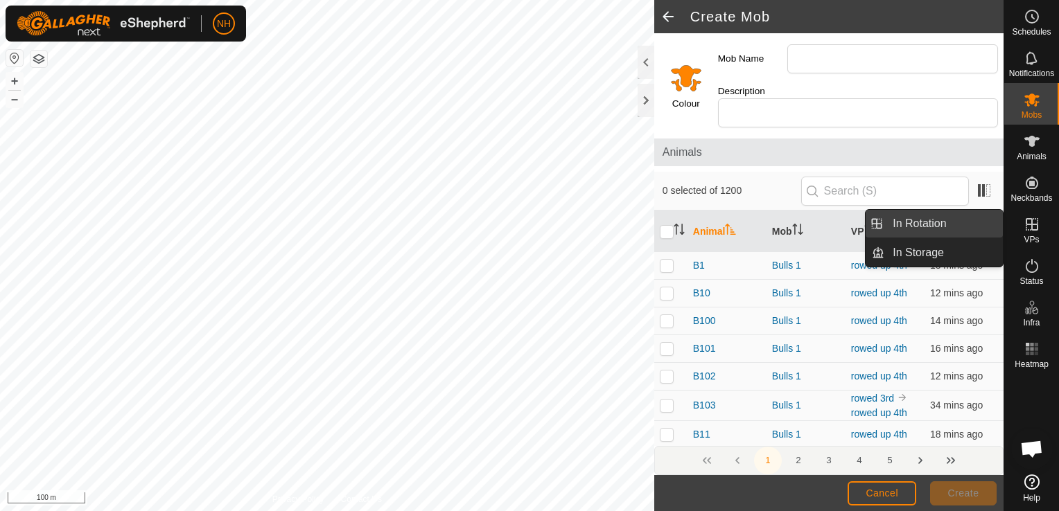
click at [953, 218] on link "In Rotation" at bounding box center [943, 224] width 118 height 28
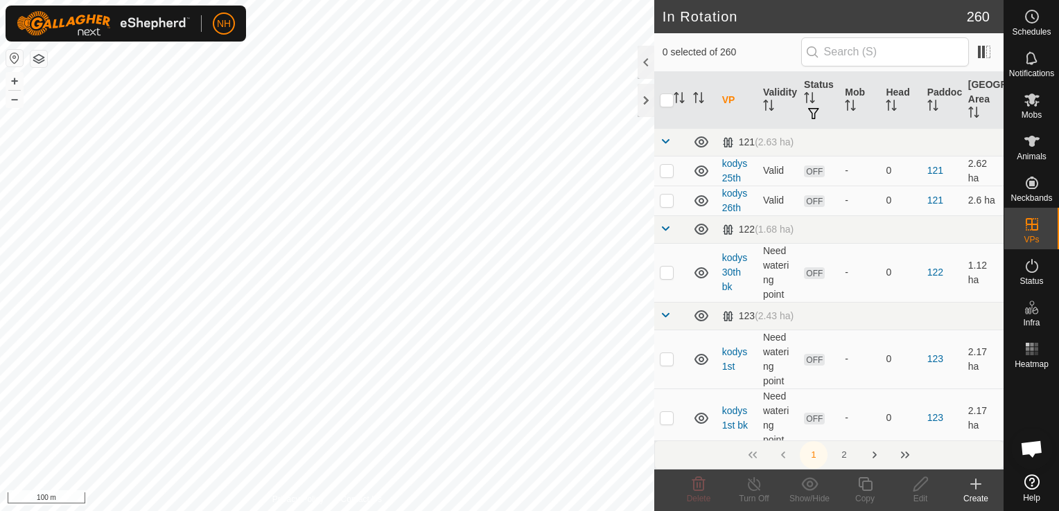
click at [976, 486] on icon at bounding box center [976, 484] width 0 height 10
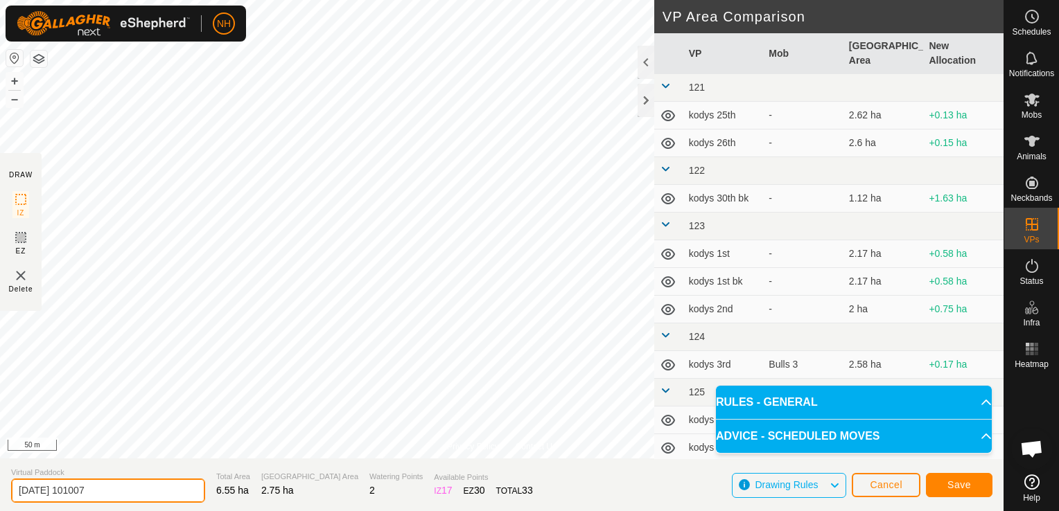
click at [154, 492] on input "2025-10-04 101007" at bounding box center [108, 491] width 194 height 24
type input "2"
type input "rowed 6th"
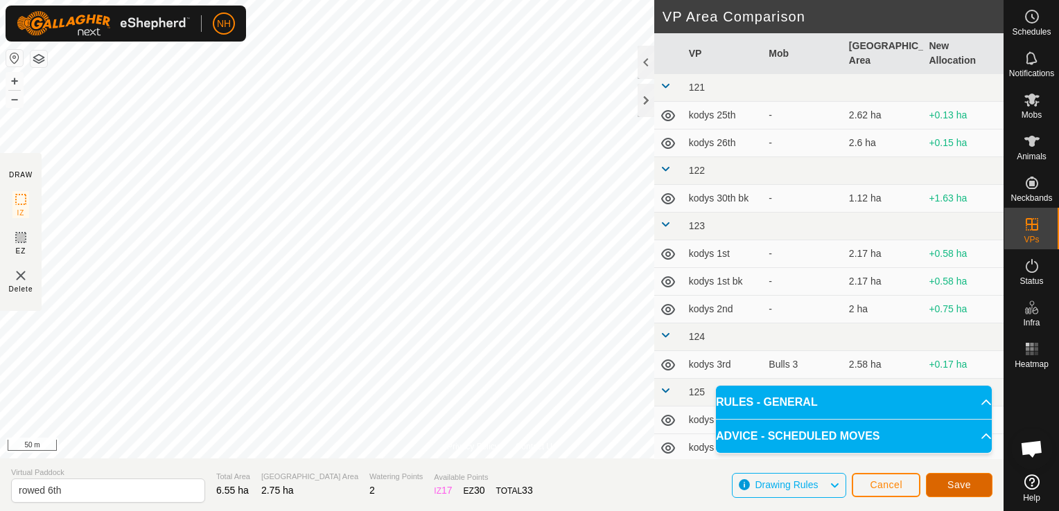
click at [949, 485] on span "Save" at bounding box center [959, 484] width 24 height 11
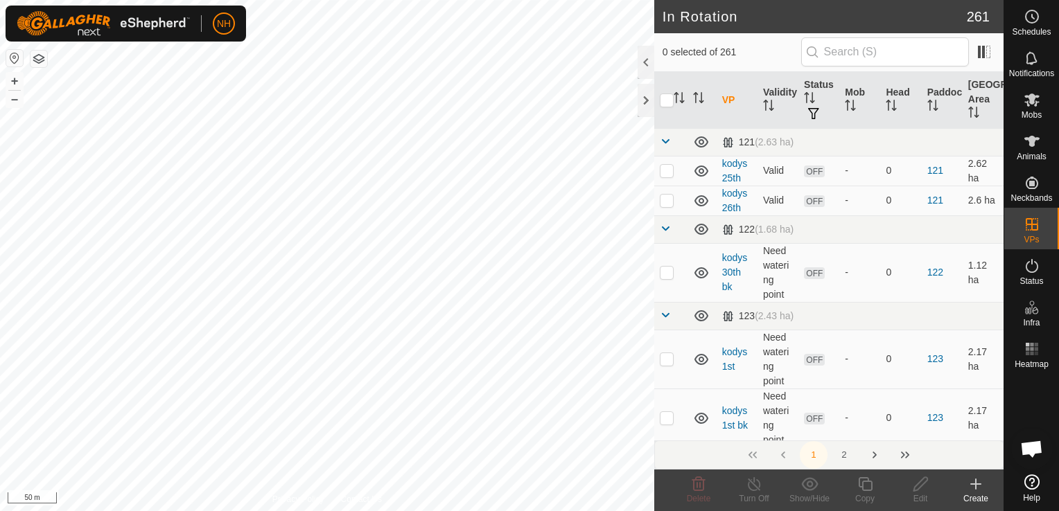
click at [976, 481] on icon at bounding box center [976, 484] width 0 height 10
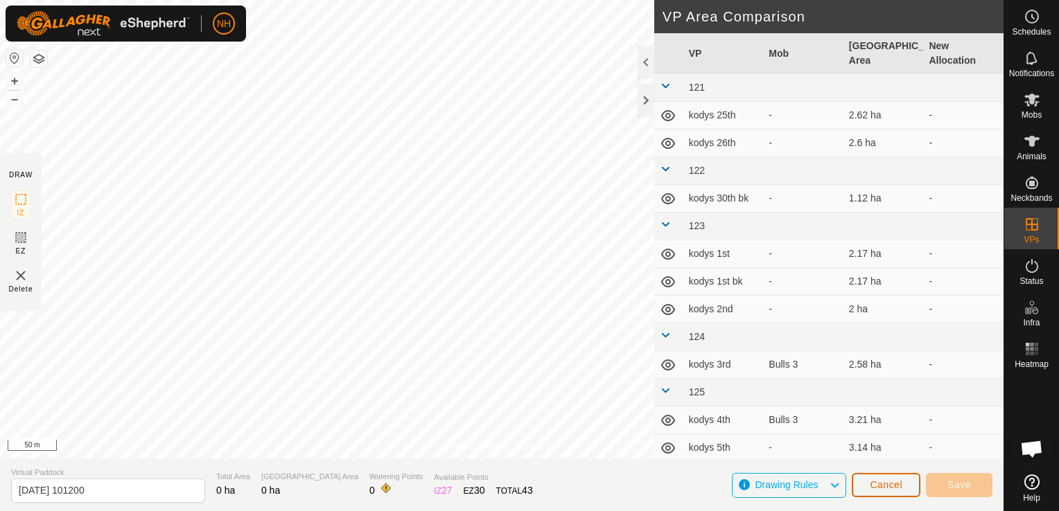
click at [881, 486] on span "Cancel" at bounding box center [886, 484] width 33 height 11
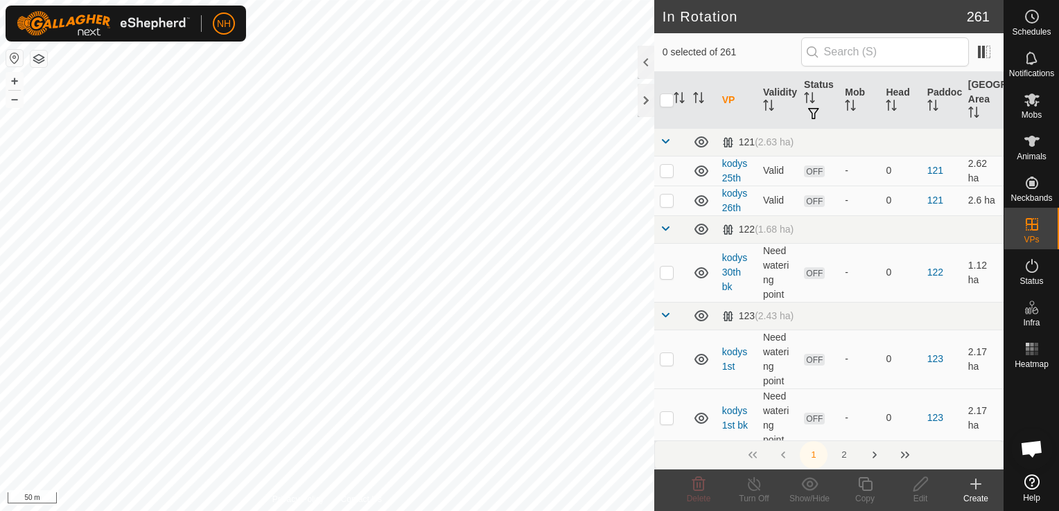
click at [978, 486] on icon at bounding box center [975, 484] width 17 height 17
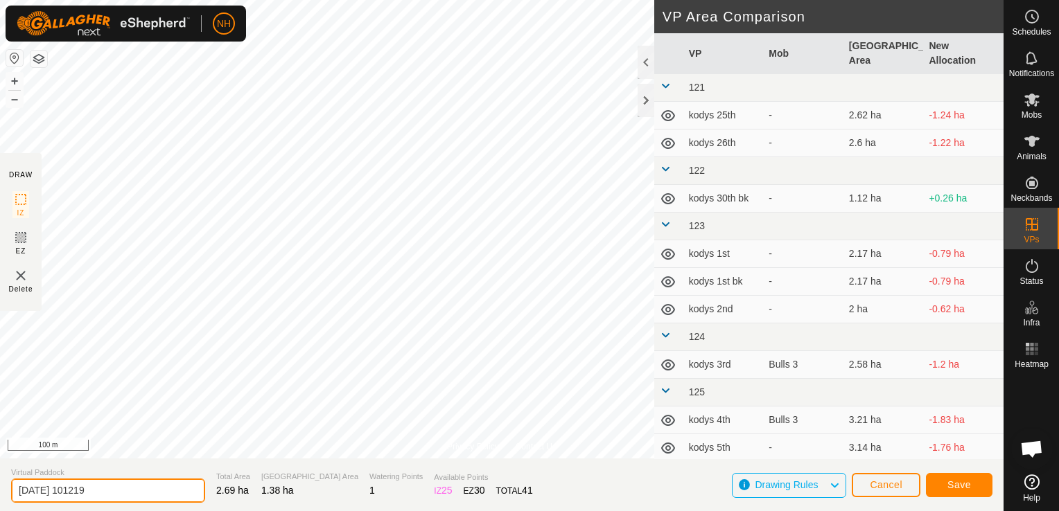
click at [143, 492] on input "2025-10-04 101219" at bounding box center [108, 491] width 194 height 24
type input "2"
type input "rowed 4th bk"
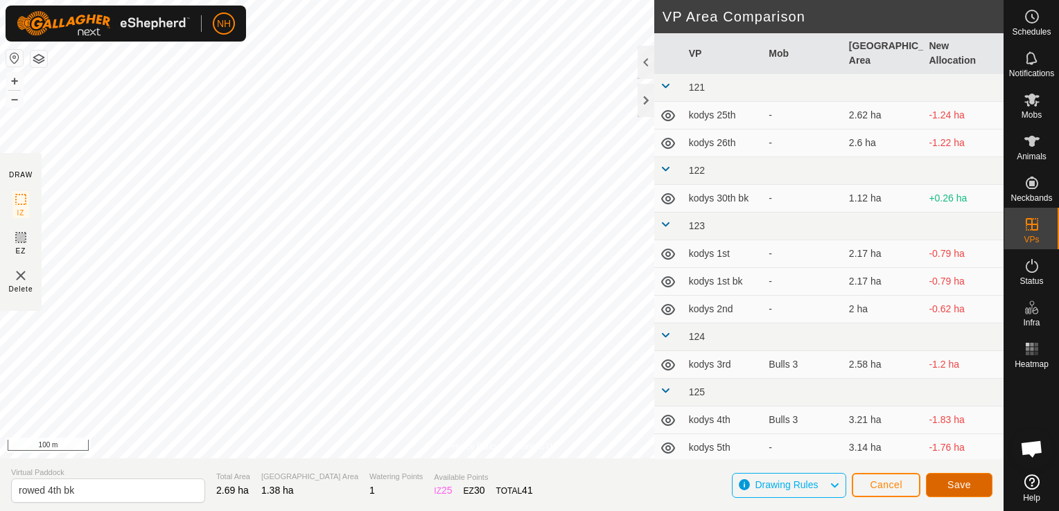
click at [960, 484] on span "Save" at bounding box center [959, 484] width 24 height 11
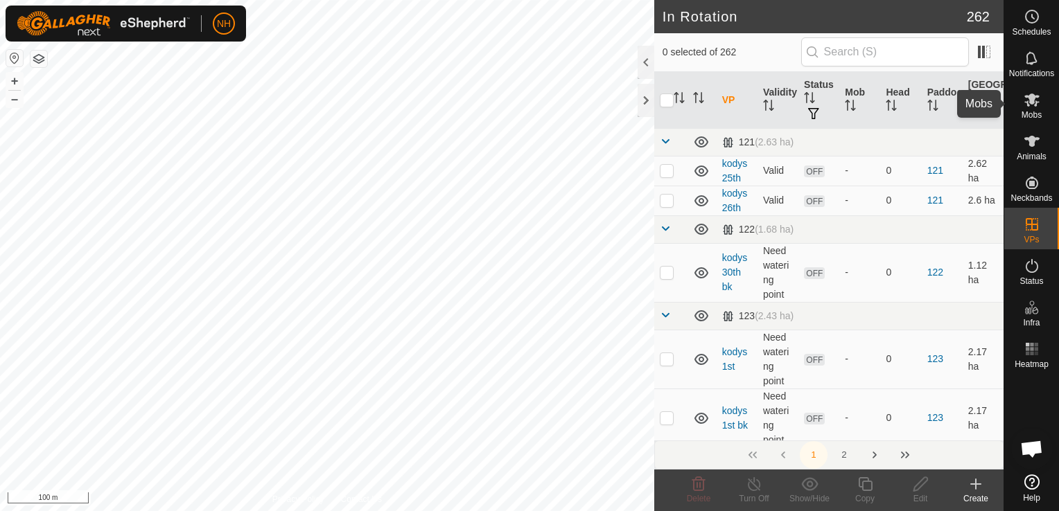
click at [1029, 103] on icon at bounding box center [1031, 100] width 15 height 13
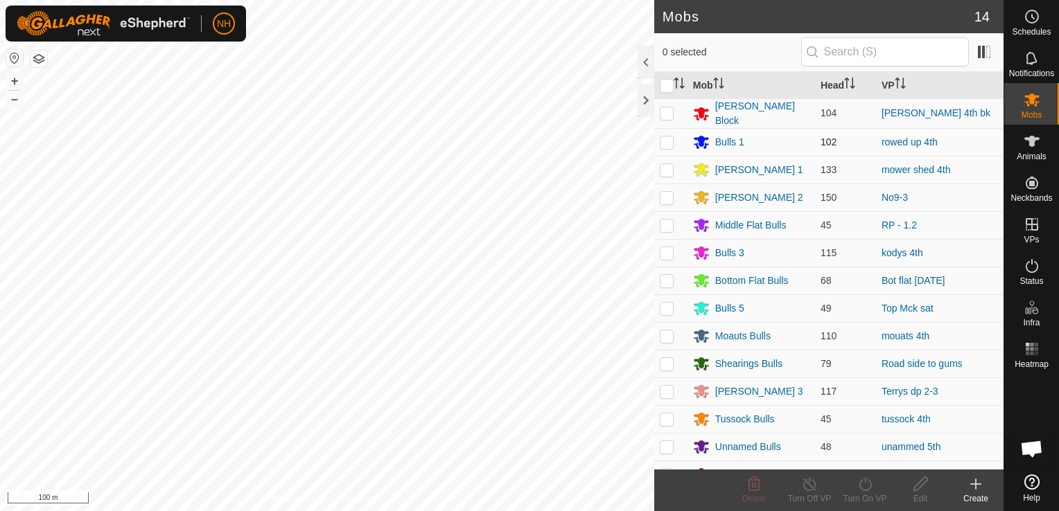
click at [661, 143] on p-checkbox at bounding box center [667, 141] width 14 height 11
checkbox input "true"
click at [865, 488] on icon at bounding box center [864, 484] width 17 height 17
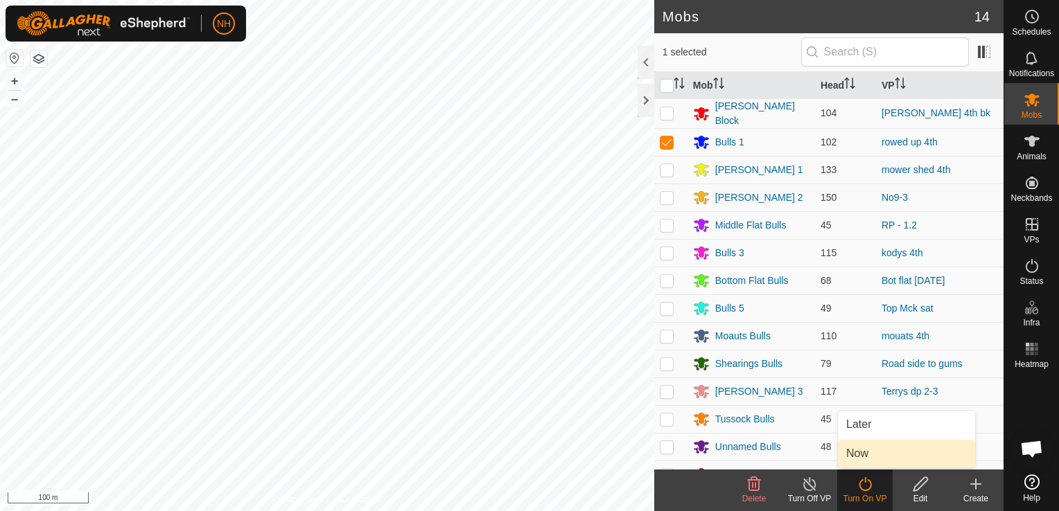
click at [865, 456] on link "Now" at bounding box center [906, 454] width 137 height 28
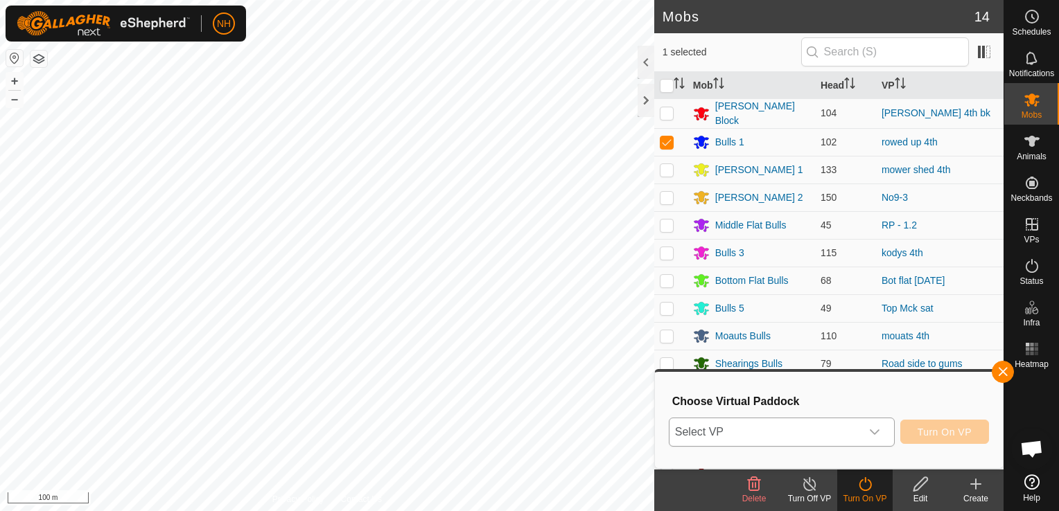
click at [819, 433] on span "Select VP" at bounding box center [764, 432] width 191 height 28
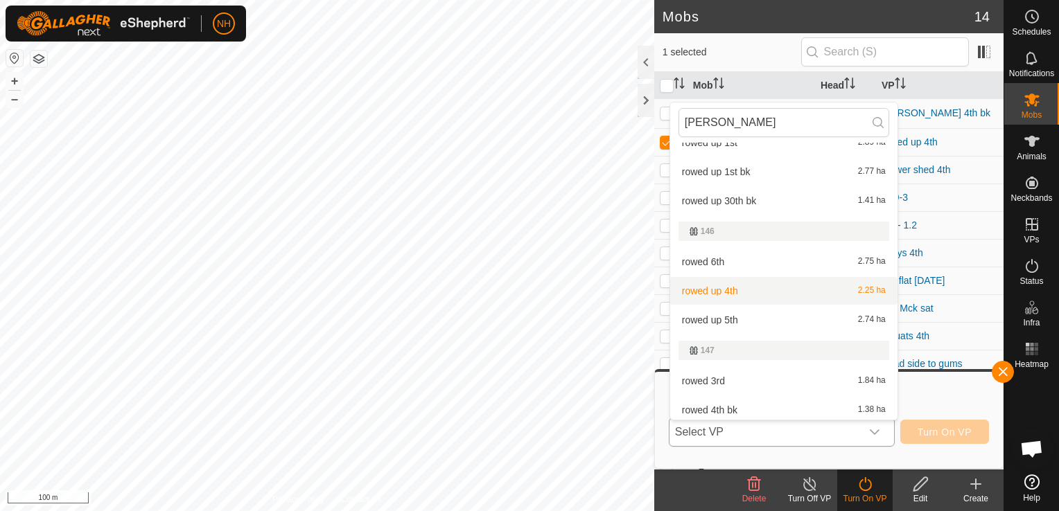
scroll to position [378, 0]
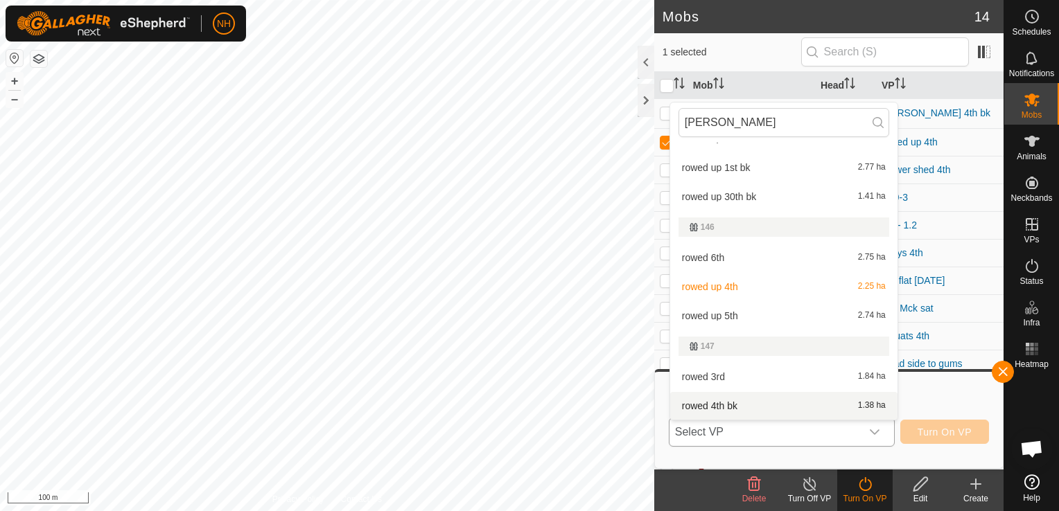
type input "rowe"
click at [729, 405] on li "rowed 4th bk 1.38 ha" at bounding box center [783, 406] width 227 height 28
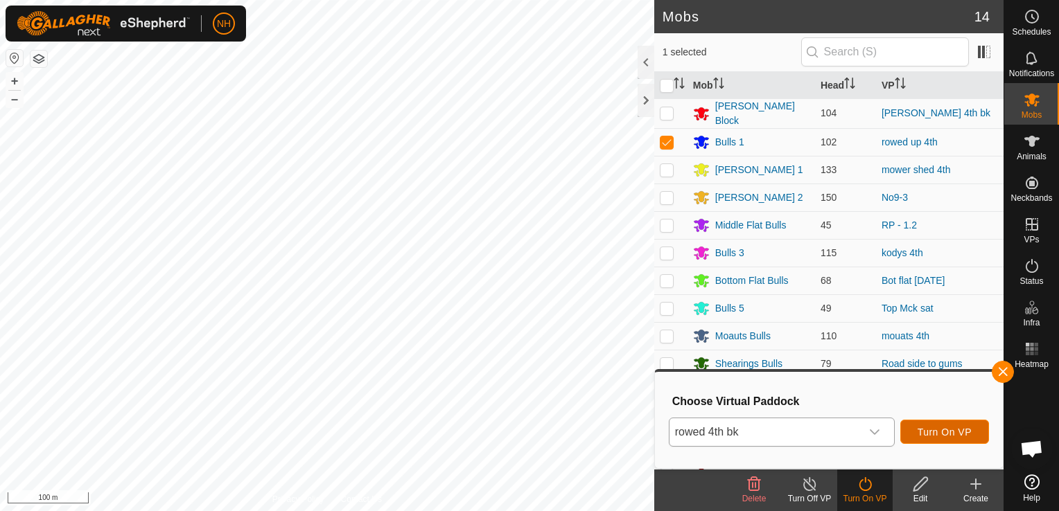
click at [940, 427] on span "Turn On VP" at bounding box center [944, 432] width 54 height 11
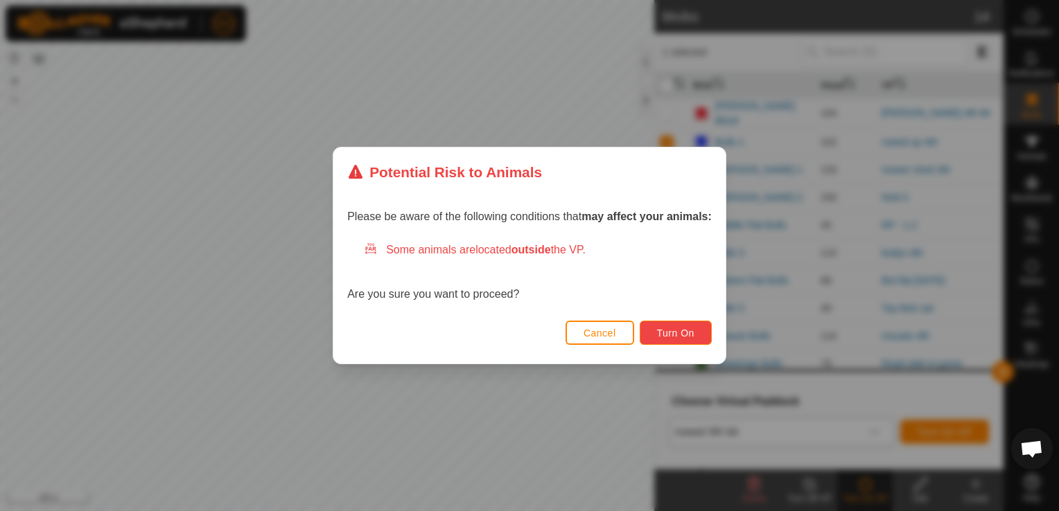
click at [665, 337] on span "Turn On" at bounding box center [675, 333] width 37 height 11
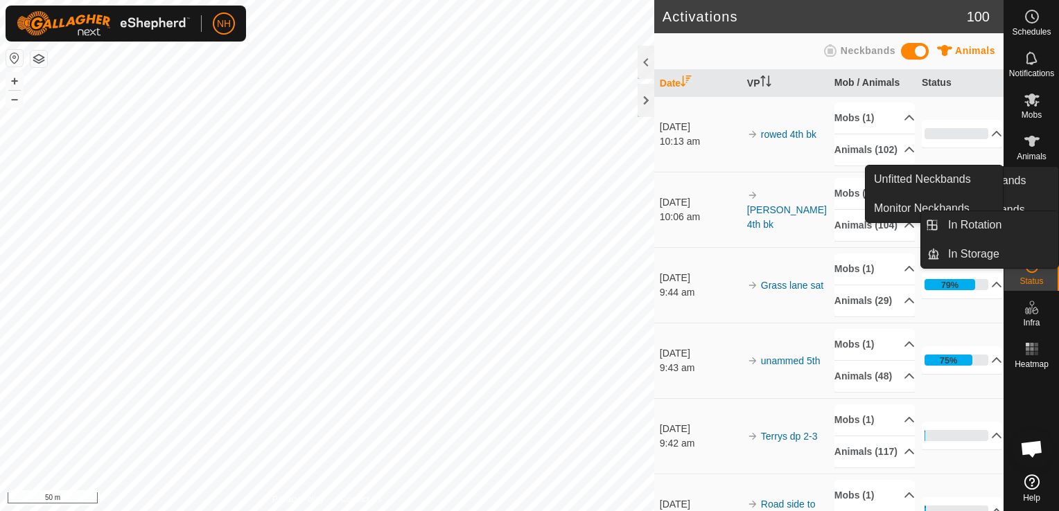
click at [1034, 270] on icon at bounding box center [1031, 266] width 12 height 14
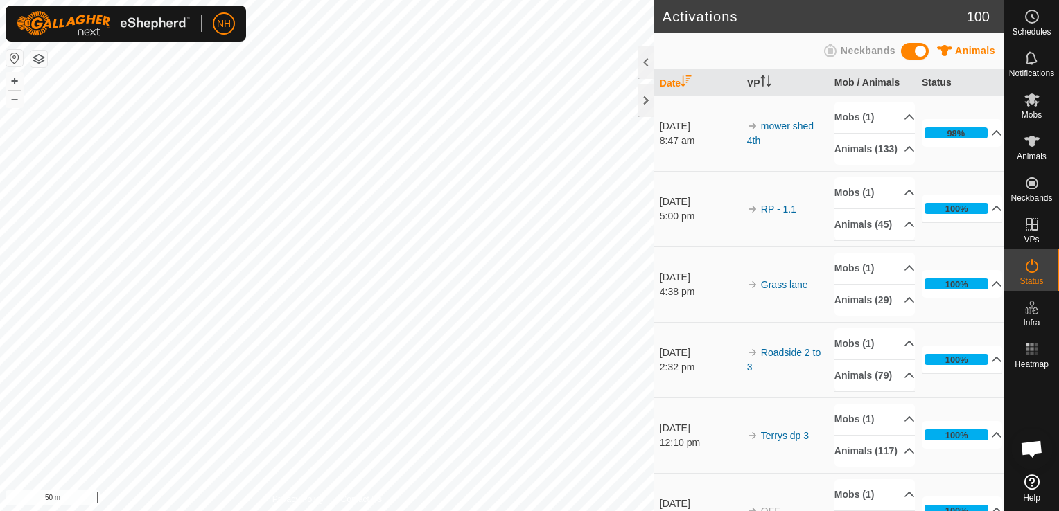
scroll to position [1316, 0]
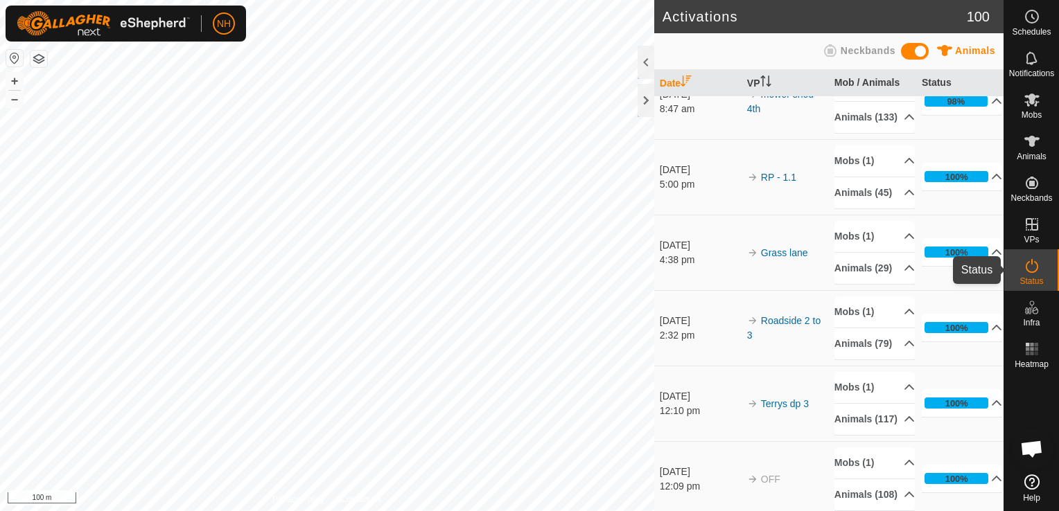
click at [1031, 270] on icon at bounding box center [1031, 266] width 17 height 17
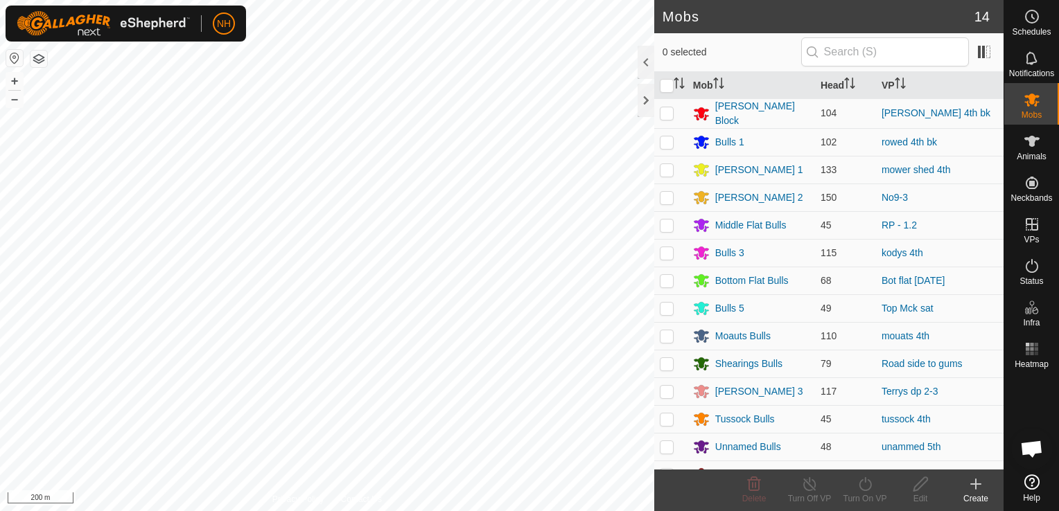
click at [482, 511] on html "NH Schedules Notifications Mobs Animals Neckbands VPs Status Infra Heatmap Help…" at bounding box center [529, 255] width 1059 height 511
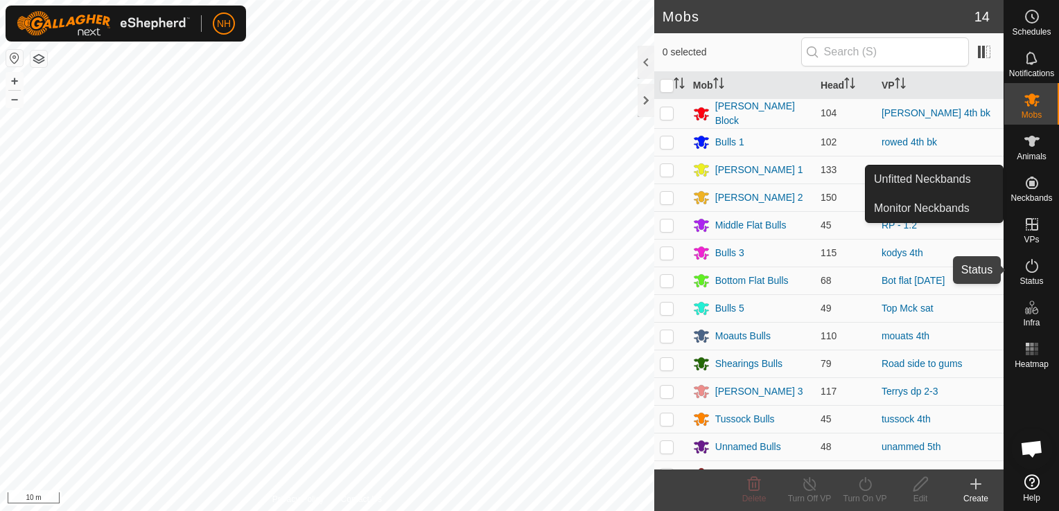
click at [1028, 272] on icon at bounding box center [1031, 266] width 12 height 14
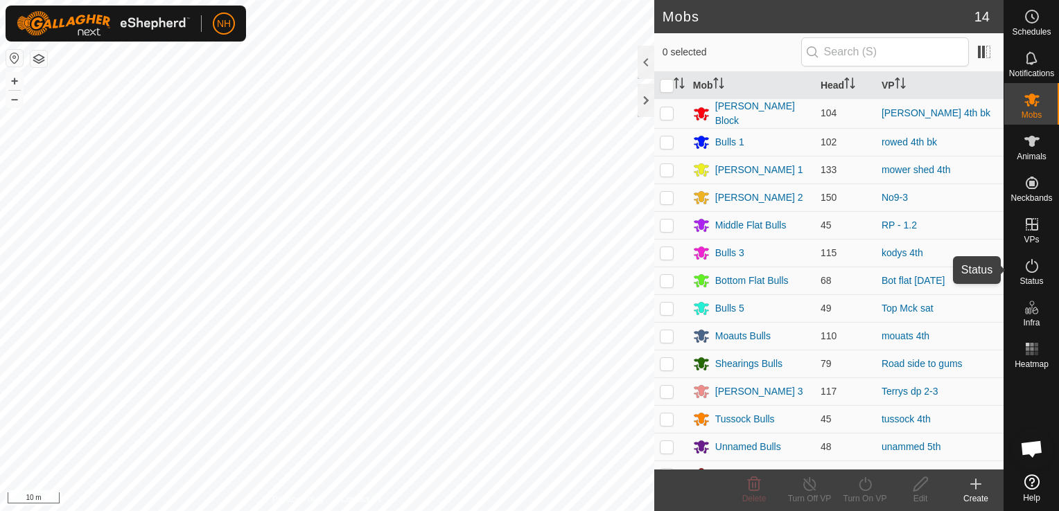
click at [1030, 265] on icon at bounding box center [1031, 266] width 17 height 17
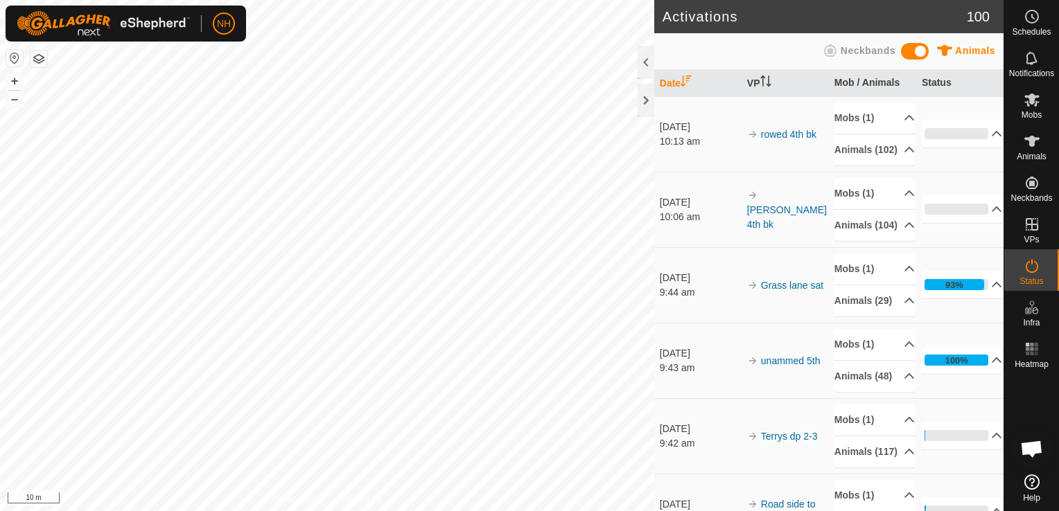
click at [977, 247] on td "0% In Progress Pending 104 Sent 0 Completed Confirmed 0 Overridden 0 Cancelled 0" at bounding box center [959, 210] width 87 height 76
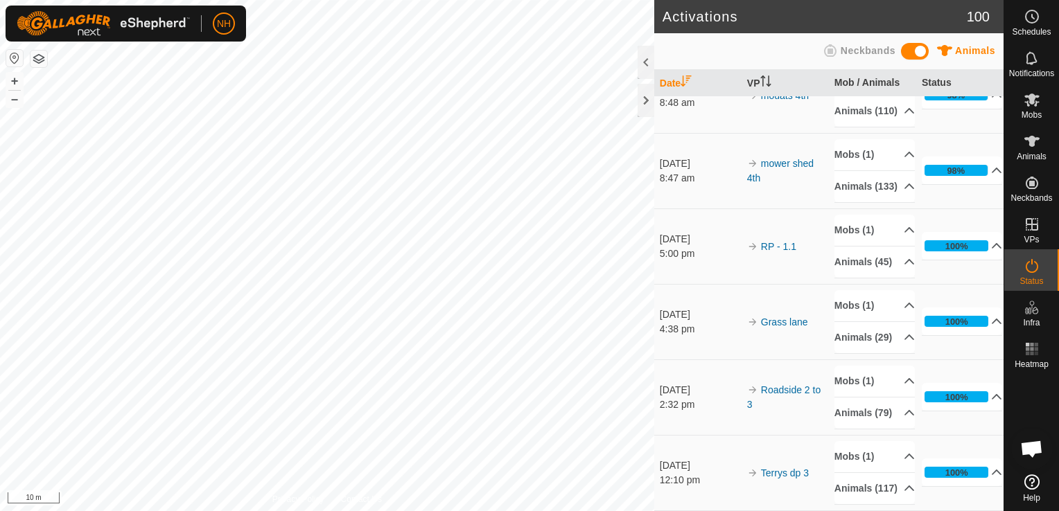
scroll to position [1524, 0]
